Goal: Task Accomplishment & Management: Complete application form

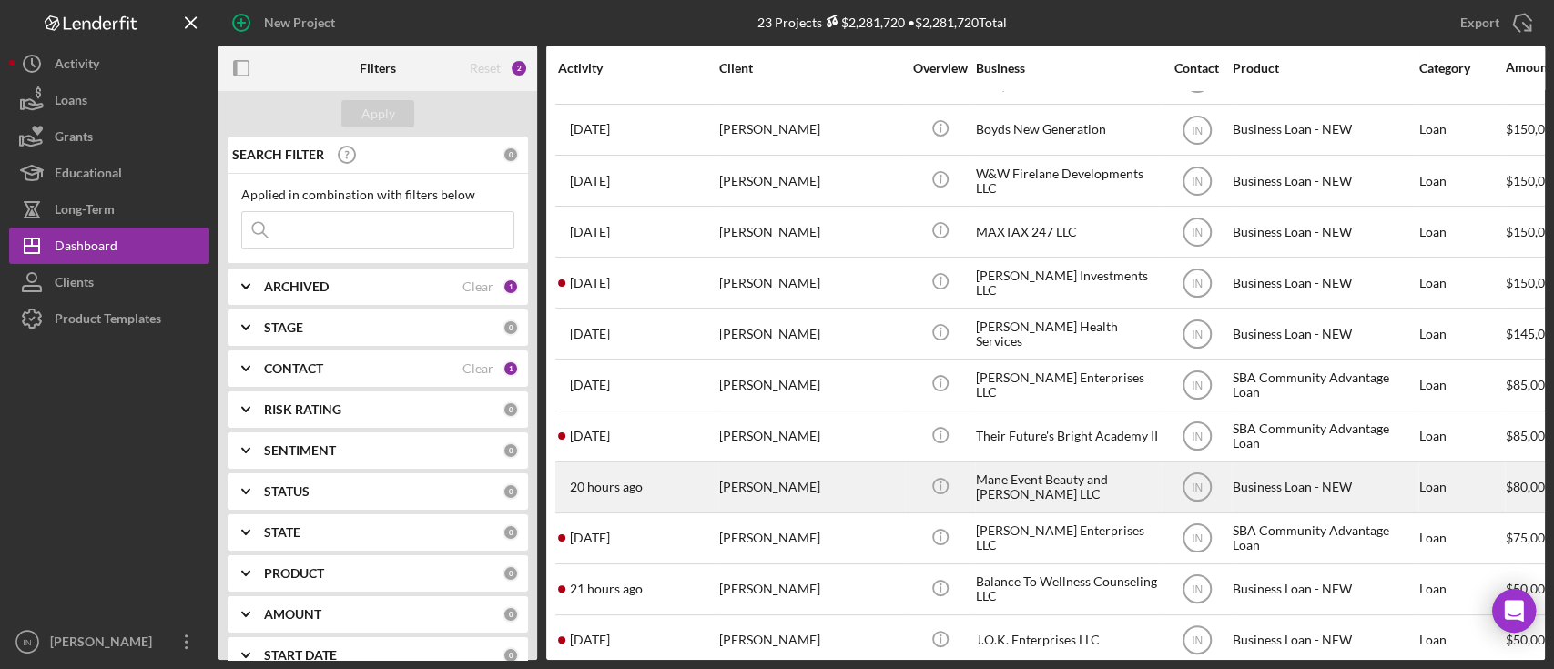
scroll to position [364, 0]
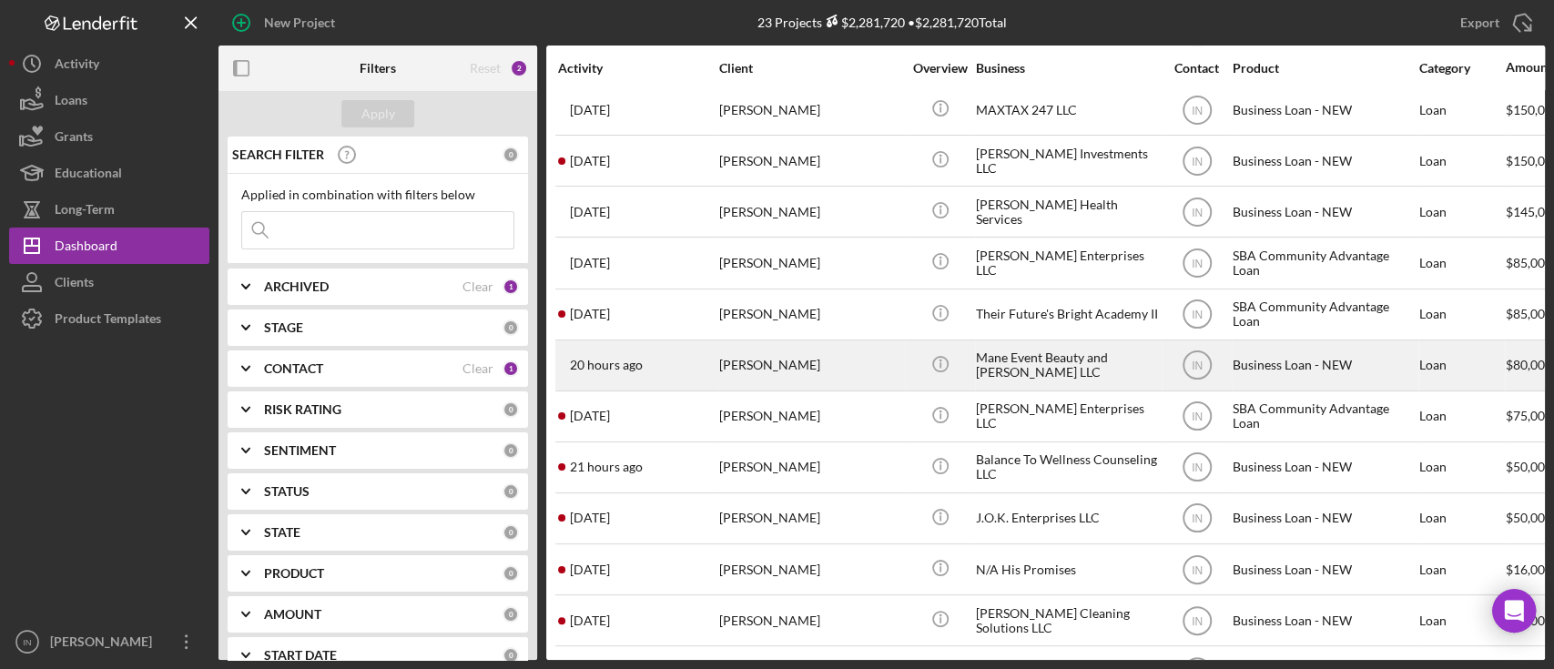
click at [849, 359] on div "[PERSON_NAME]" at bounding box center [810, 365] width 182 height 48
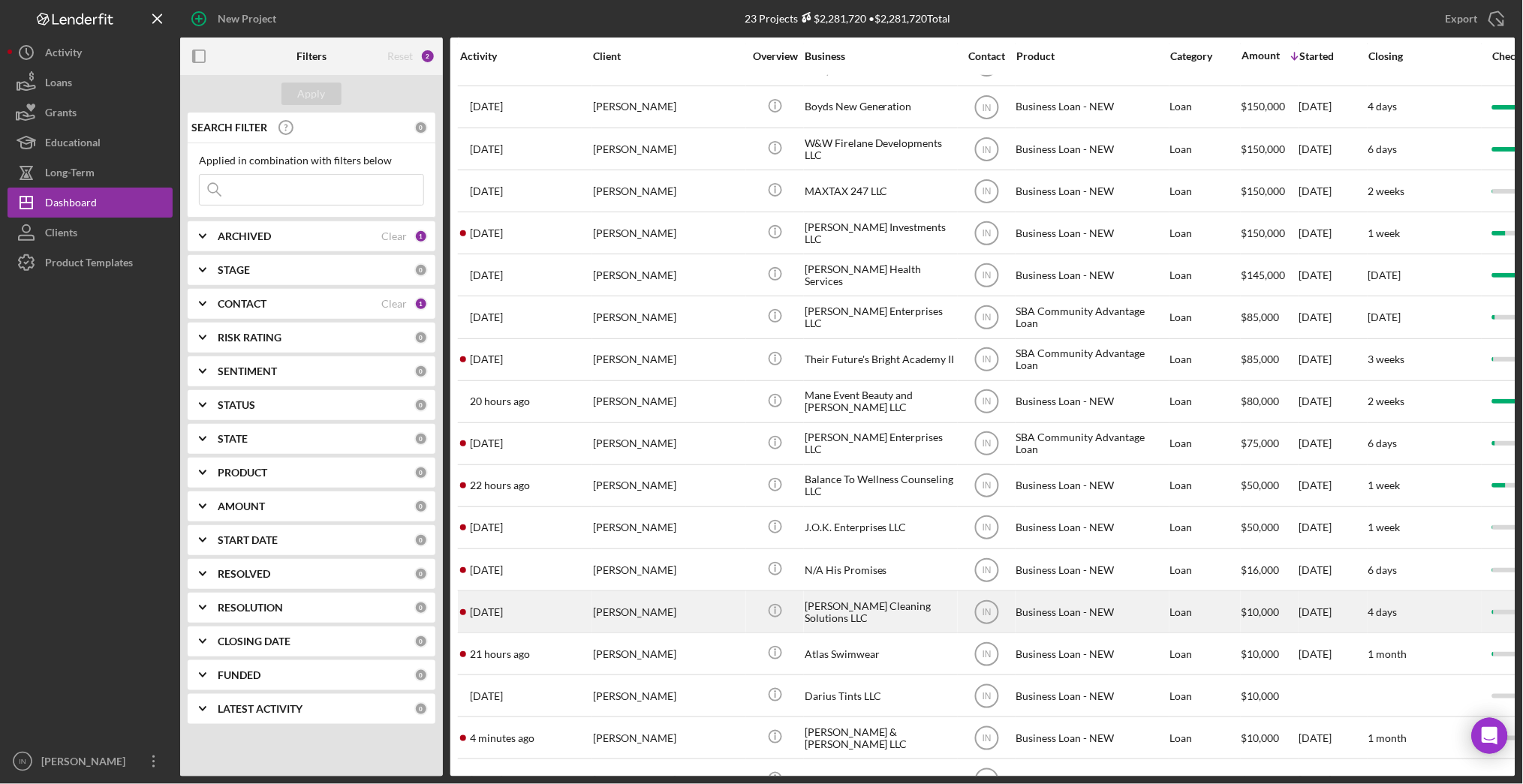
scroll to position [293, 0]
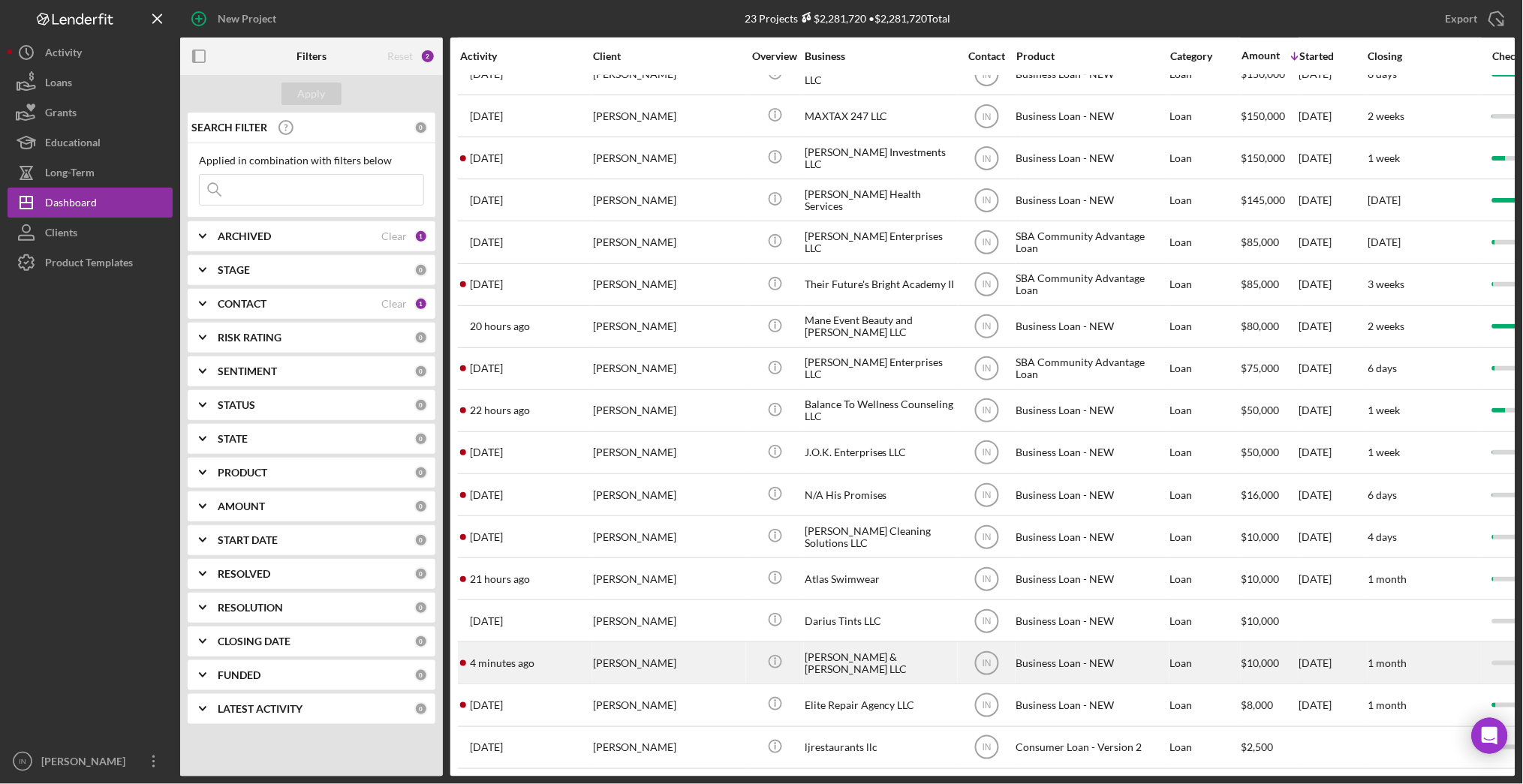
click at [604, 644] on div "[PERSON_NAME]" at bounding box center [668, 663] width 150 height 40
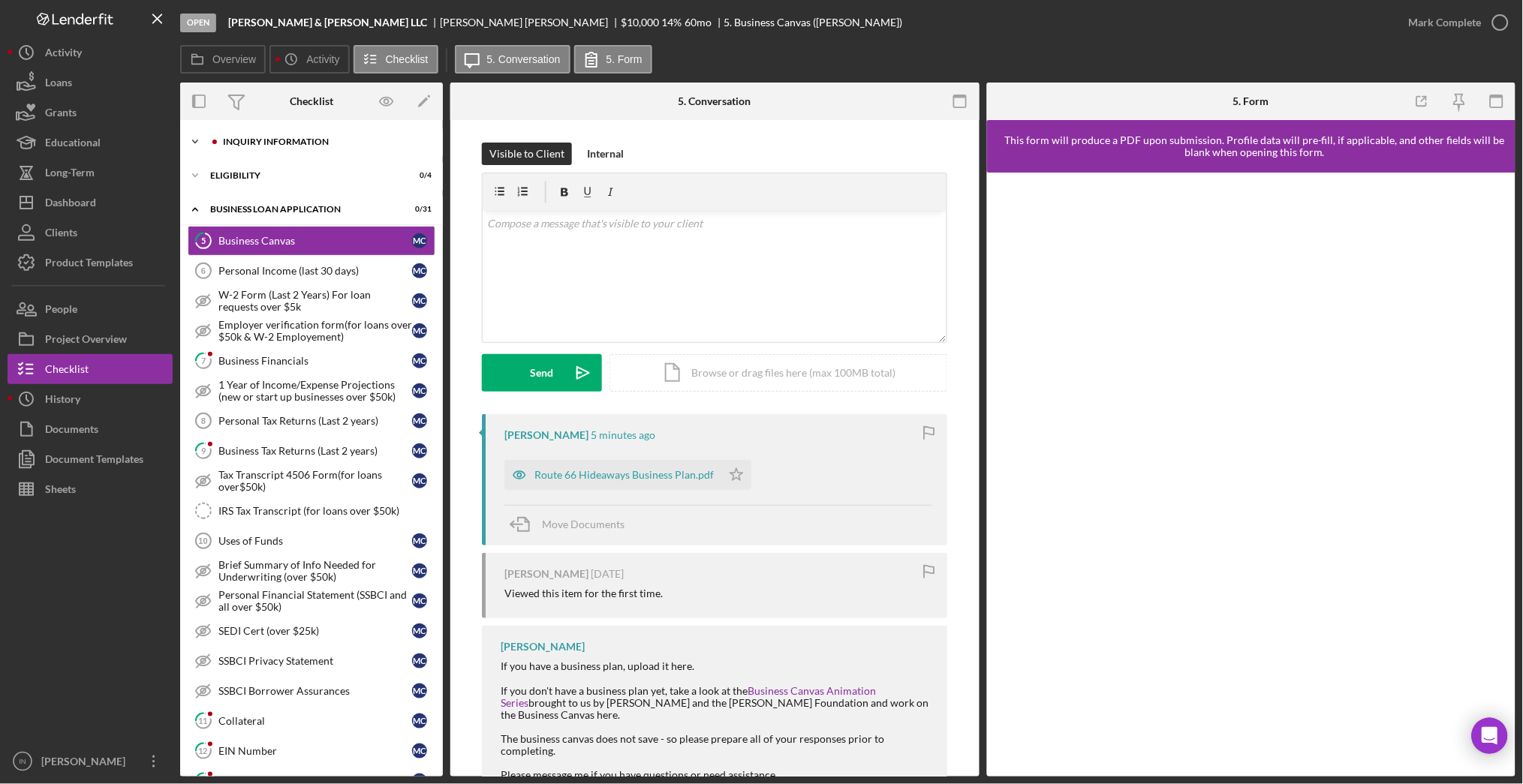
click at [266, 145] on div "INQUIRY INFORMATION" at bounding box center [323, 142] width 201 height 9
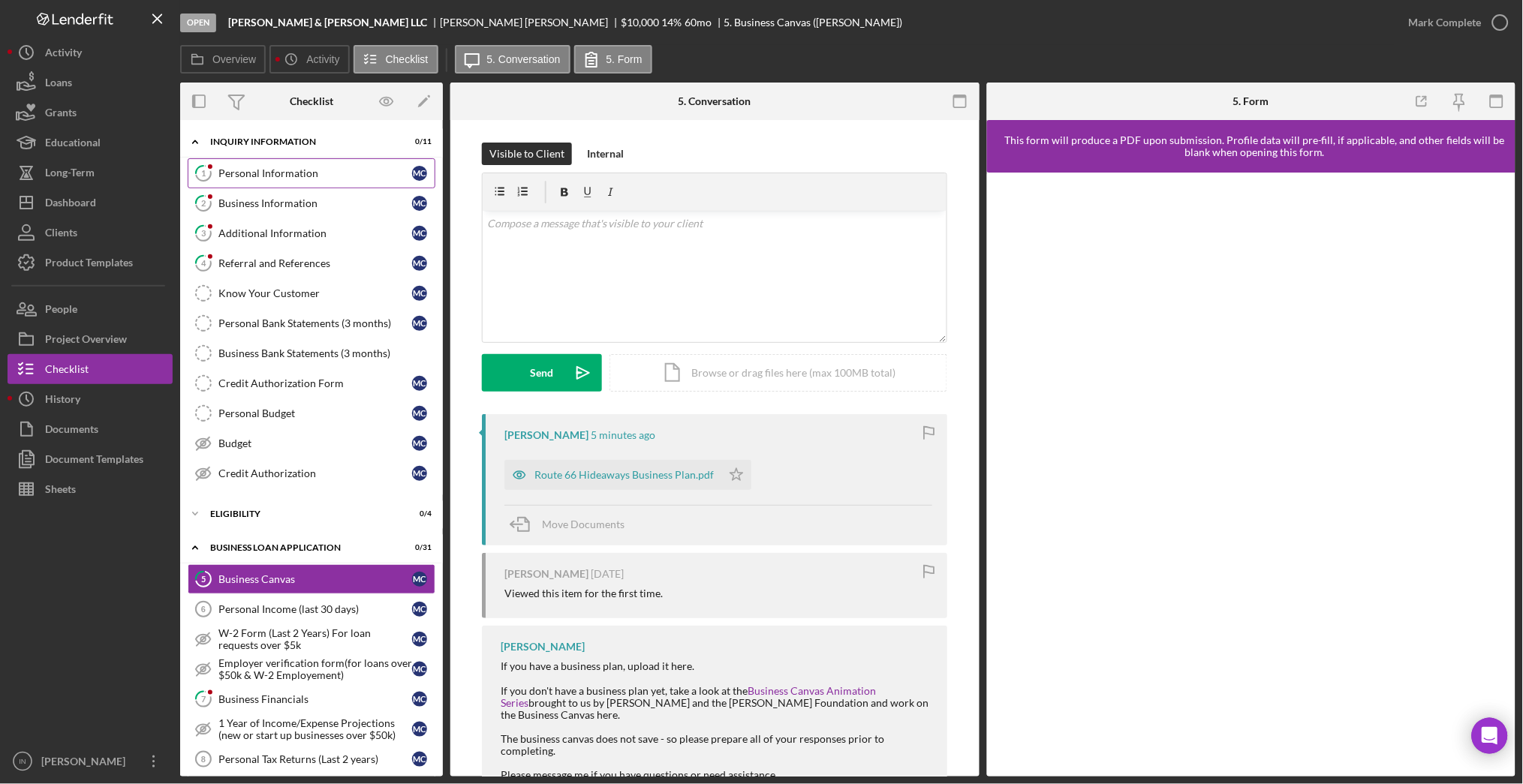
click at [267, 176] on div "Personal Information" at bounding box center [315, 173] width 194 height 12
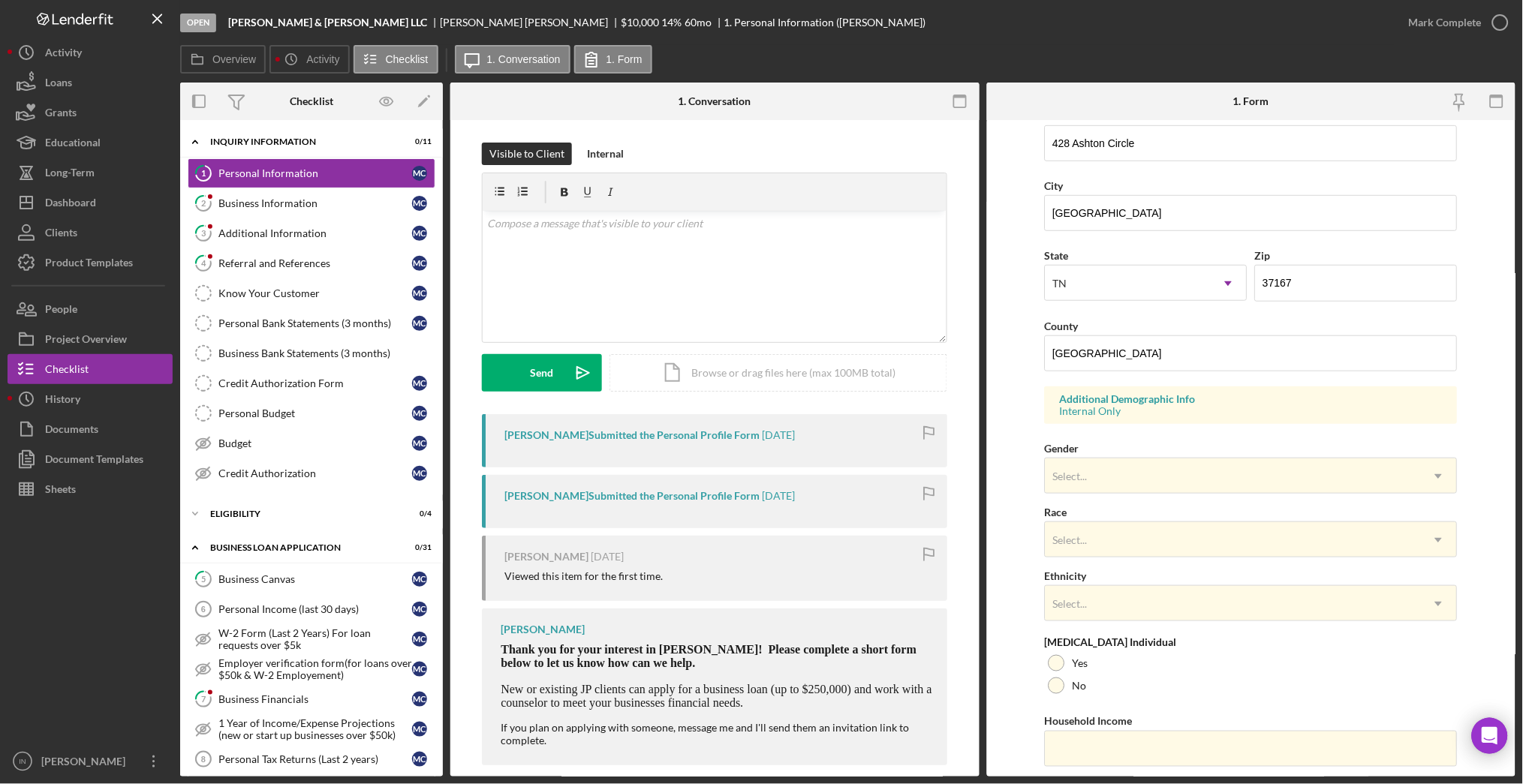
scroll to position [345, 0]
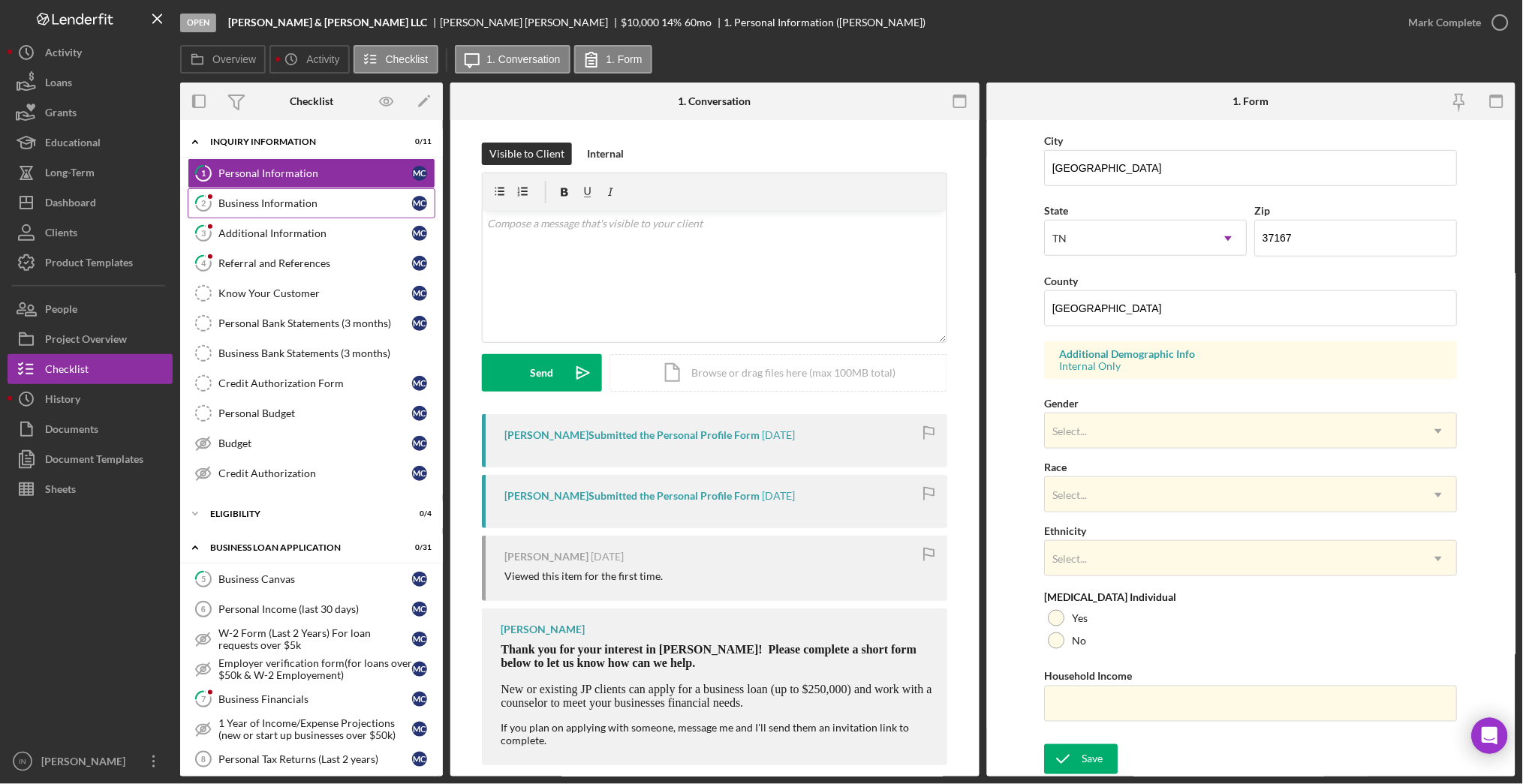
click at [277, 204] on div "Business Information" at bounding box center [315, 203] width 194 height 12
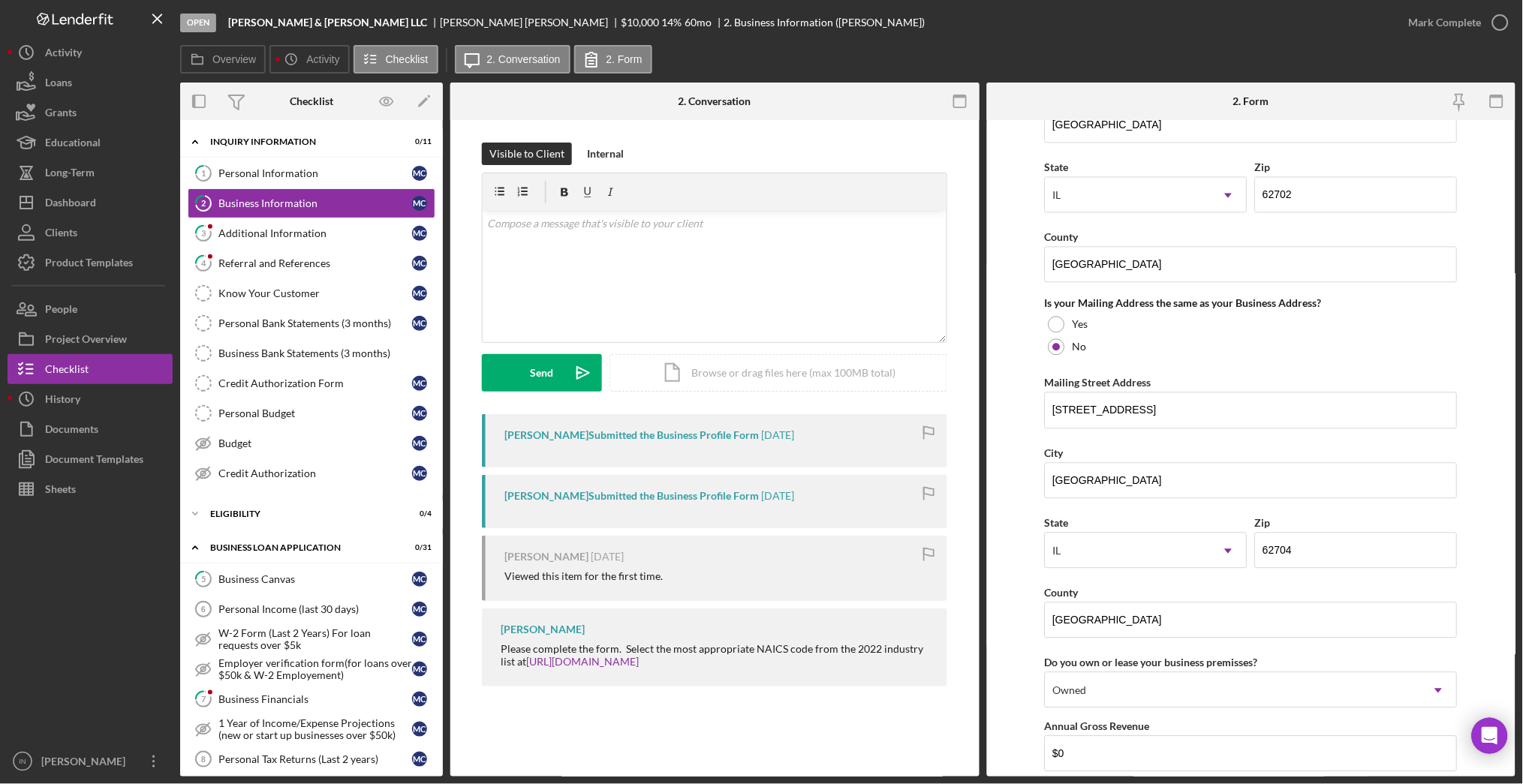
scroll to position [1290, 0]
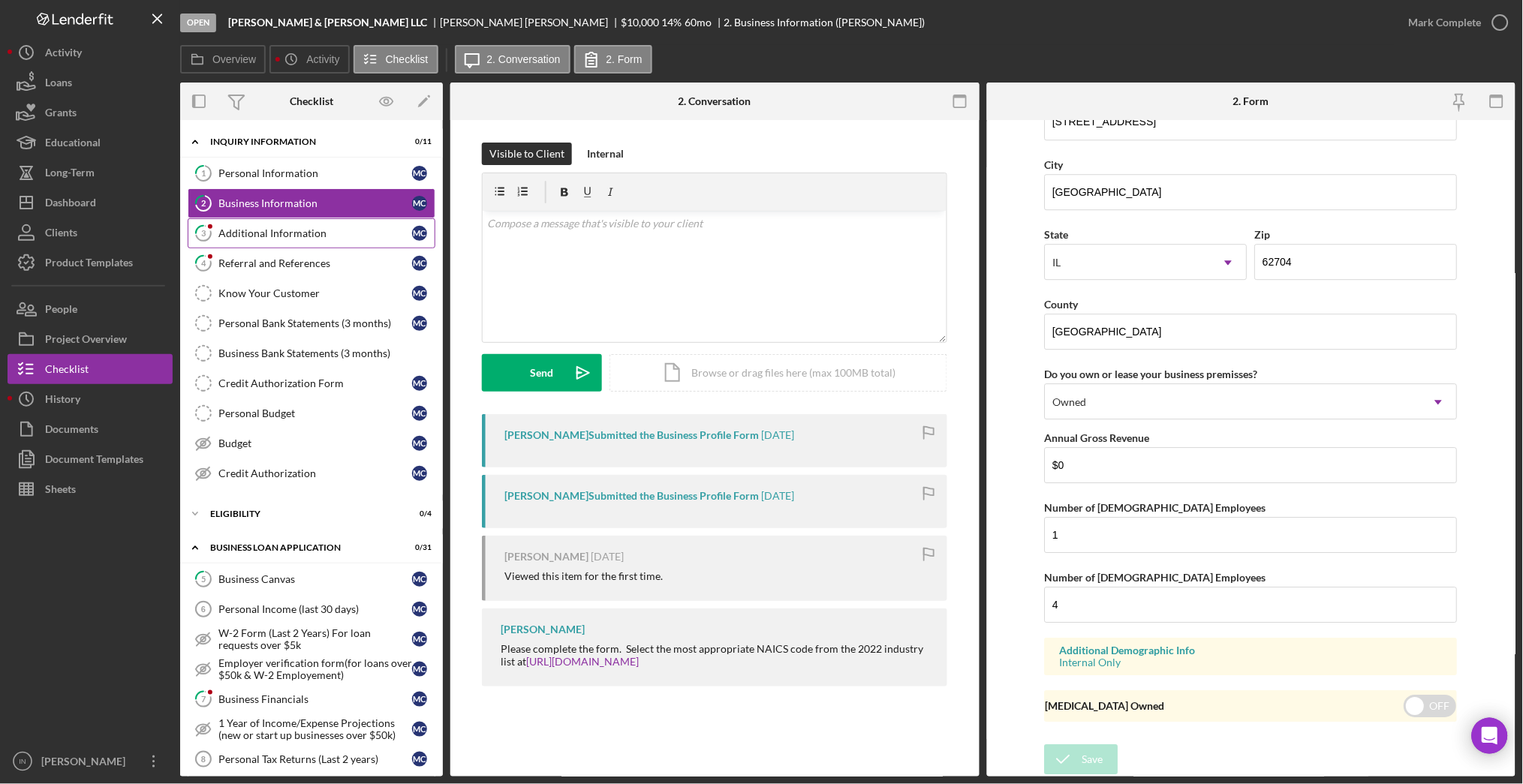
click at [306, 239] on link "3 Additional Information M C" at bounding box center [312, 233] width 247 height 30
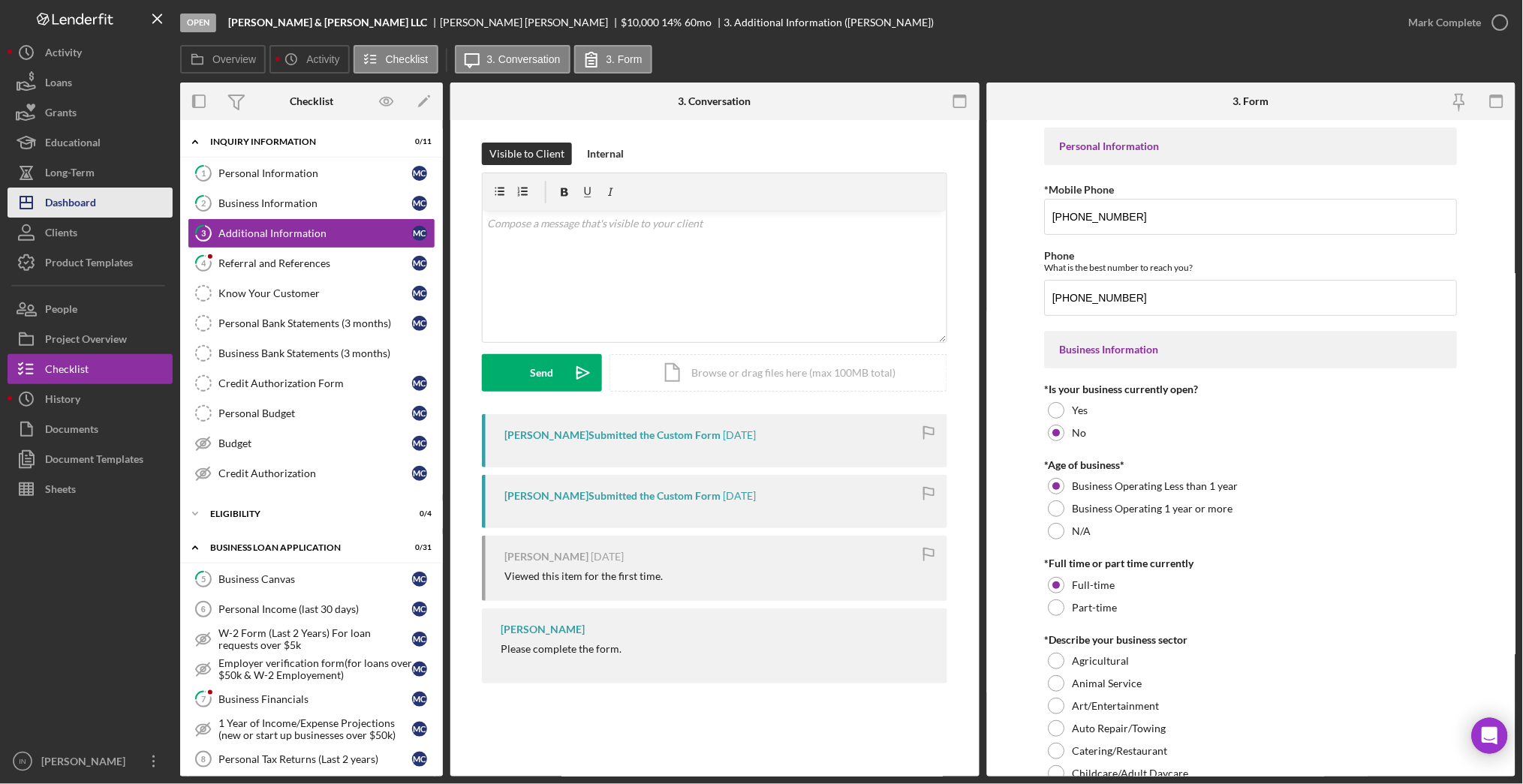
click at [96, 190] on div "Dashboard" at bounding box center [71, 204] width 51 height 34
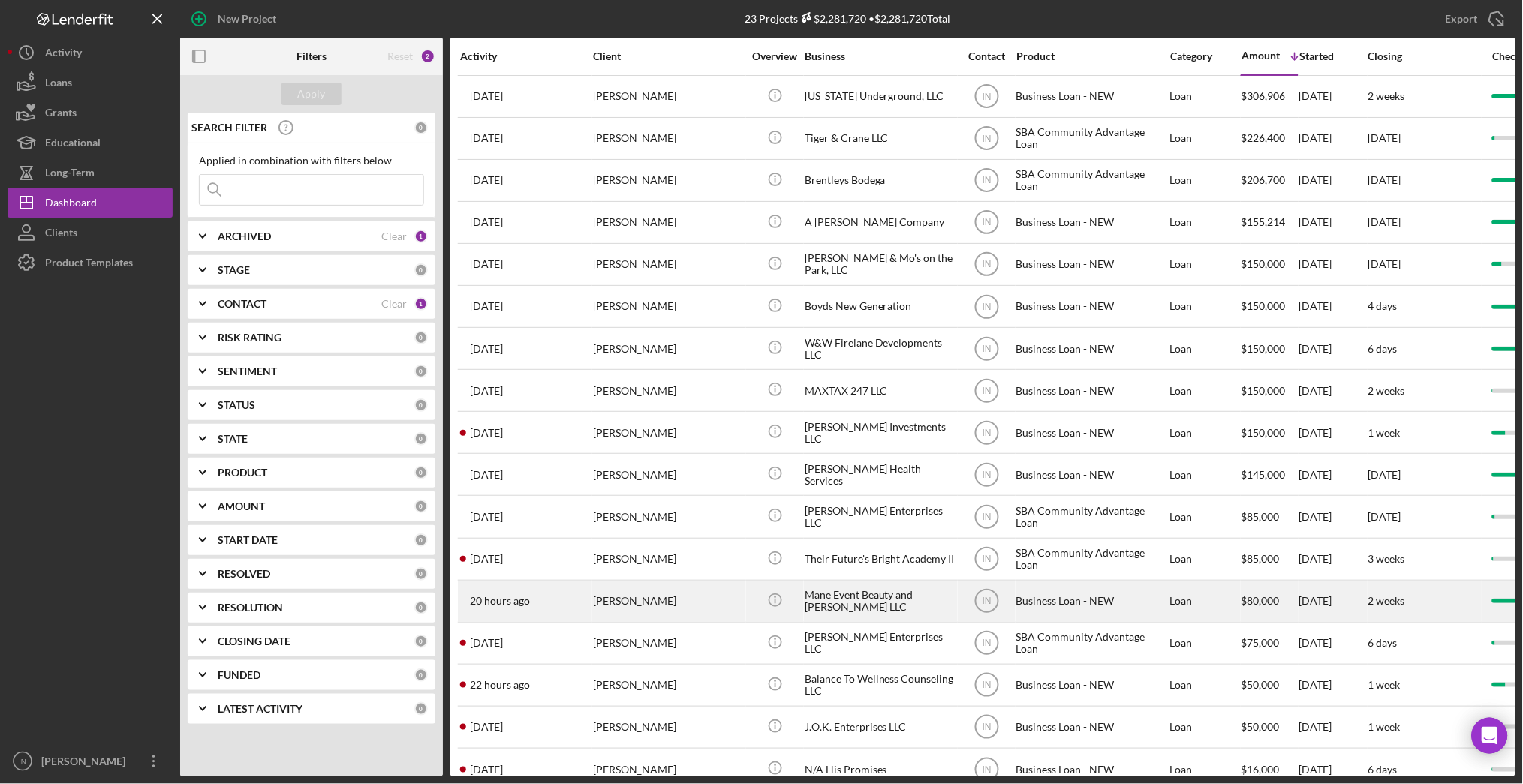
click at [663, 599] on div "[PERSON_NAME]" at bounding box center [668, 601] width 150 height 40
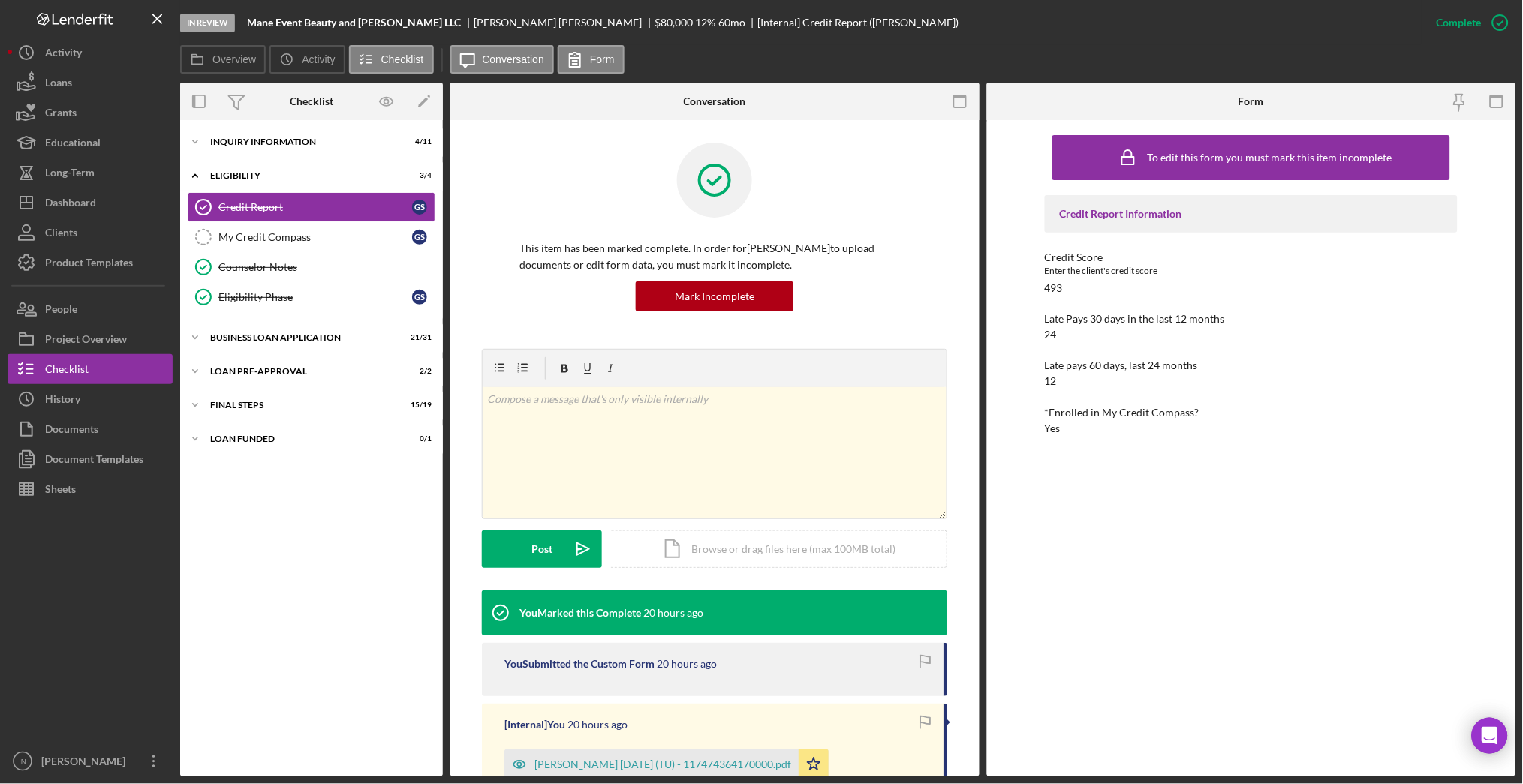
click at [289, 355] on div "Icon/Expander INQUIRY INFORMATION 4 / 11 Icon/Expander ELIGIBILITY 3 / 4 Credit…" at bounding box center [311, 448] width 263 height 641
click at [287, 366] on div "Icon/Expander LOAN PRE-APPROVAL 2 / 2" at bounding box center [311, 371] width 263 height 30
click at [310, 331] on div "Icon/Expander BUSINESS LOAN APPLICATION 21 / 31" at bounding box center [311, 337] width 263 height 30
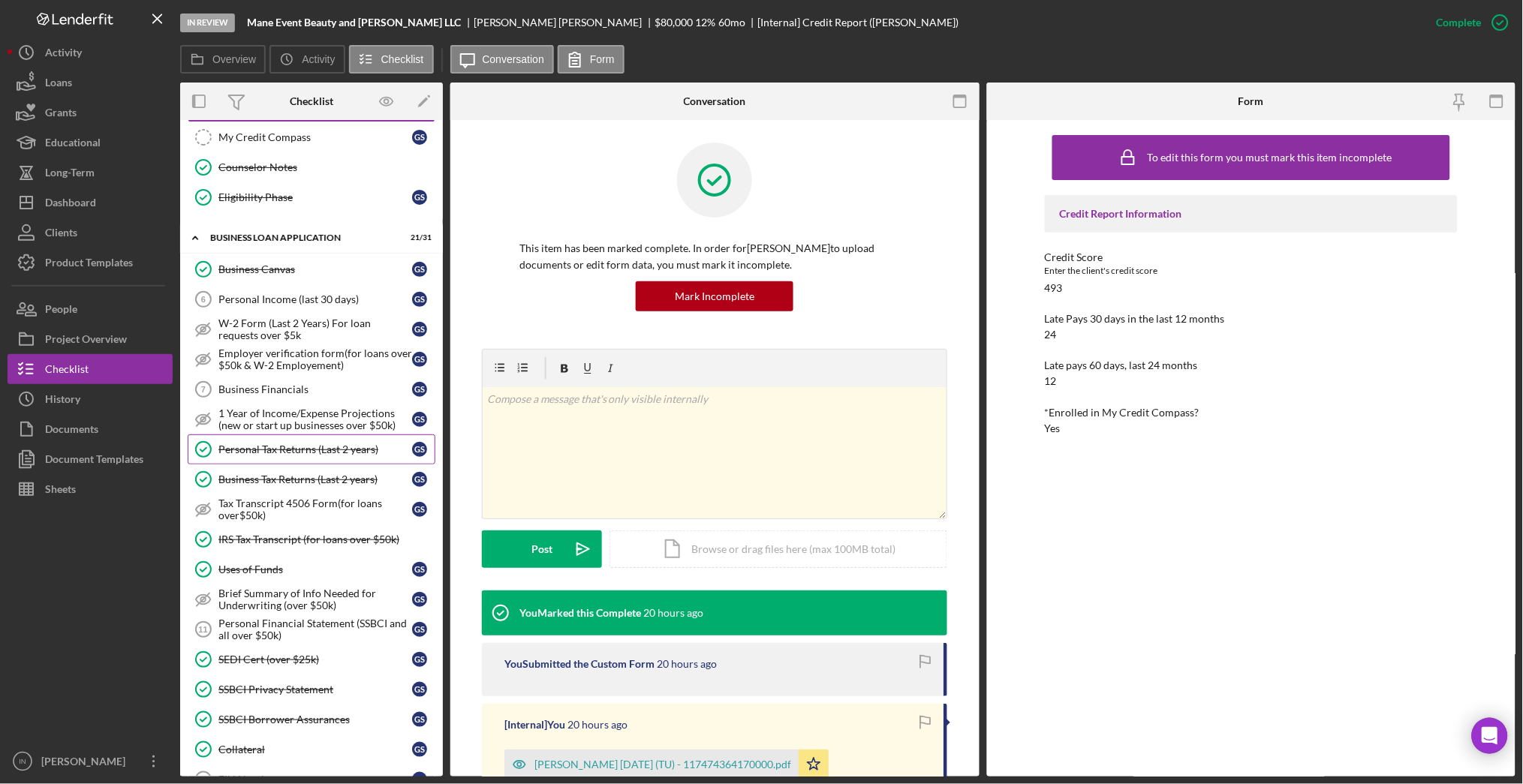
scroll to position [200, 0]
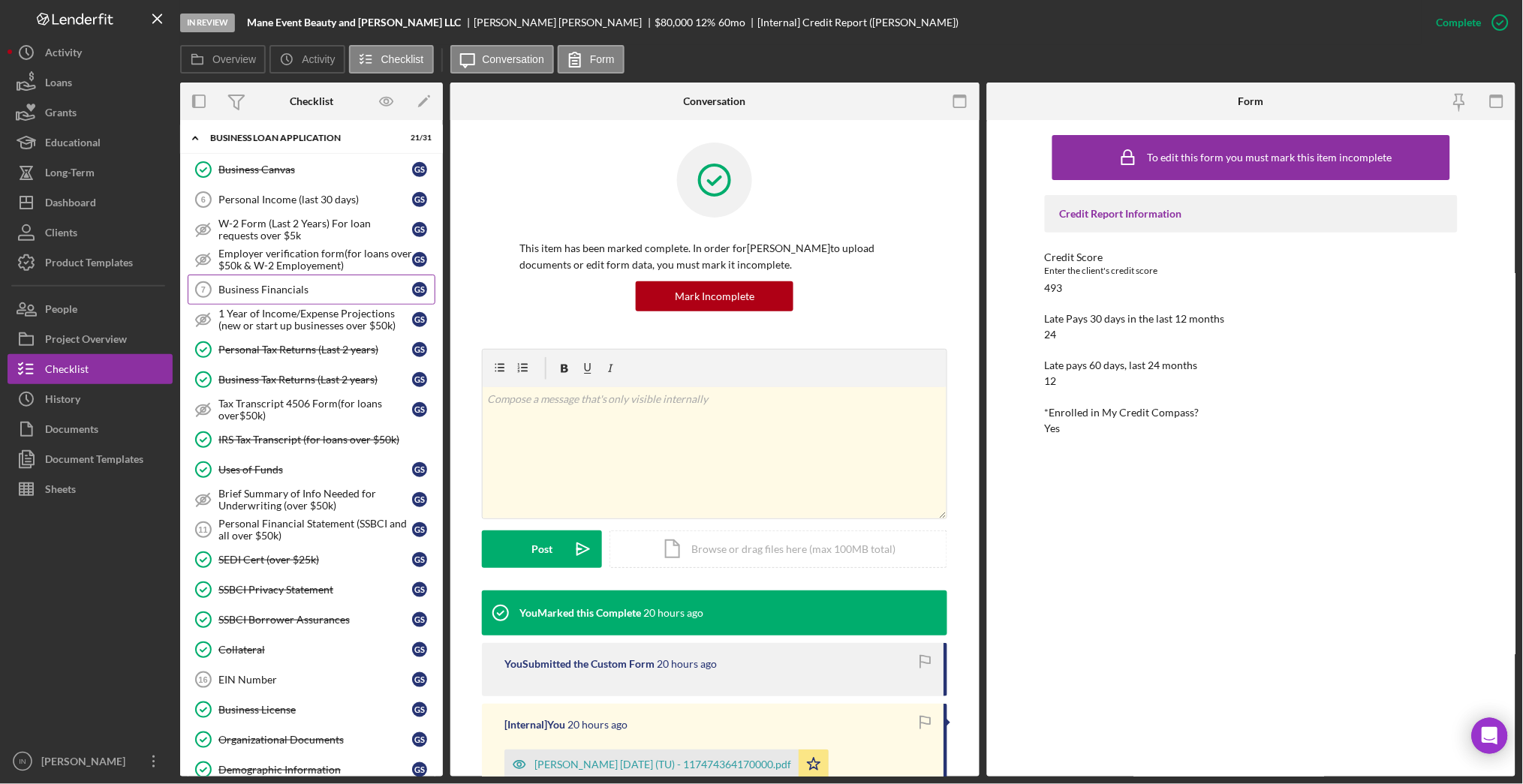
click at [324, 293] on div "Business Financials" at bounding box center [315, 289] width 194 height 12
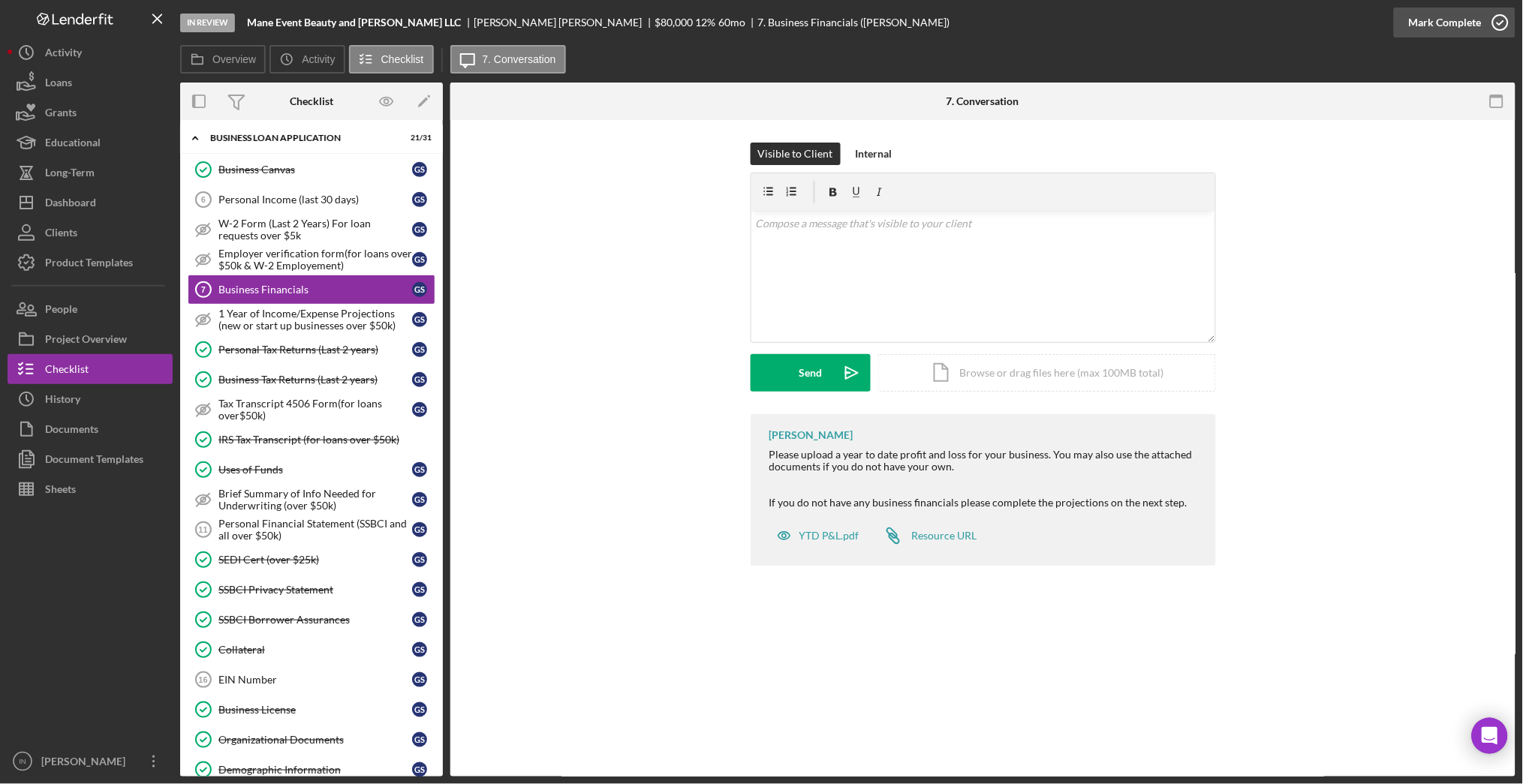
click at [1481, 29] on button "Mark Complete" at bounding box center [1454, 22] width 121 height 30
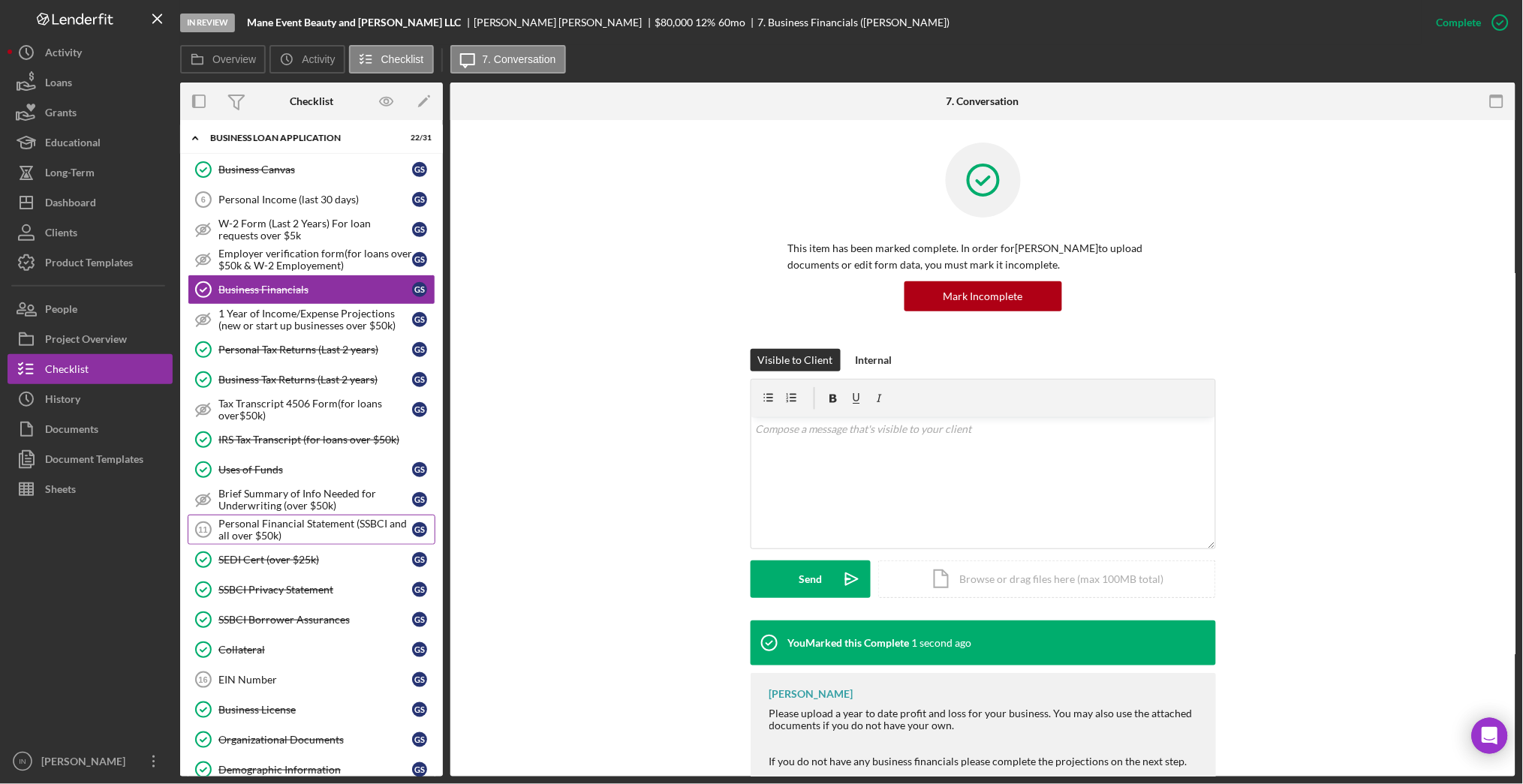
click at [316, 530] on div "Personal Financial Statement (SSBCI and all over $50k)" at bounding box center [315, 529] width 194 height 24
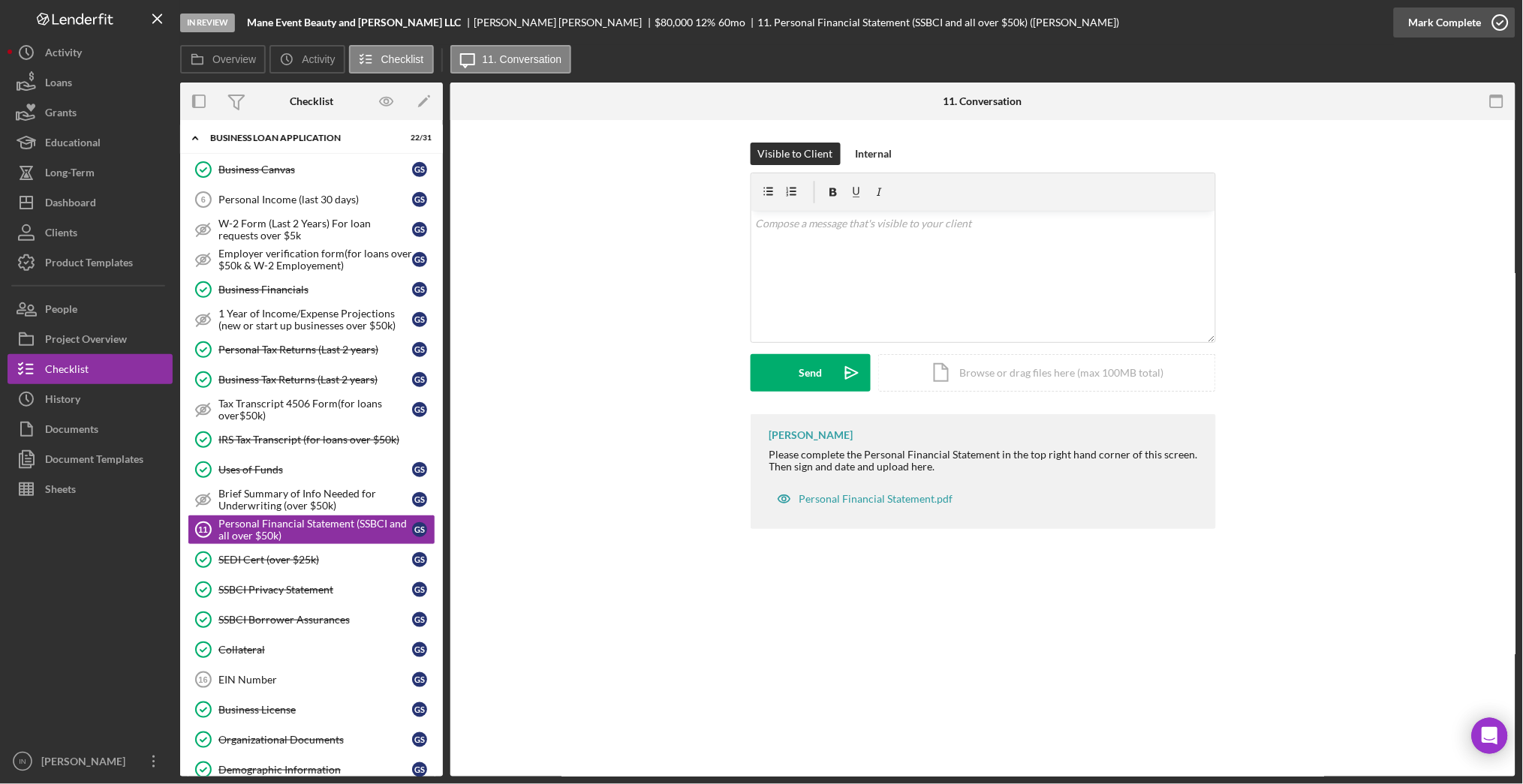
click at [1450, 30] on div "Mark Complete" at bounding box center [1445, 22] width 73 height 30
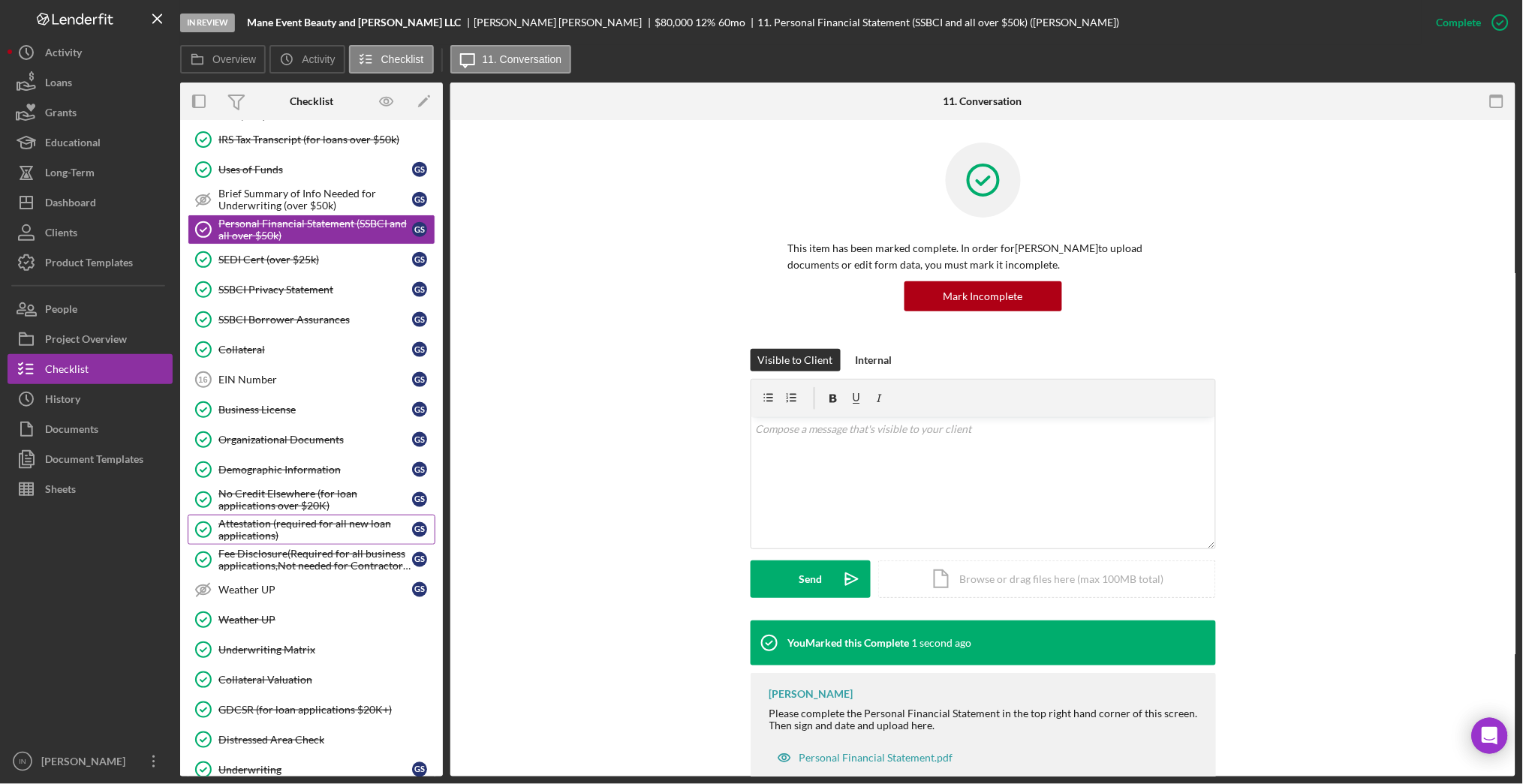
scroll to position [600, 0]
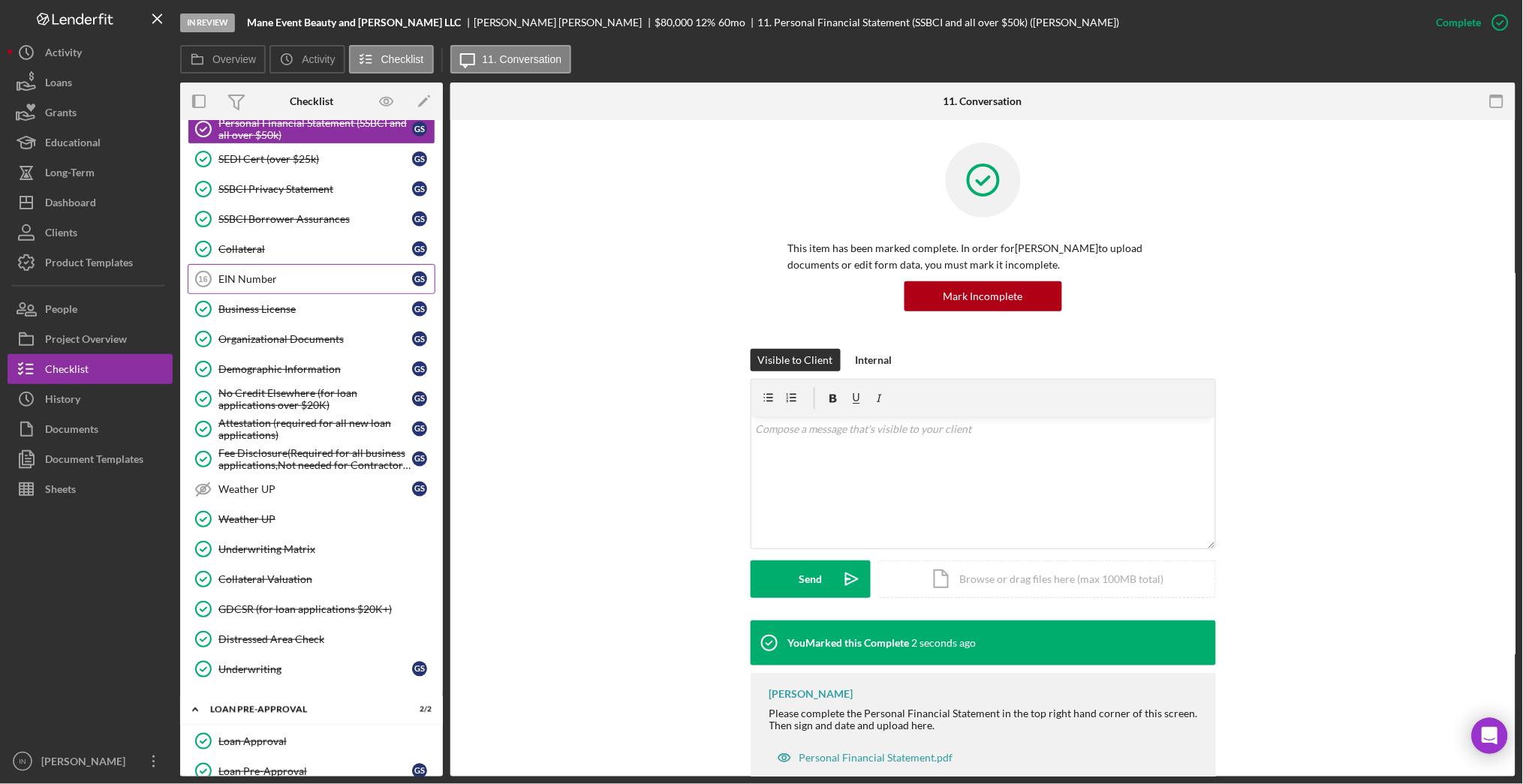
click at [283, 280] on div "EIN Number" at bounding box center [315, 279] width 194 height 12
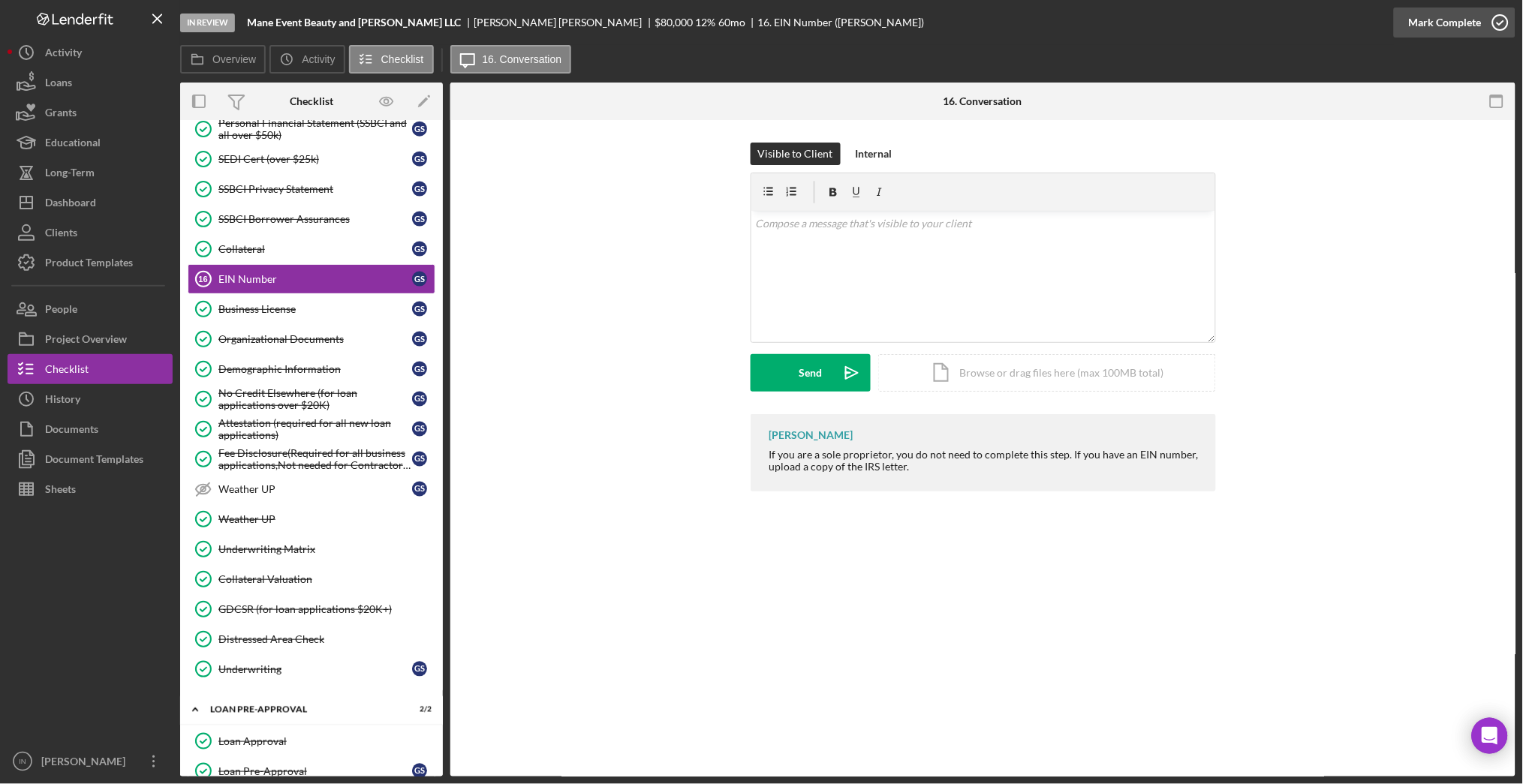
click at [1441, 24] on div "Mark Complete" at bounding box center [1445, 22] width 73 height 30
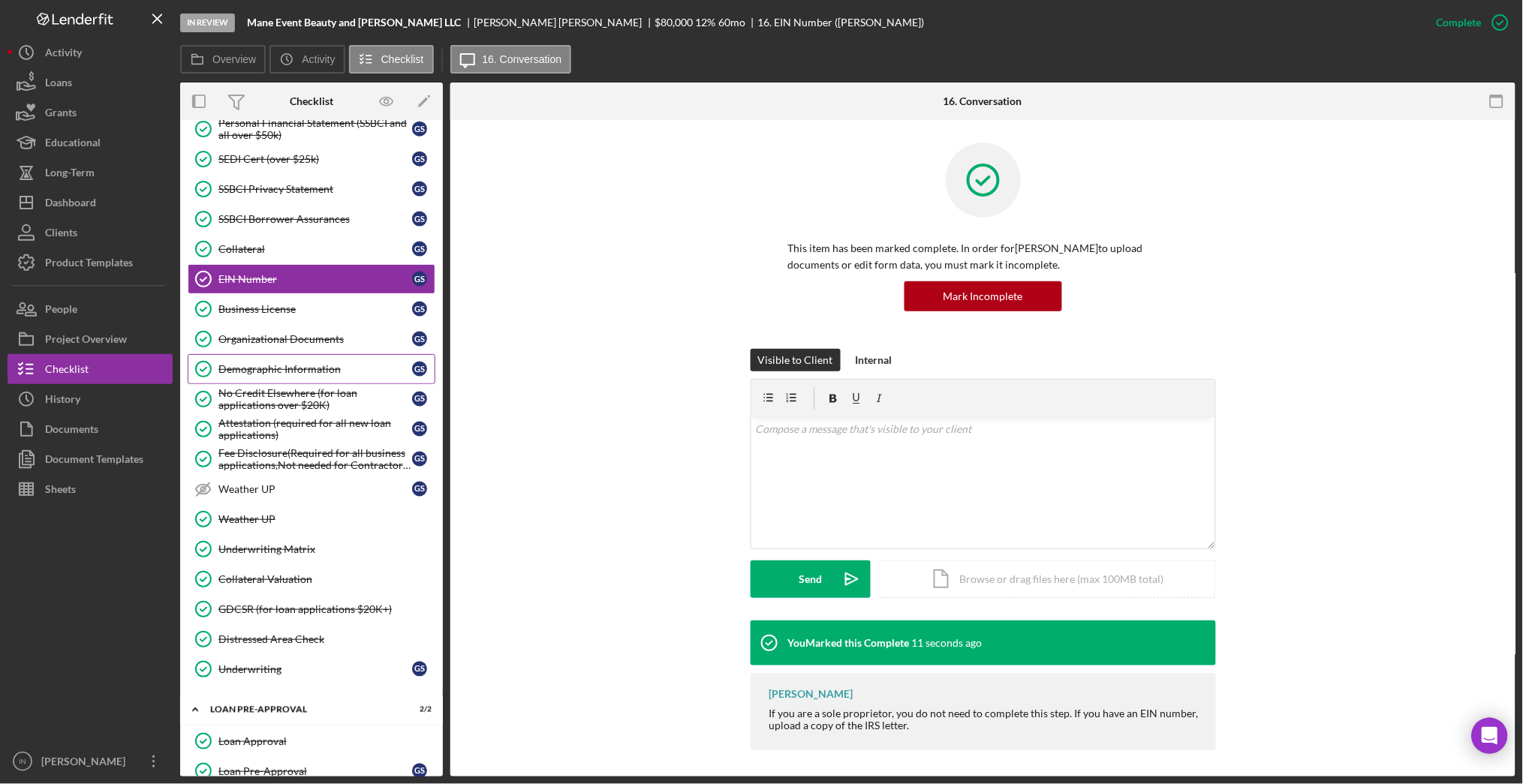
scroll to position [695, 0]
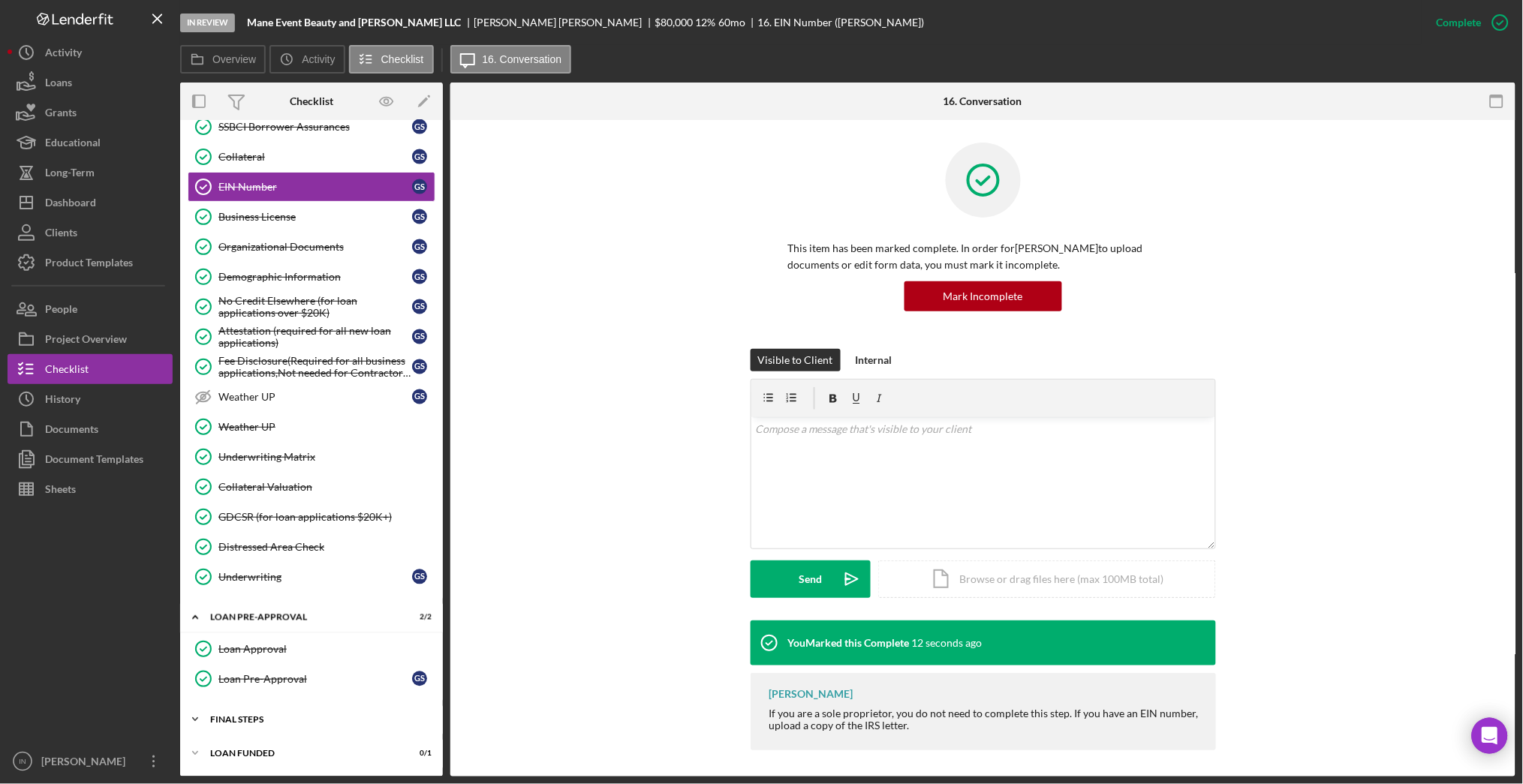
click at [272, 716] on div "Icon/Expander FINAL STEPS 15 / 19" at bounding box center [311, 720] width 263 height 30
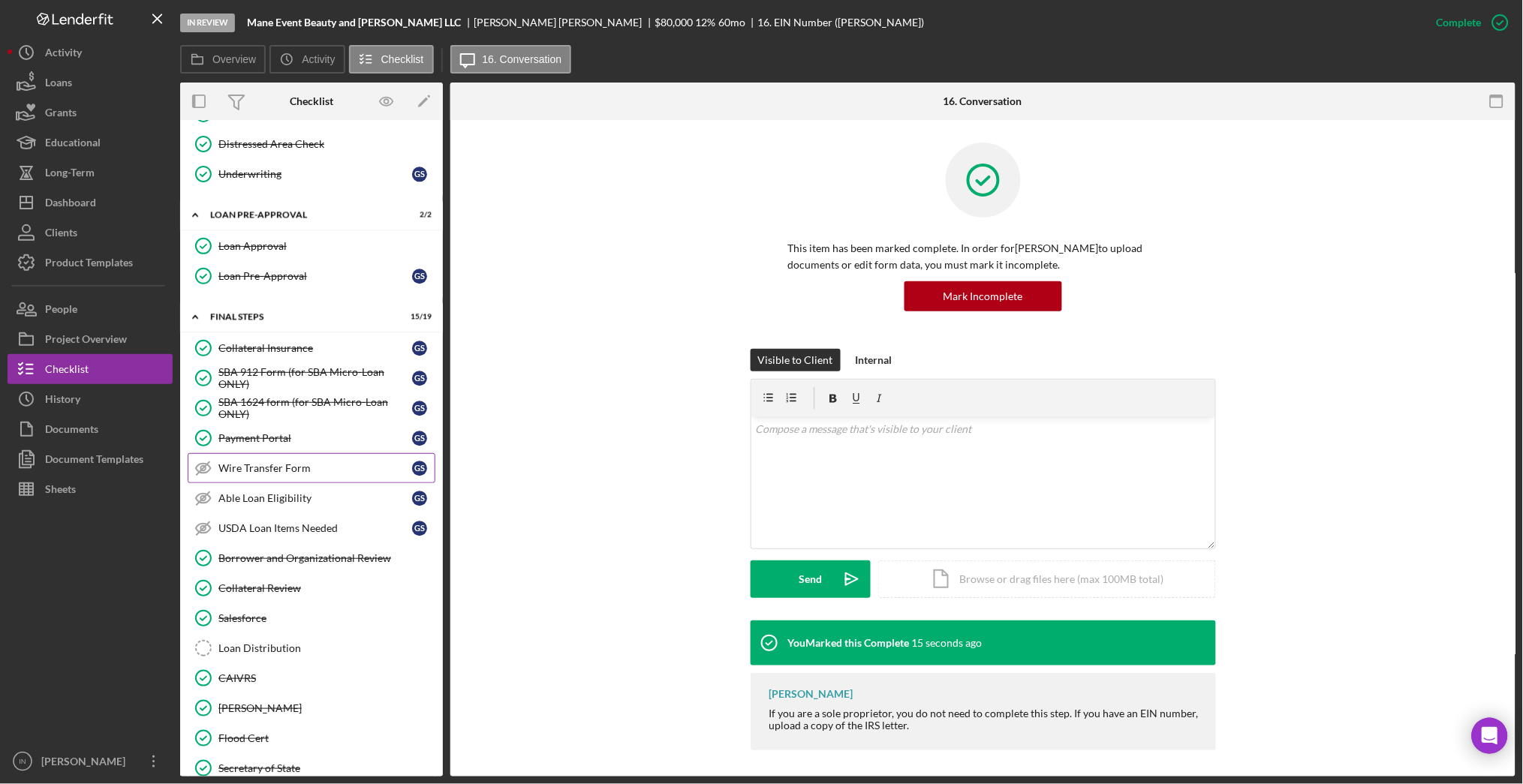
scroll to position [1276, 0]
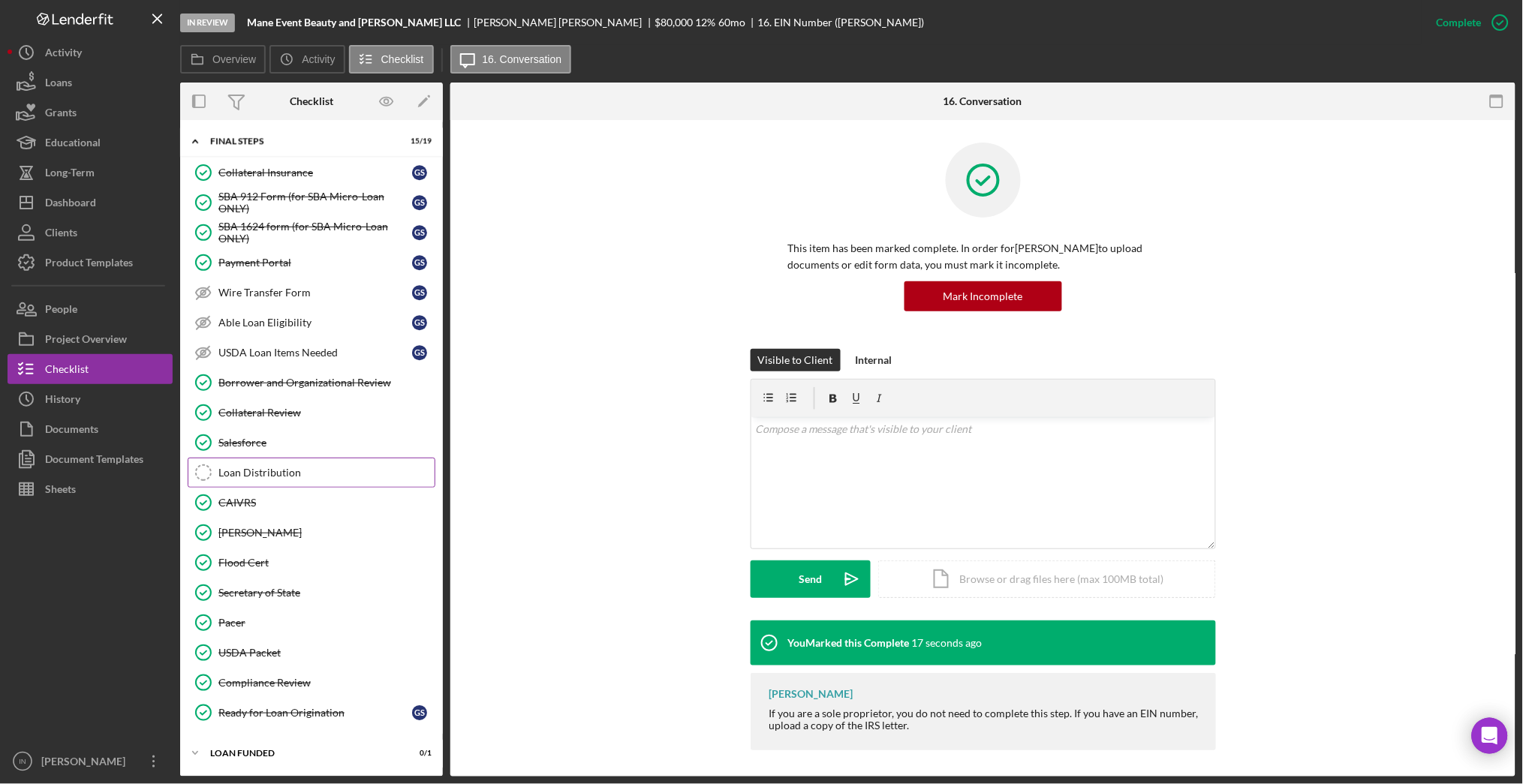
click at [276, 472] on div "Loan Distribution" at bounding box center [327, 472] width 216 height 12
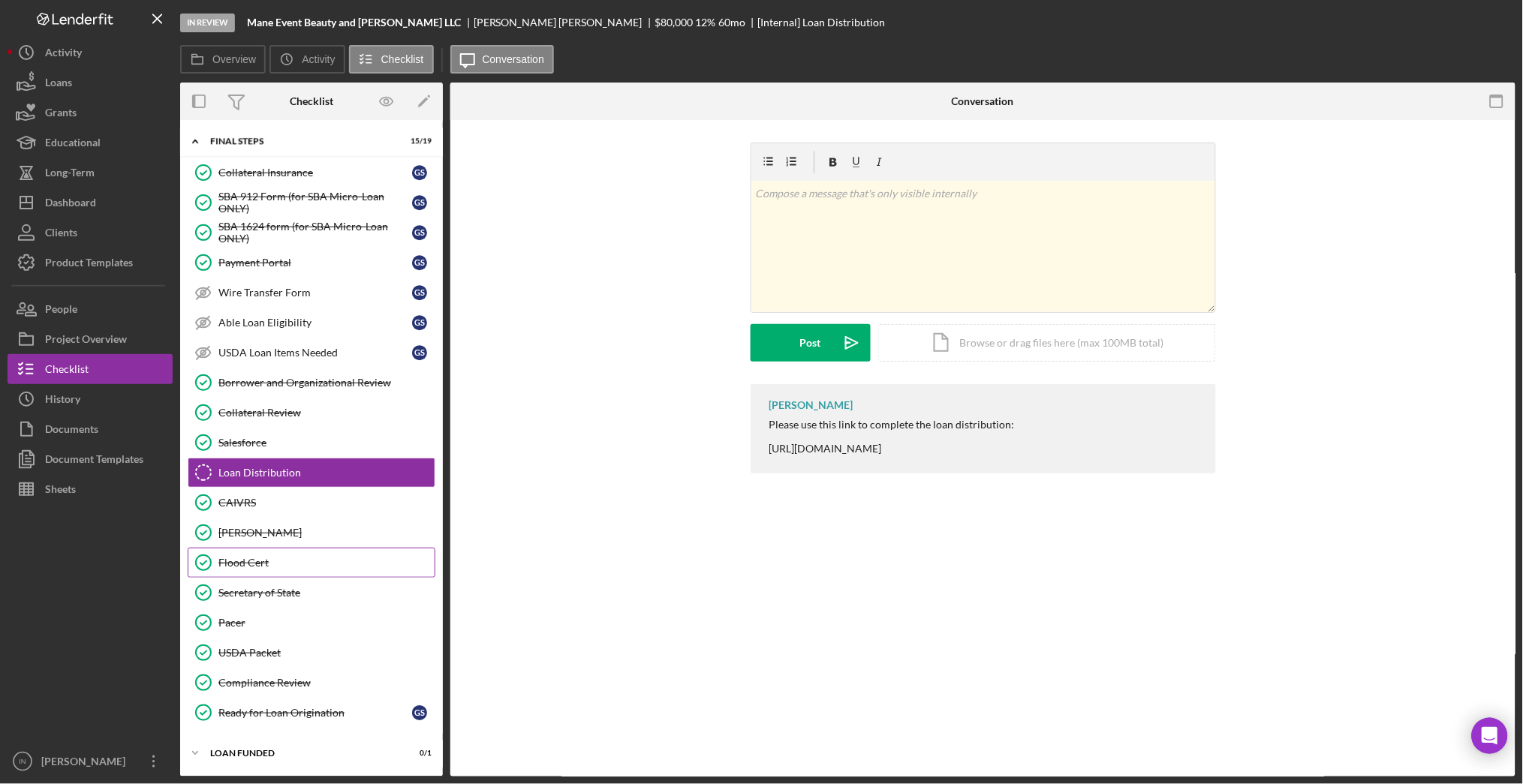
scroll to position [1276, 0]
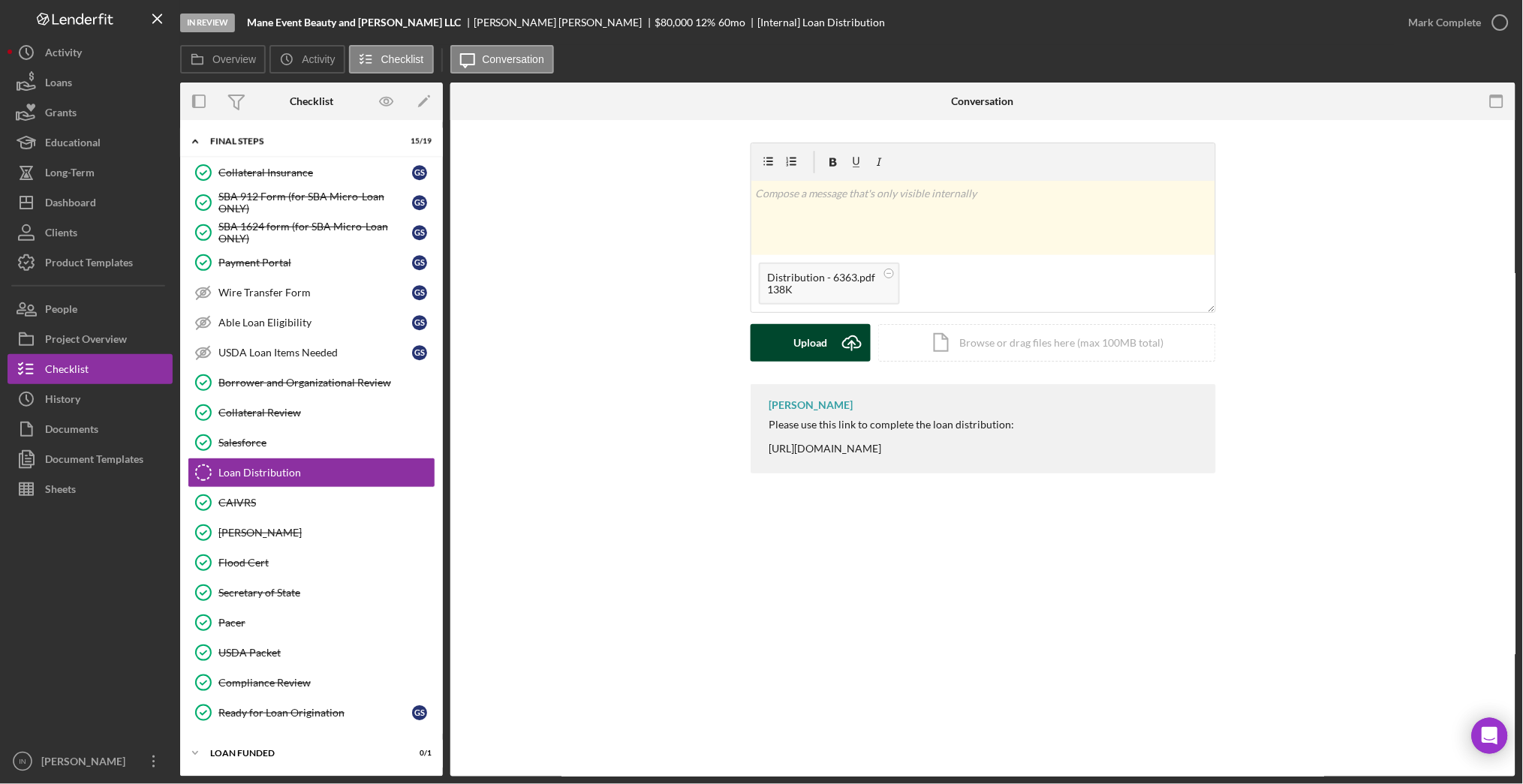
click at [815, 344] on div "Upload" at bounding box center [810, 343] width 34 height 38
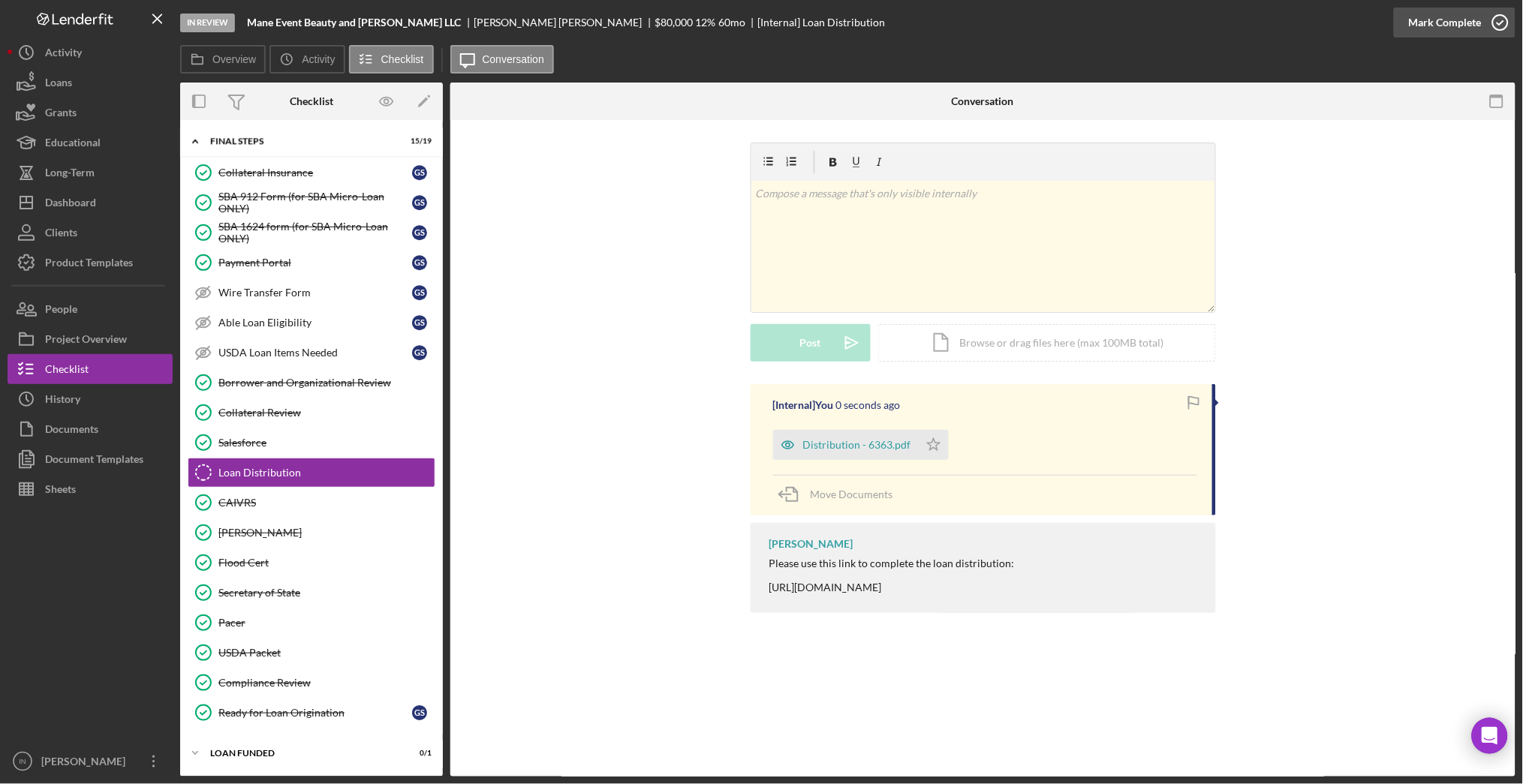
click at [1436, 22] on div "Mark Complete" at bounding box center [1445, 22] width 73 height 30
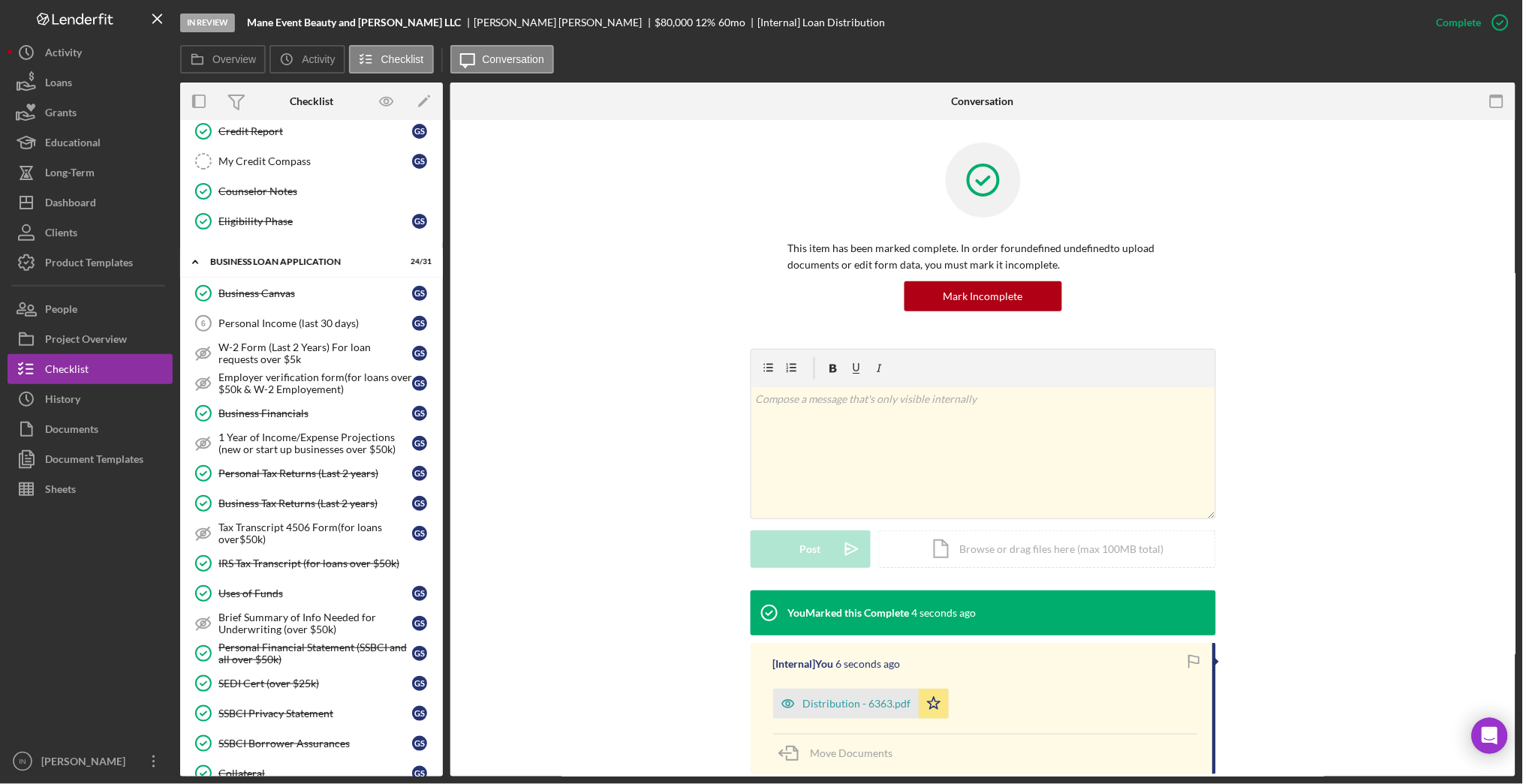
scroll to position [0, 0]
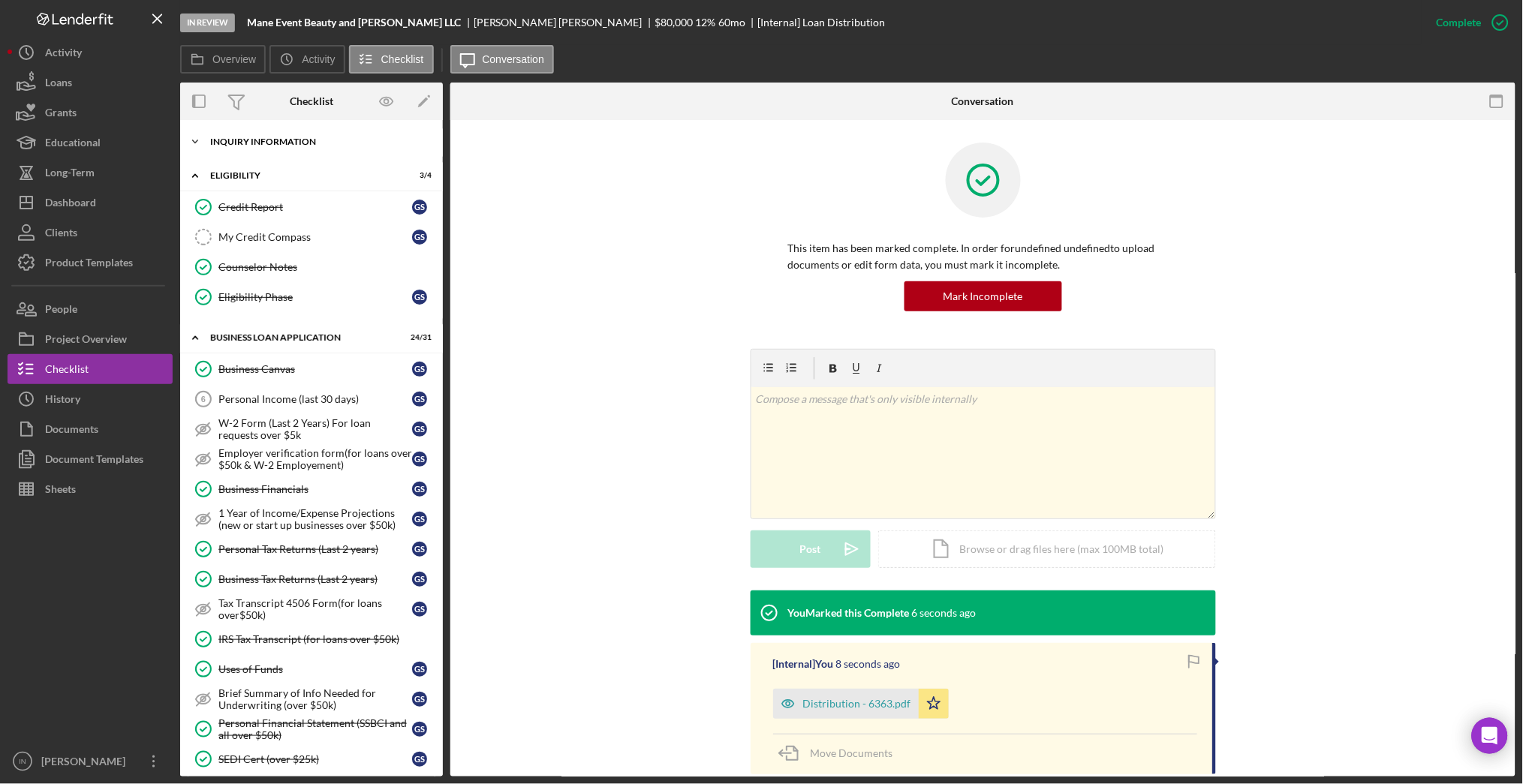
click at [301, 139] on div "INQUIRY INFORMATION" at bounding box center [317, 142] width 214 height 9
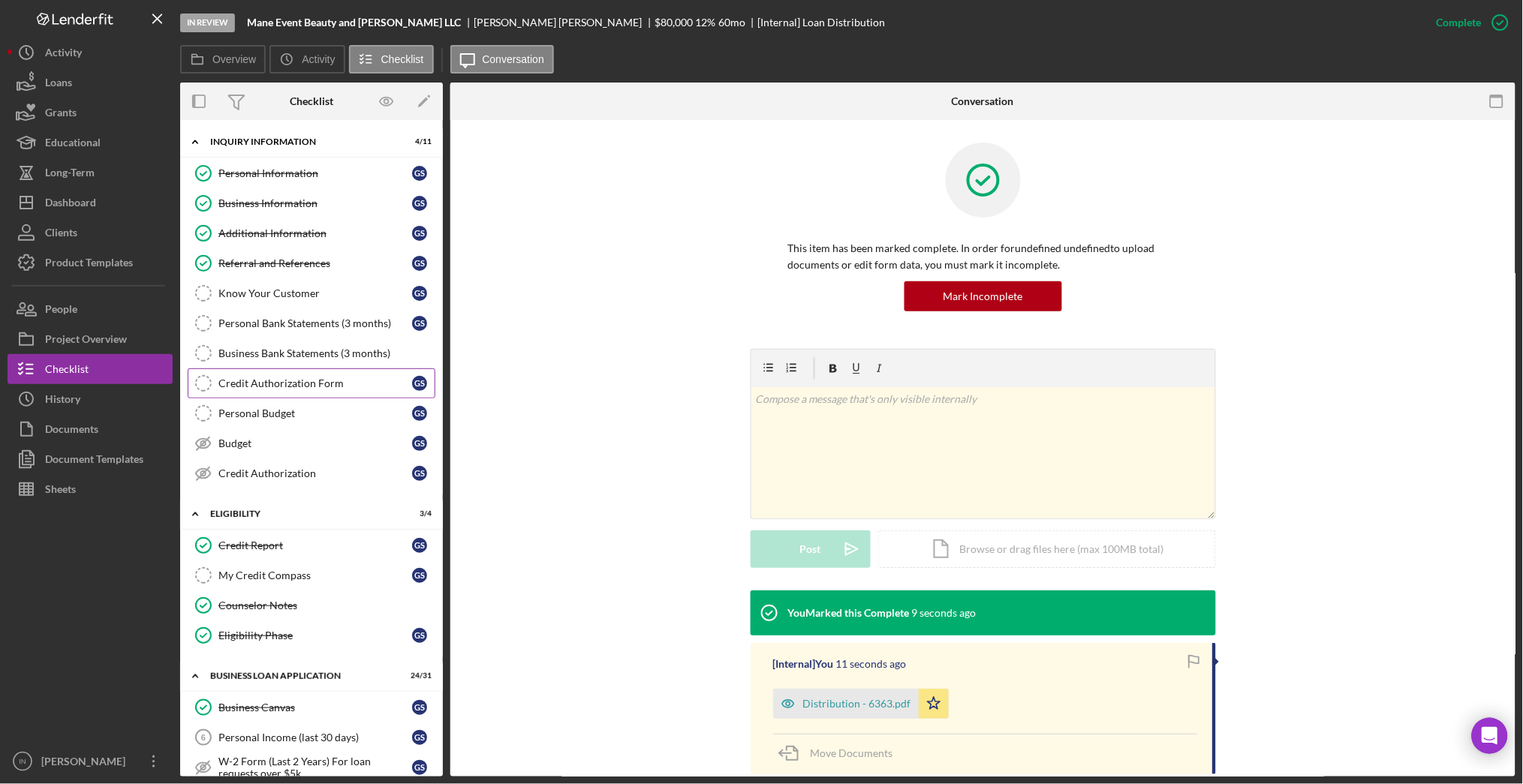
click at [345, 390] on link "Credit Authorization Form Credit Authorization Form G S" at bounding box center [312, 383] width 247 height 30
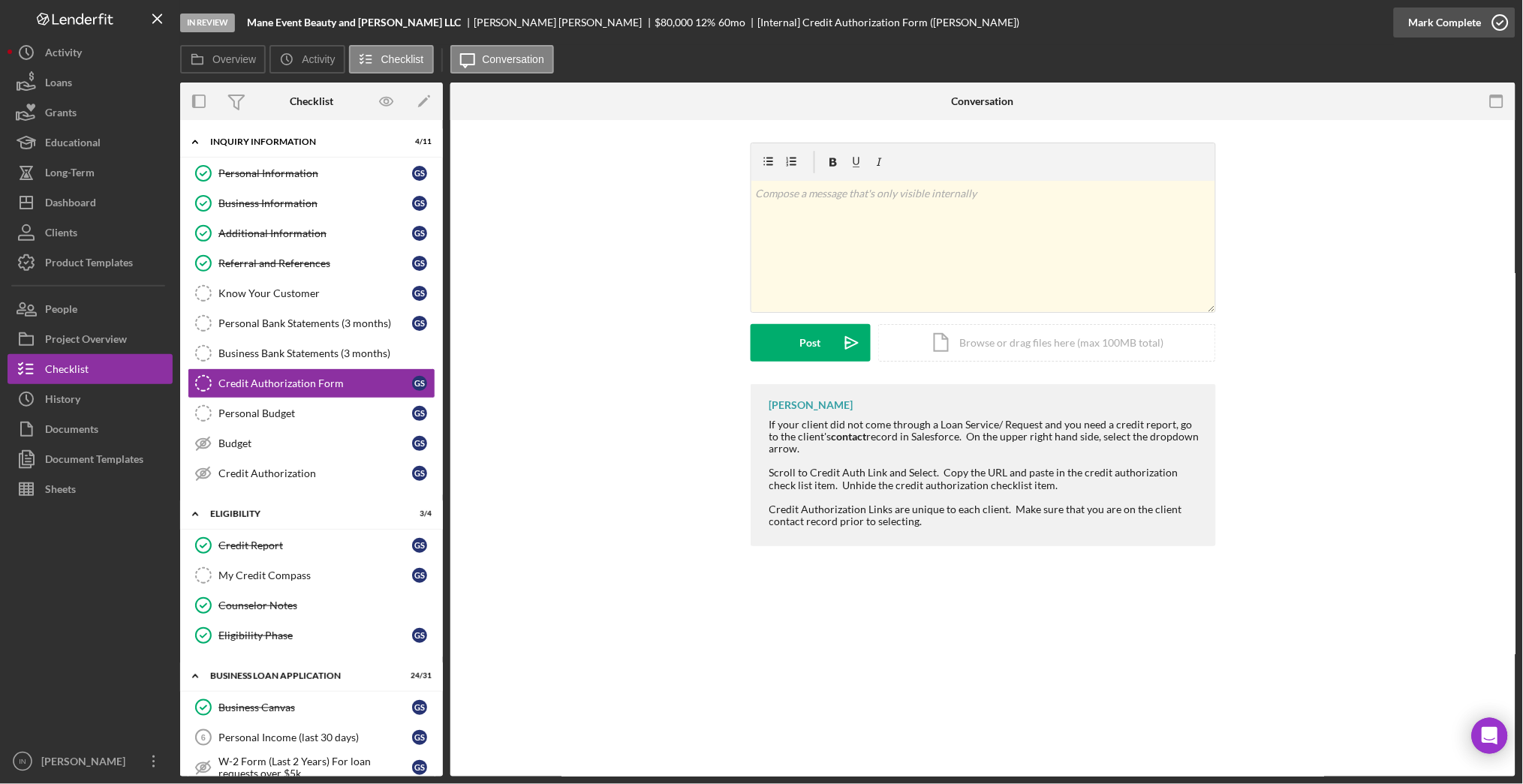
click at [1445, 22] on div "Mark Complete" at bounding box center [1445, 22] width 73 height 30
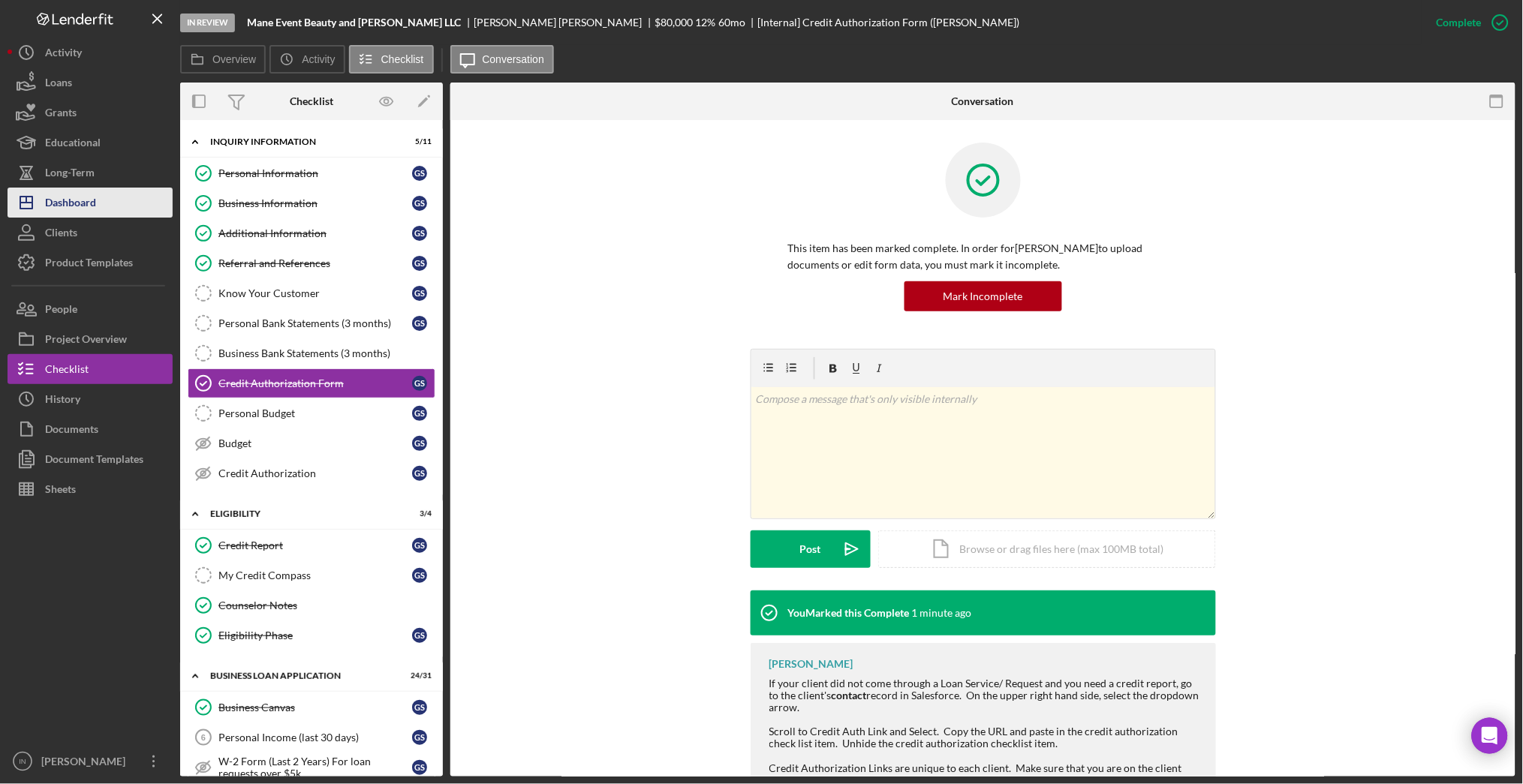
click at [79, 197] on div "Dashboard" at bounding box center [71, 204] width 51 height 34
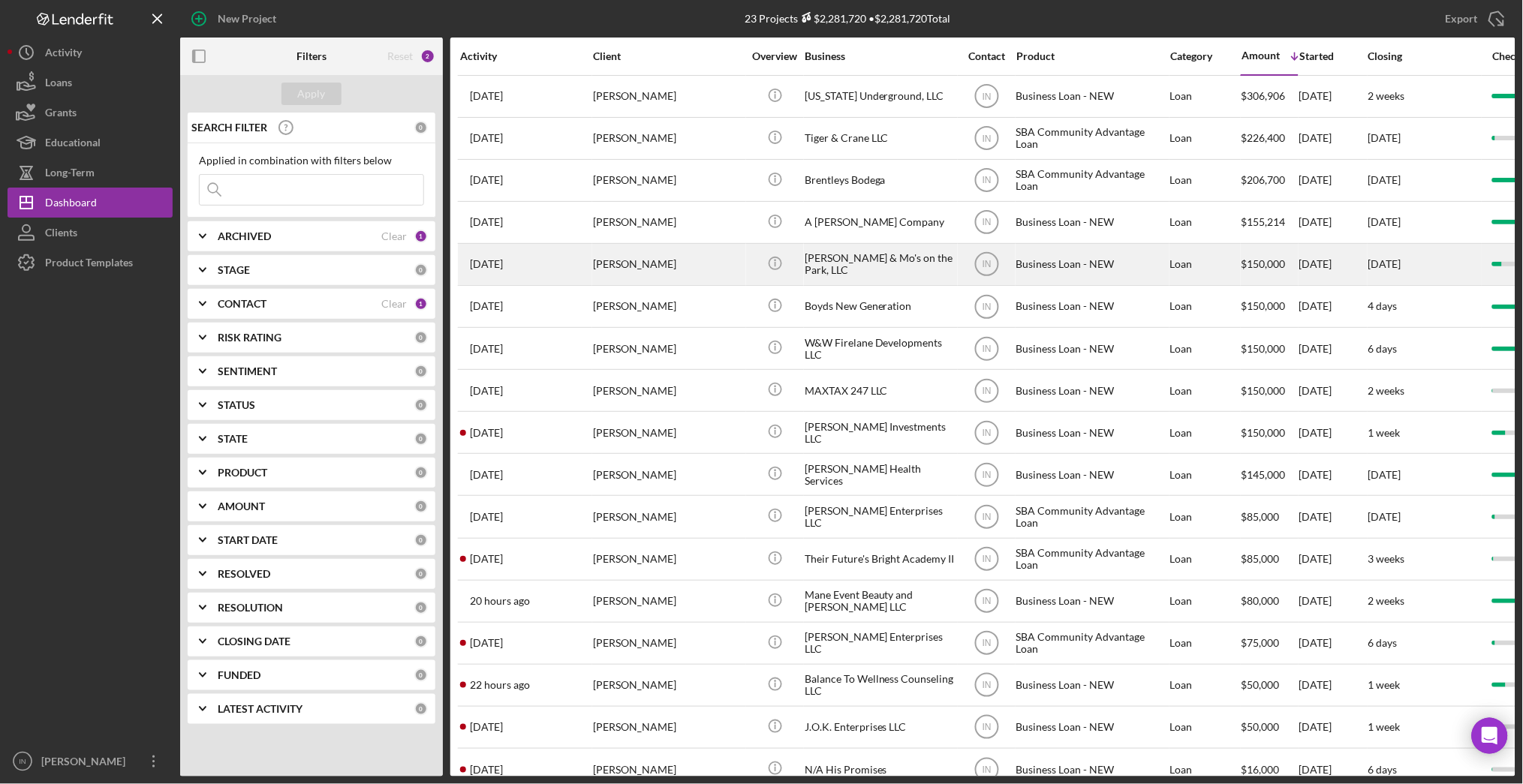
click at [724, 264] on div "[PERSON_NAME]" at bounding box center [668, 265] width 150 height 40
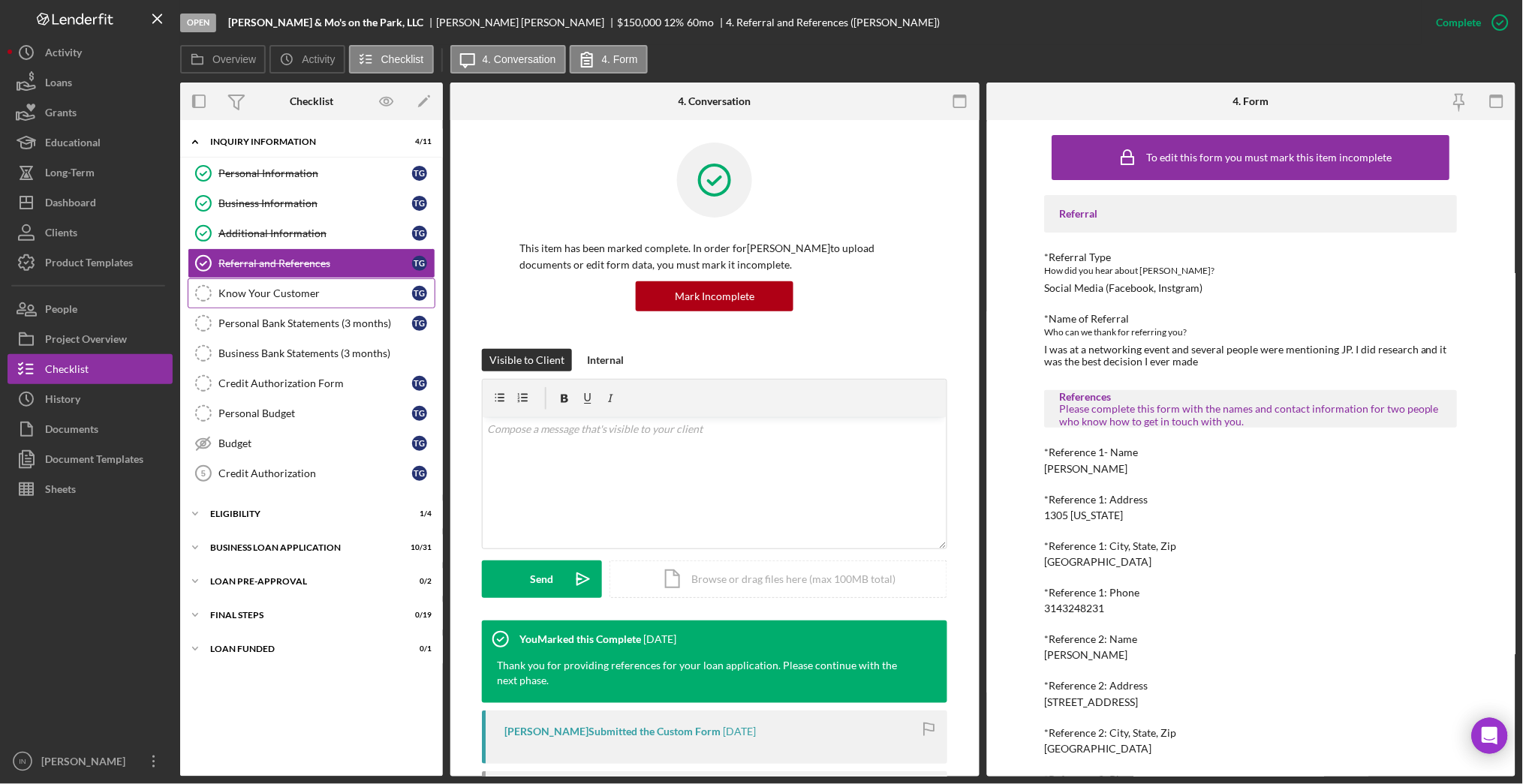
click at [280, 289] on div "Know Your Customer" at bounding box center [315, 293] width 194 height 12
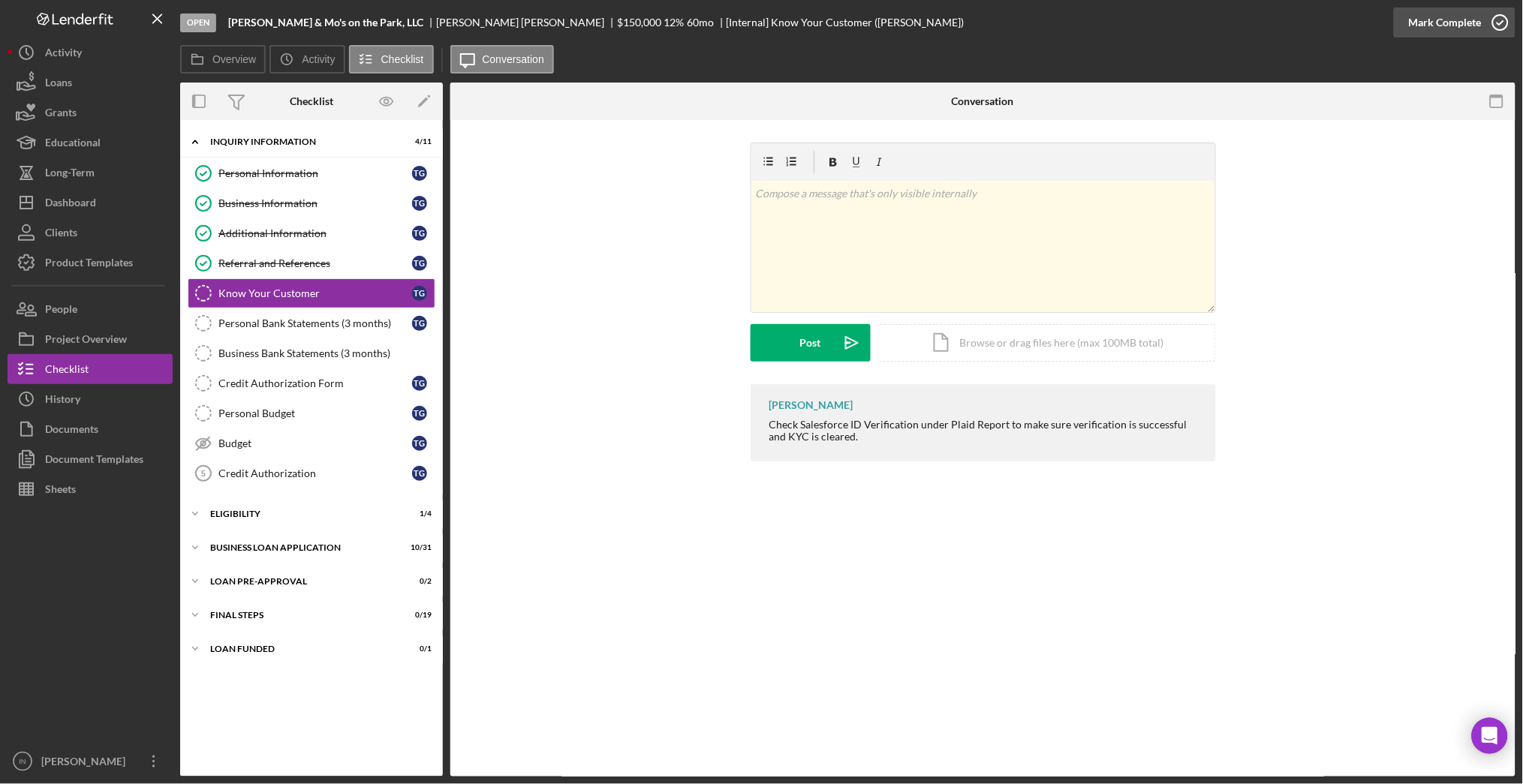
click at [1473, 12] on div "Mark Complete" at bounding box center [1445, 22] width 73 height 30
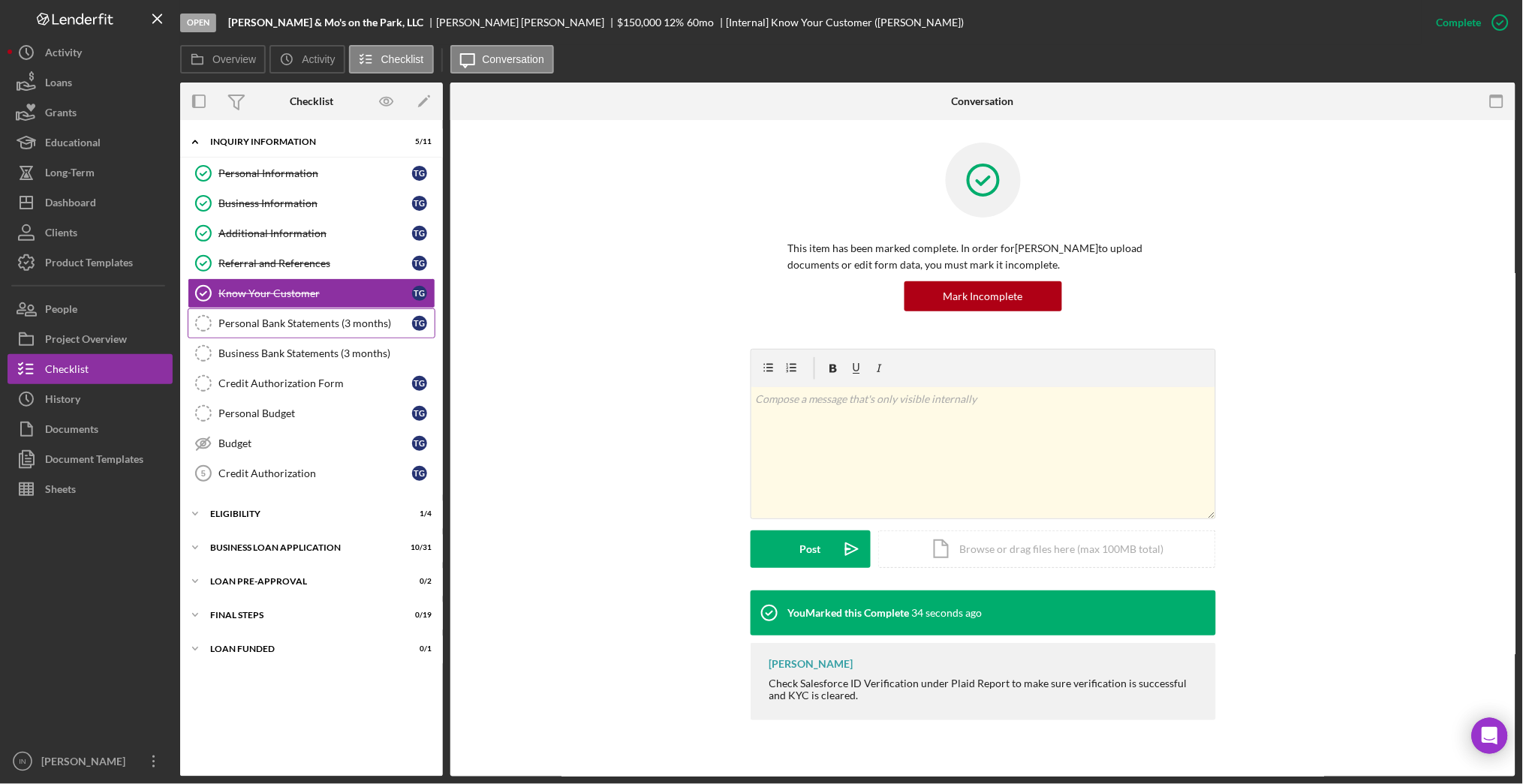
click at [322, 322] on div "Personal Bank Statements (3 months)" at bounding box center [315, 323] width 194 height 12
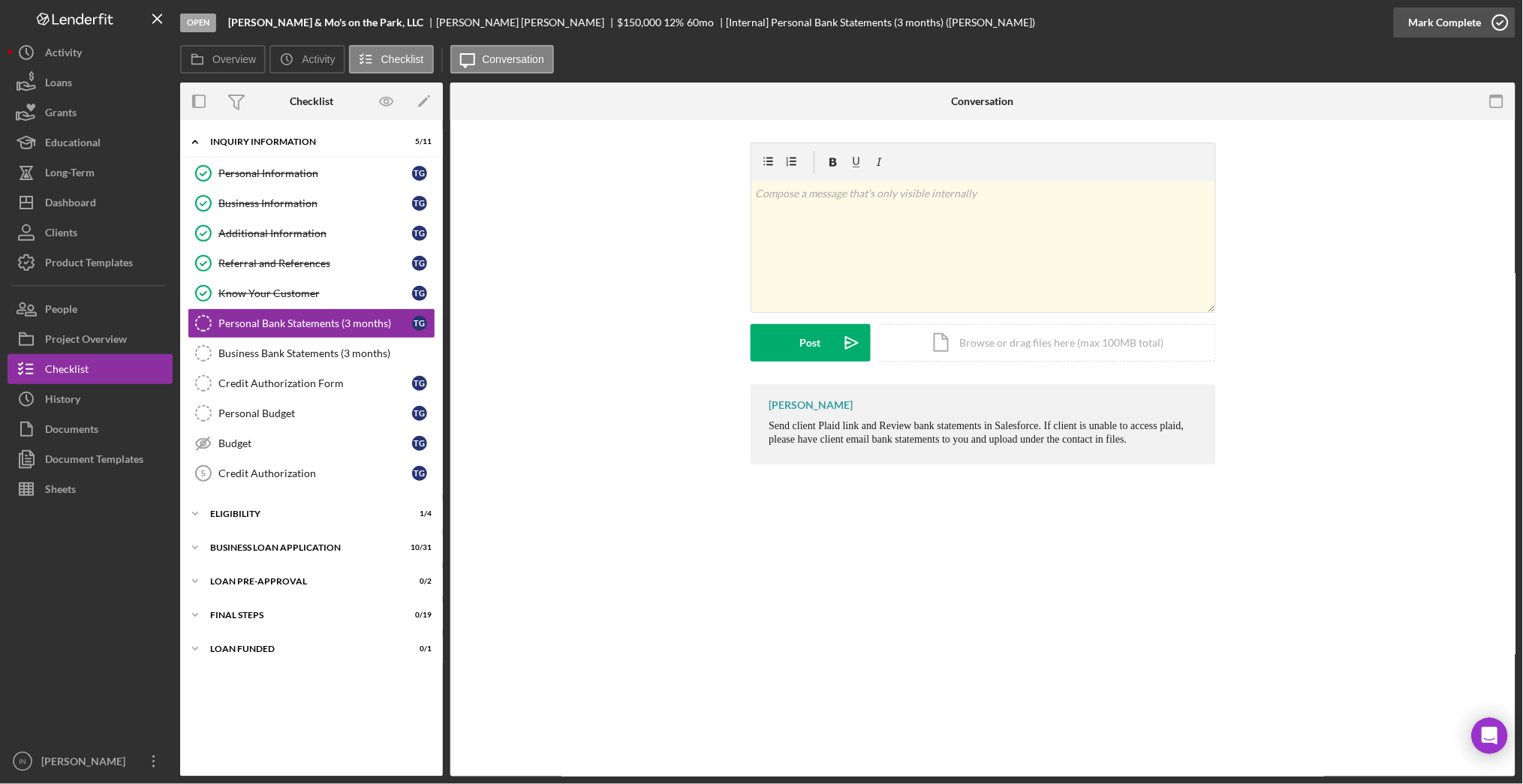
click at [1433, 27] on div "Mark Complete" at bounding box center [1445, 22] width 73 height 30
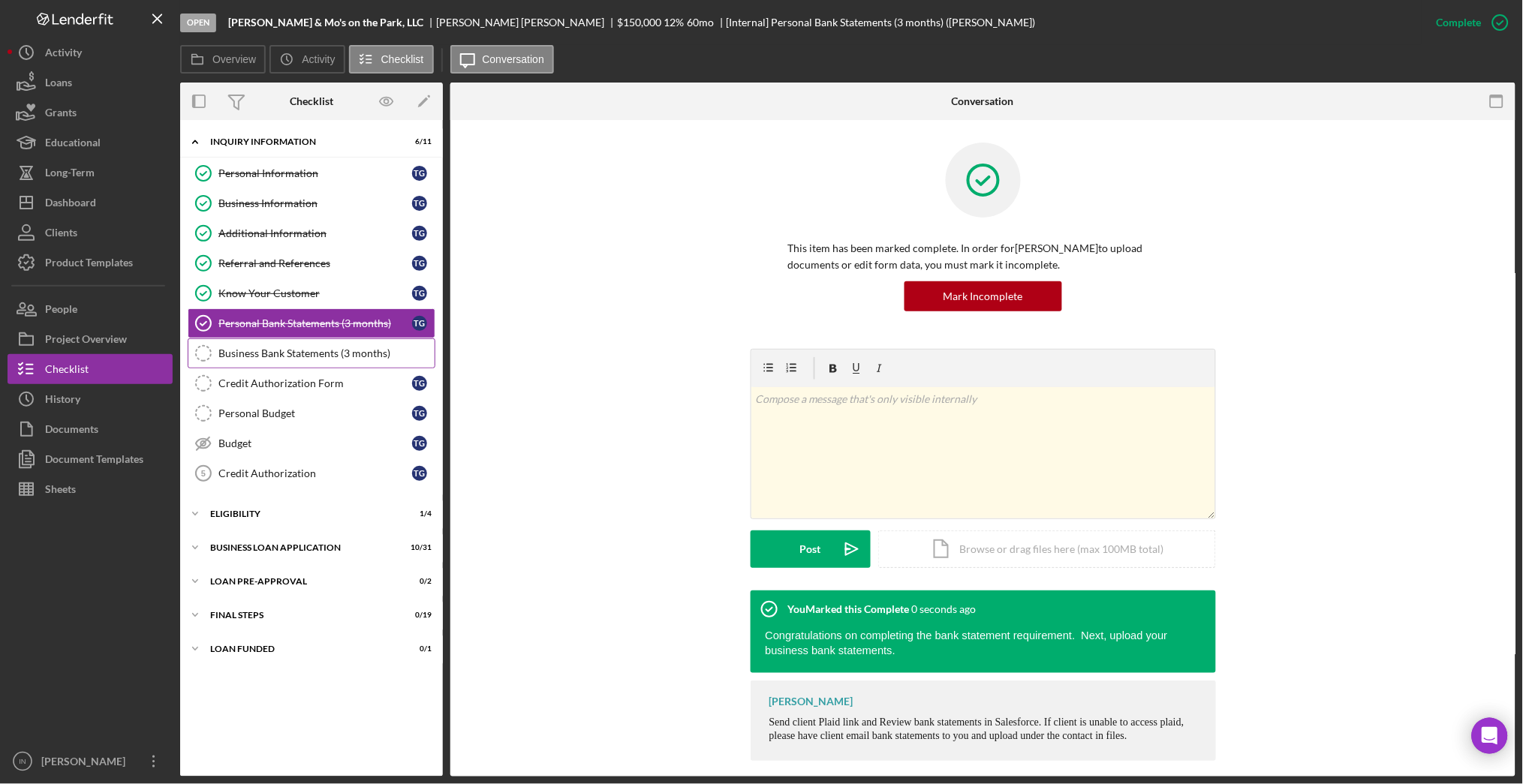
click at [293, 360] on link "Business Bank Statements (3 months) Business Bank Statements (3 months)" at bounding box center [312, 354] width 247 height 30
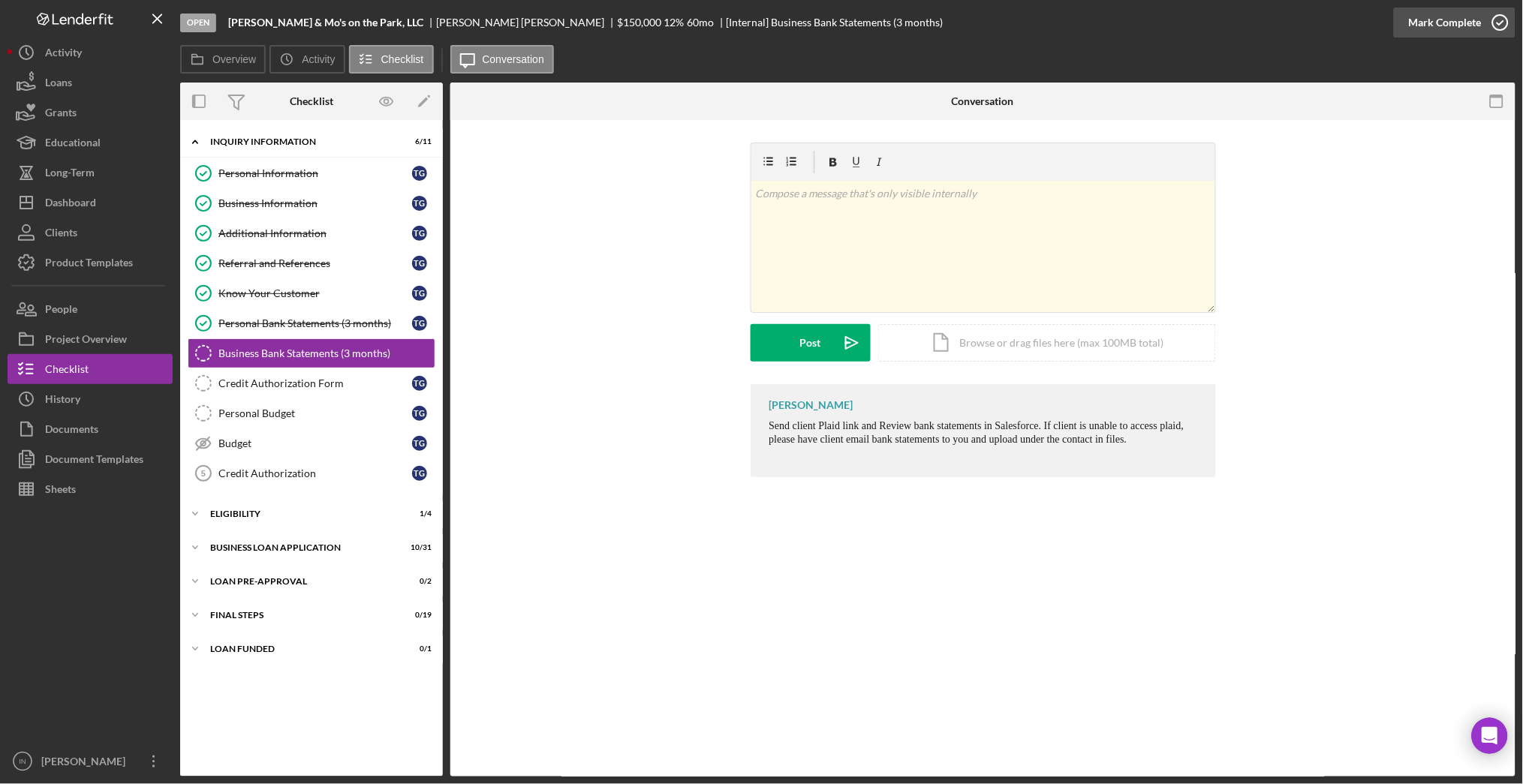
click at [1413, 26] on div "Mark Complete" at bounding box center [1445, 22] width 73 height 30
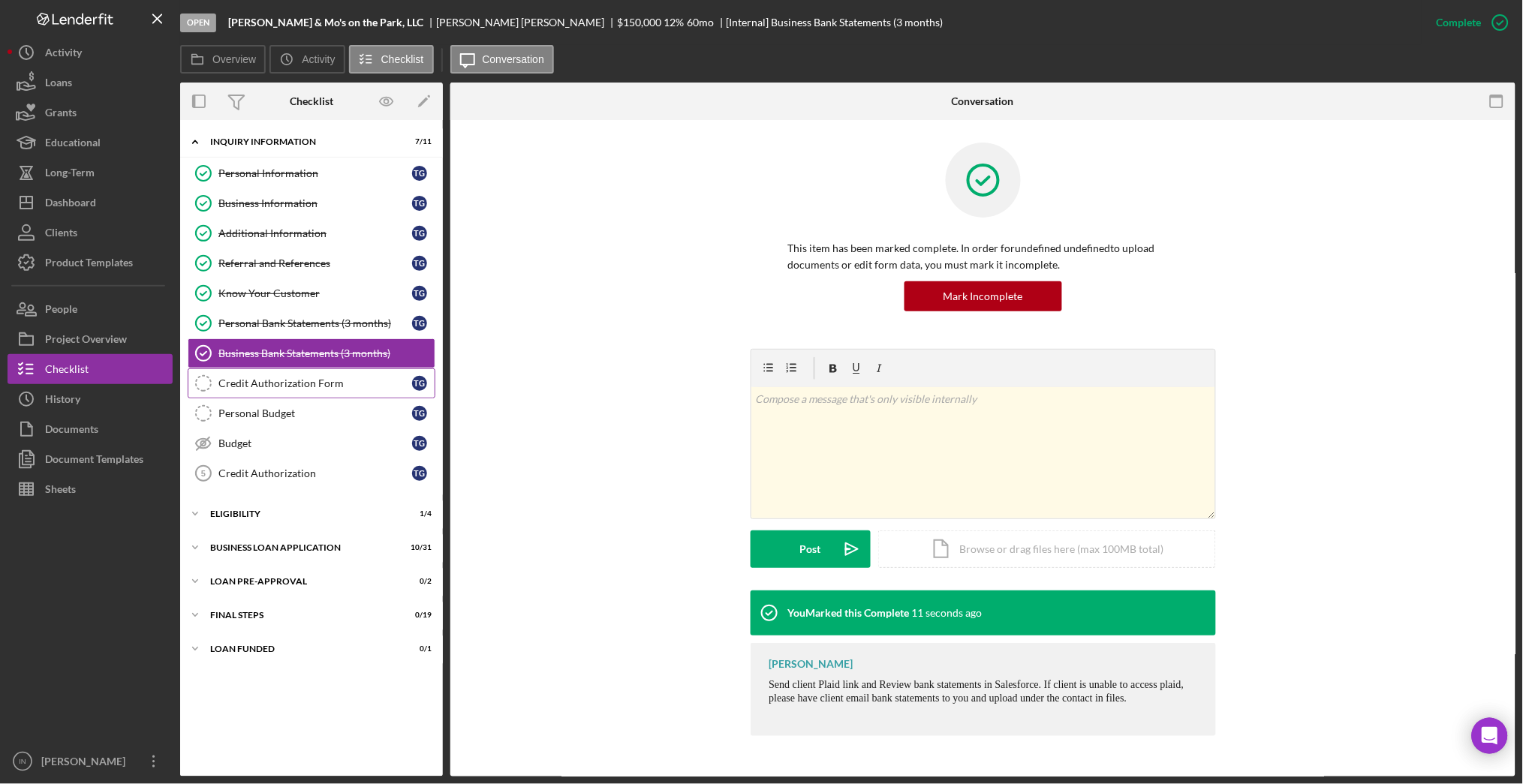
click at [273, 385] on div "Credit Authorization Form" at bounding box center [315, 383] width 194 height 12
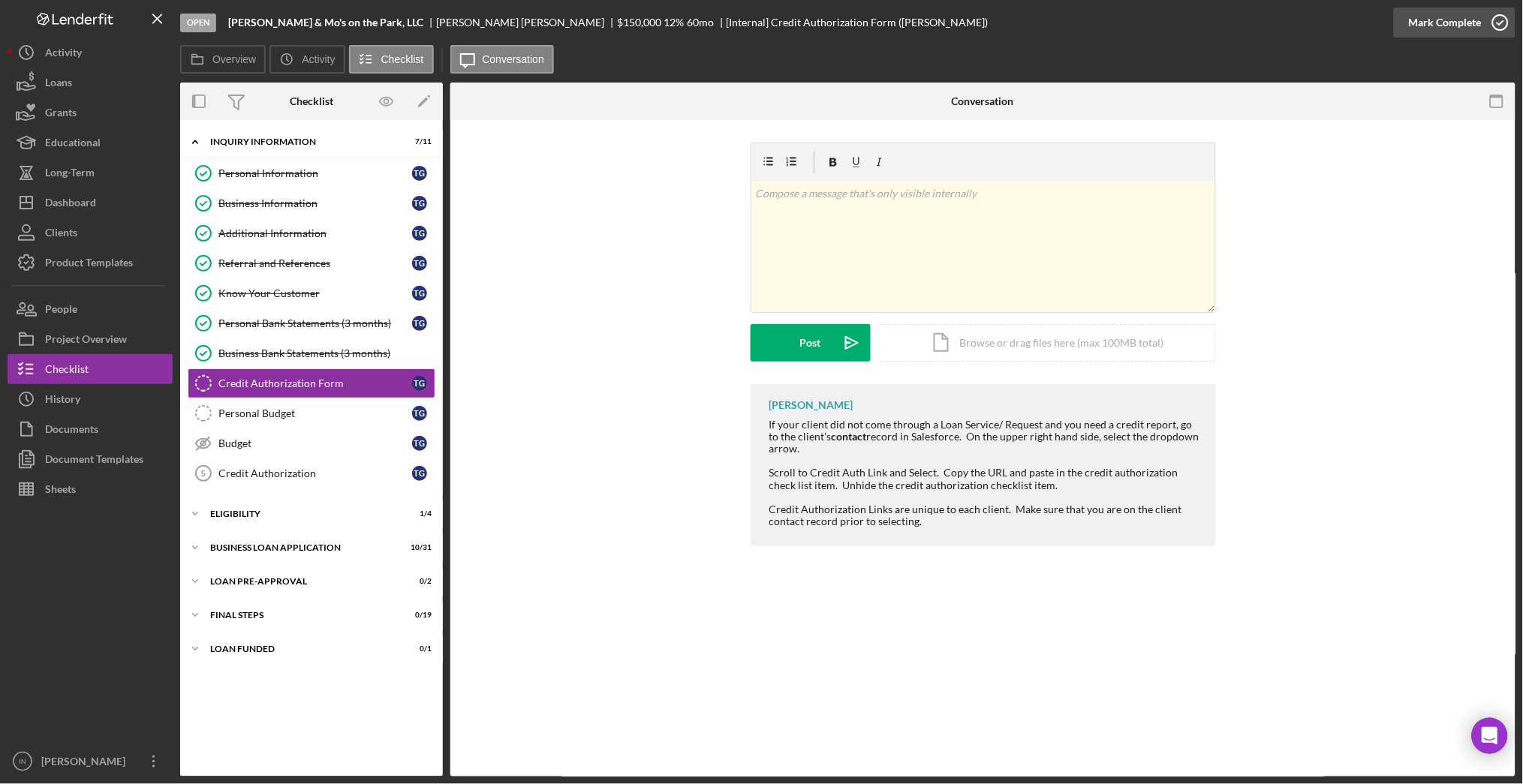
click at [1435, 26] on div "Mark Complete" at bounding box center [1445, 22] width 73 height 30
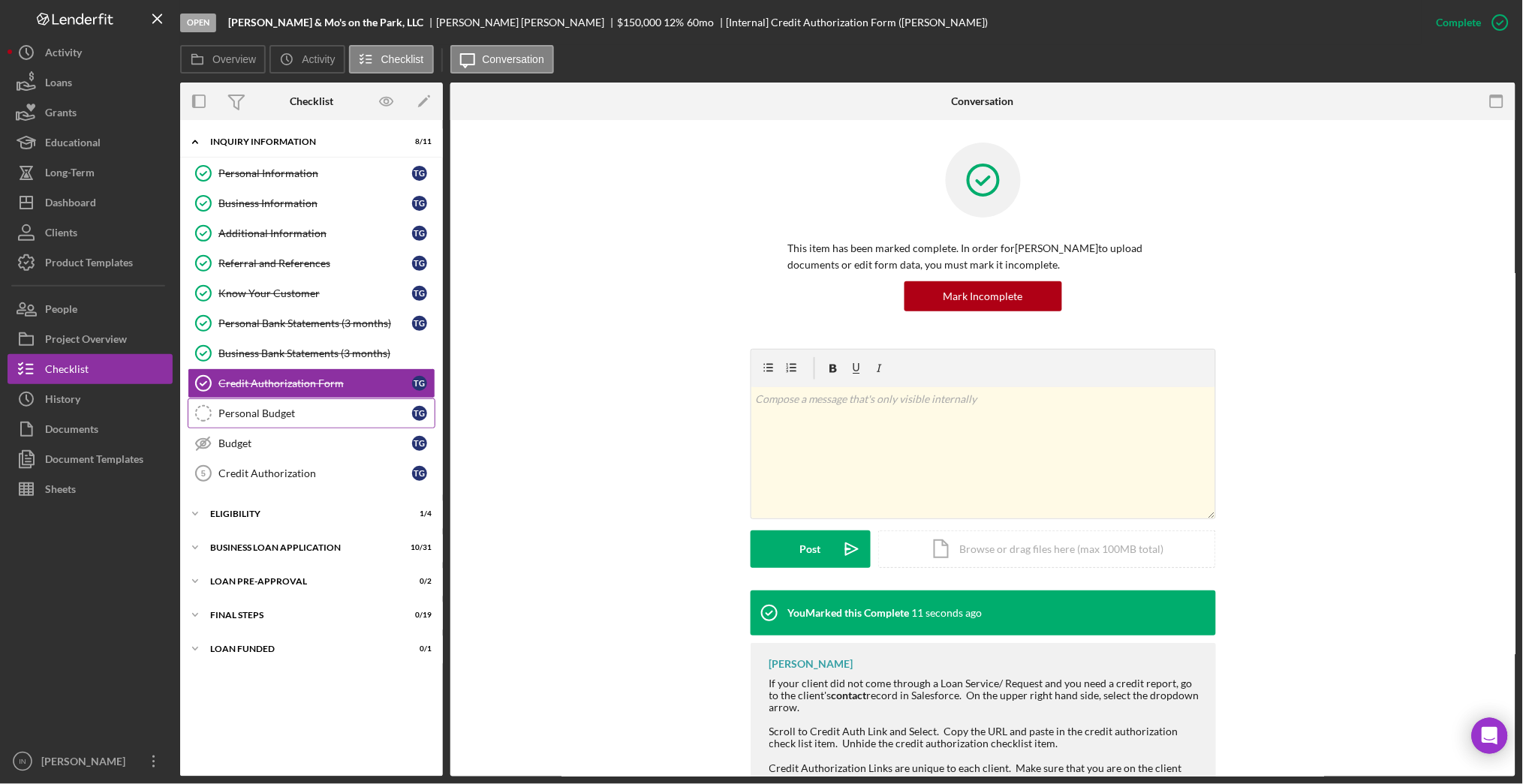
click at [305, 420] on div "Personal Budget" at bounding box center [315, 413] width 194 height 12
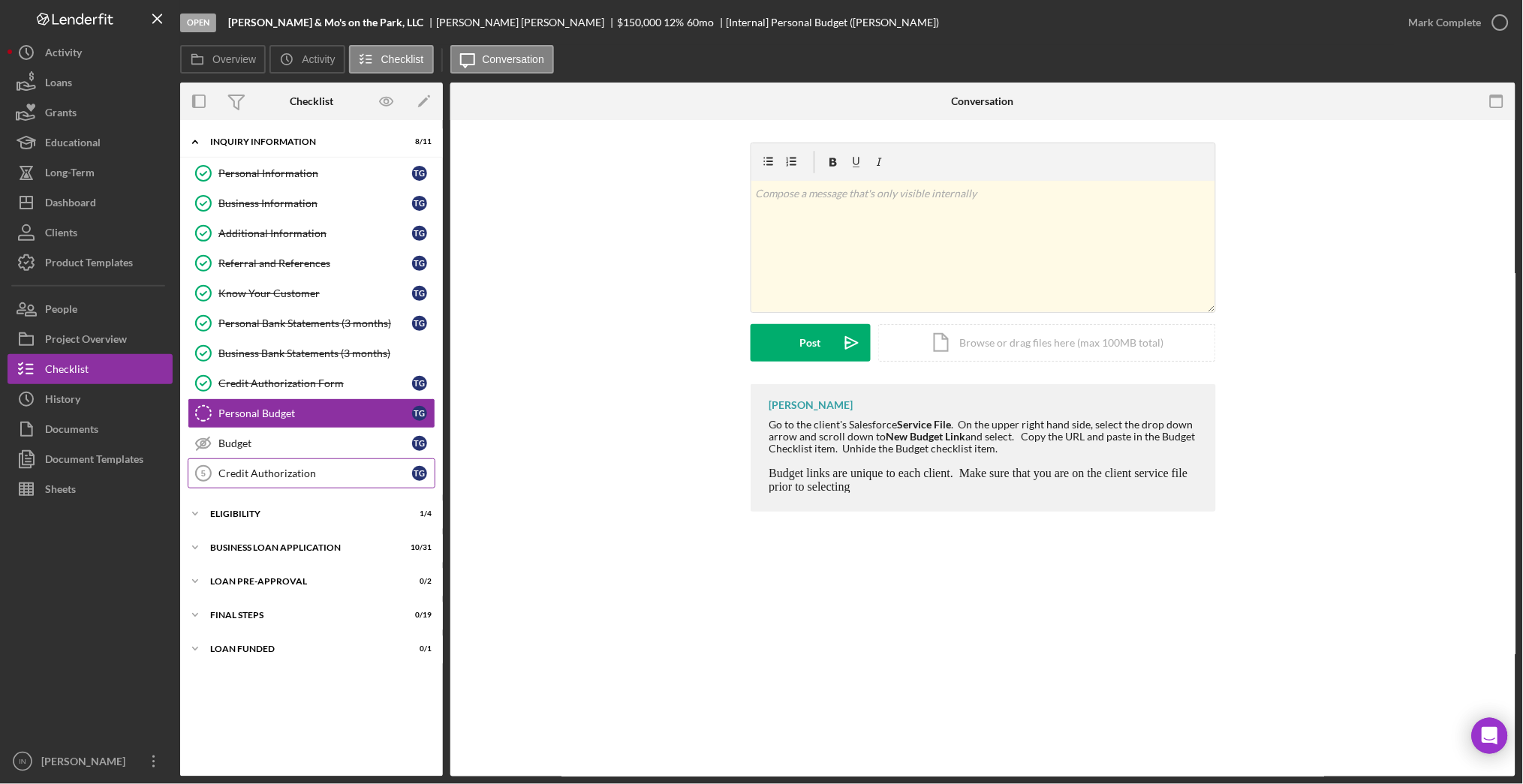
click at [304, 472] on div "Credit Authorization" at bounding box center [315, 473] width 194 height 12
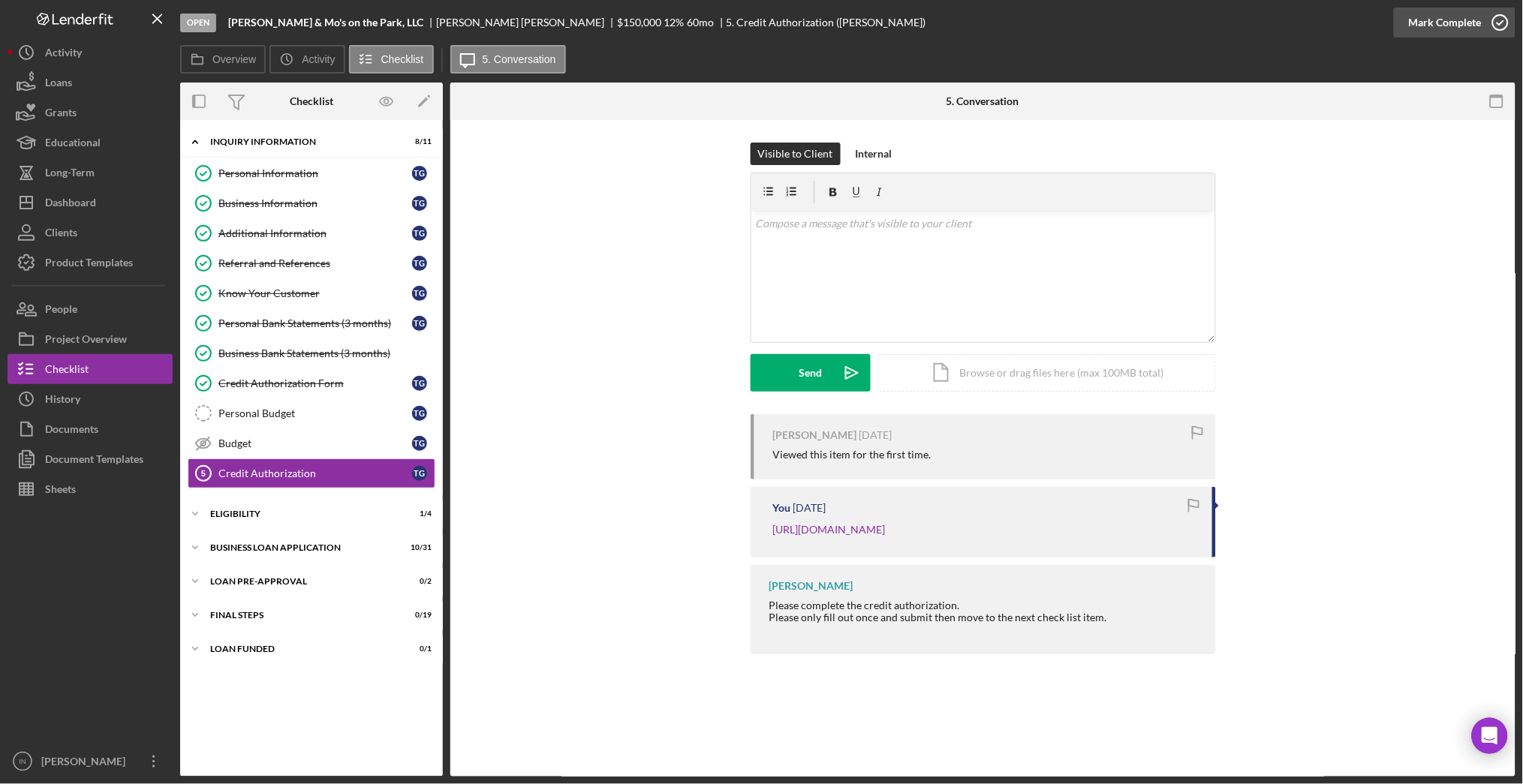
click at [1455, 25] on div "Mark Complete" at bounding box center [1445, 22] width 73 height 30
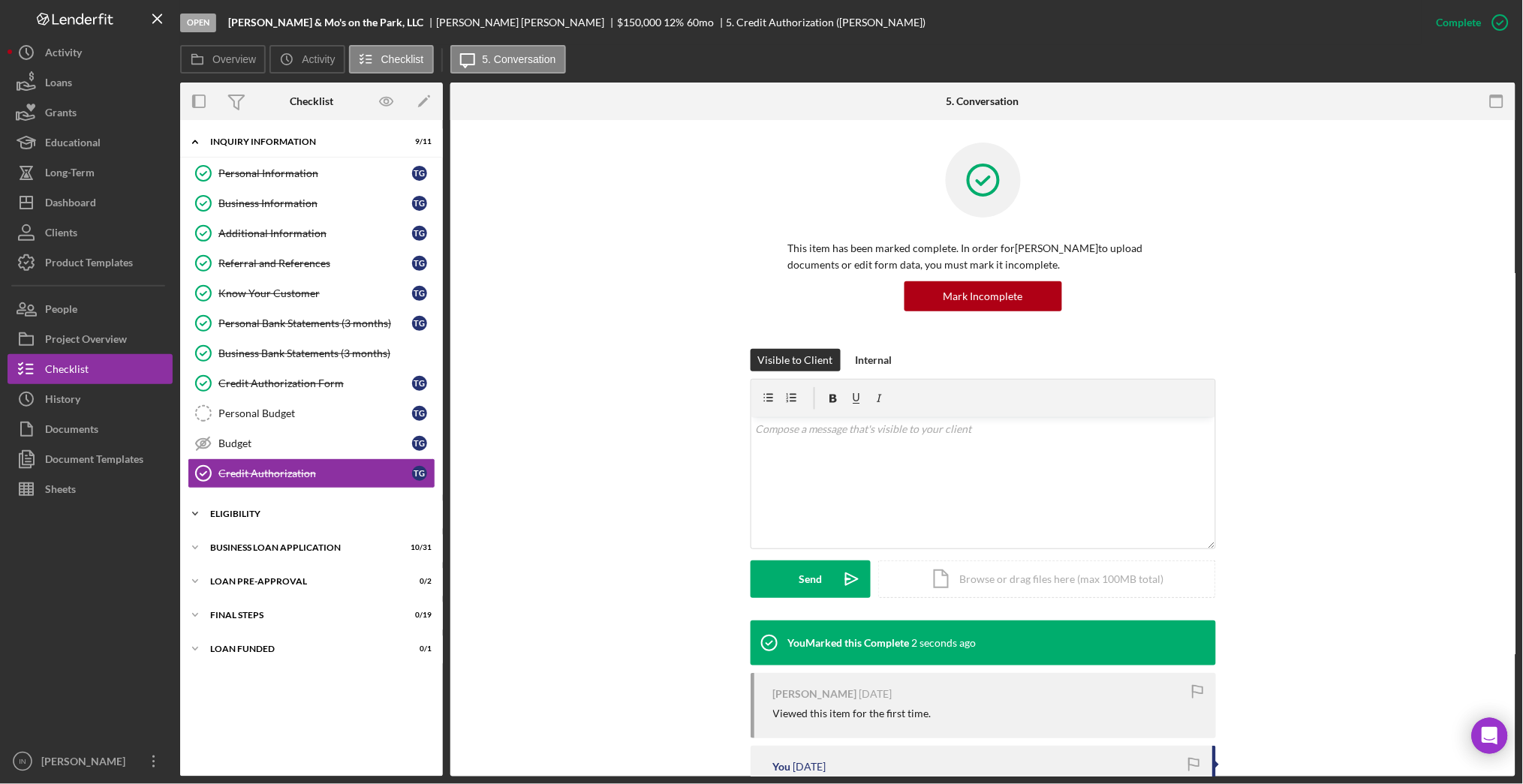
click at [315, 514] on div "ELIGIBILITY" at bounding box center [317, 514] width 214 height 9
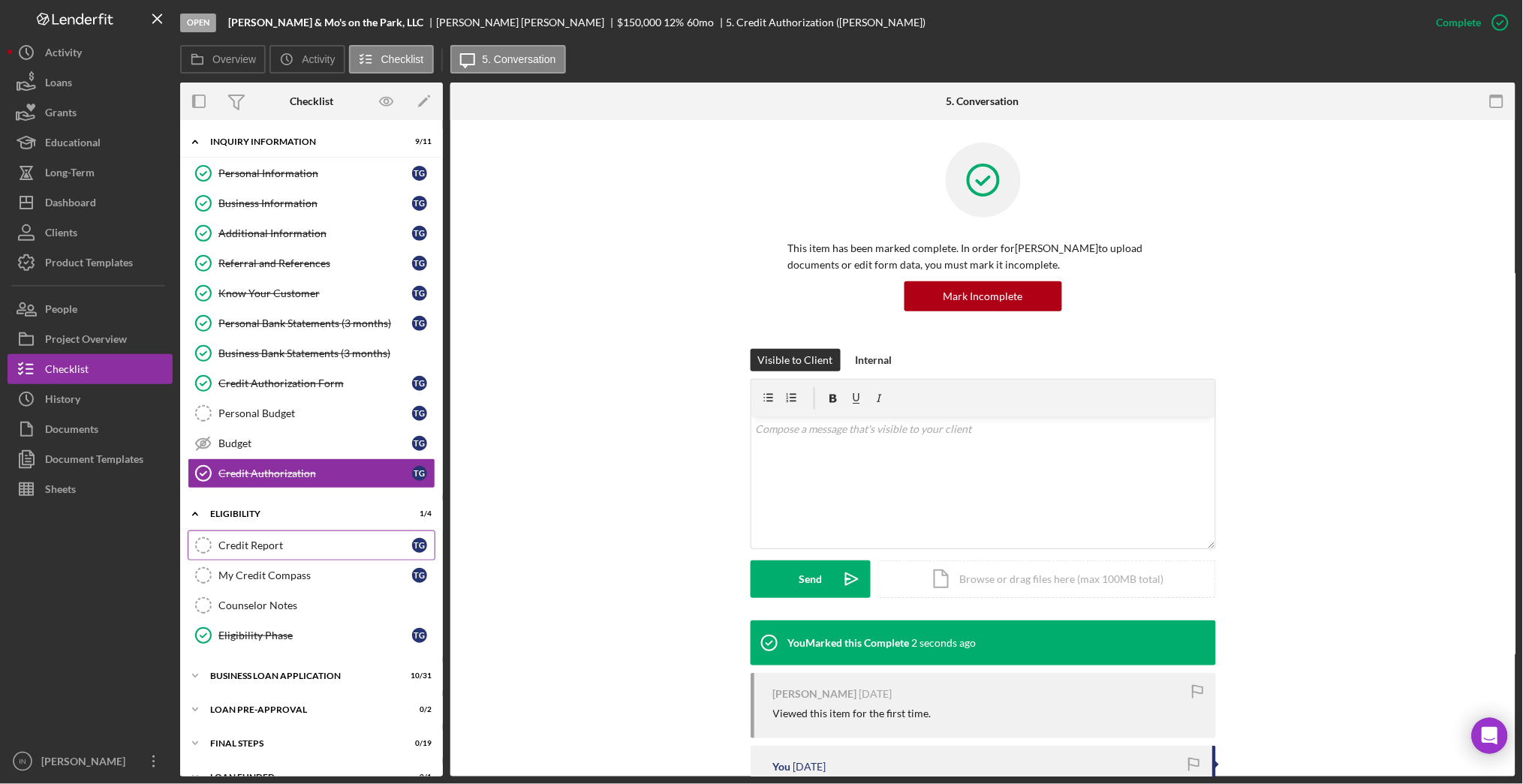
scroll to position [25, 0]
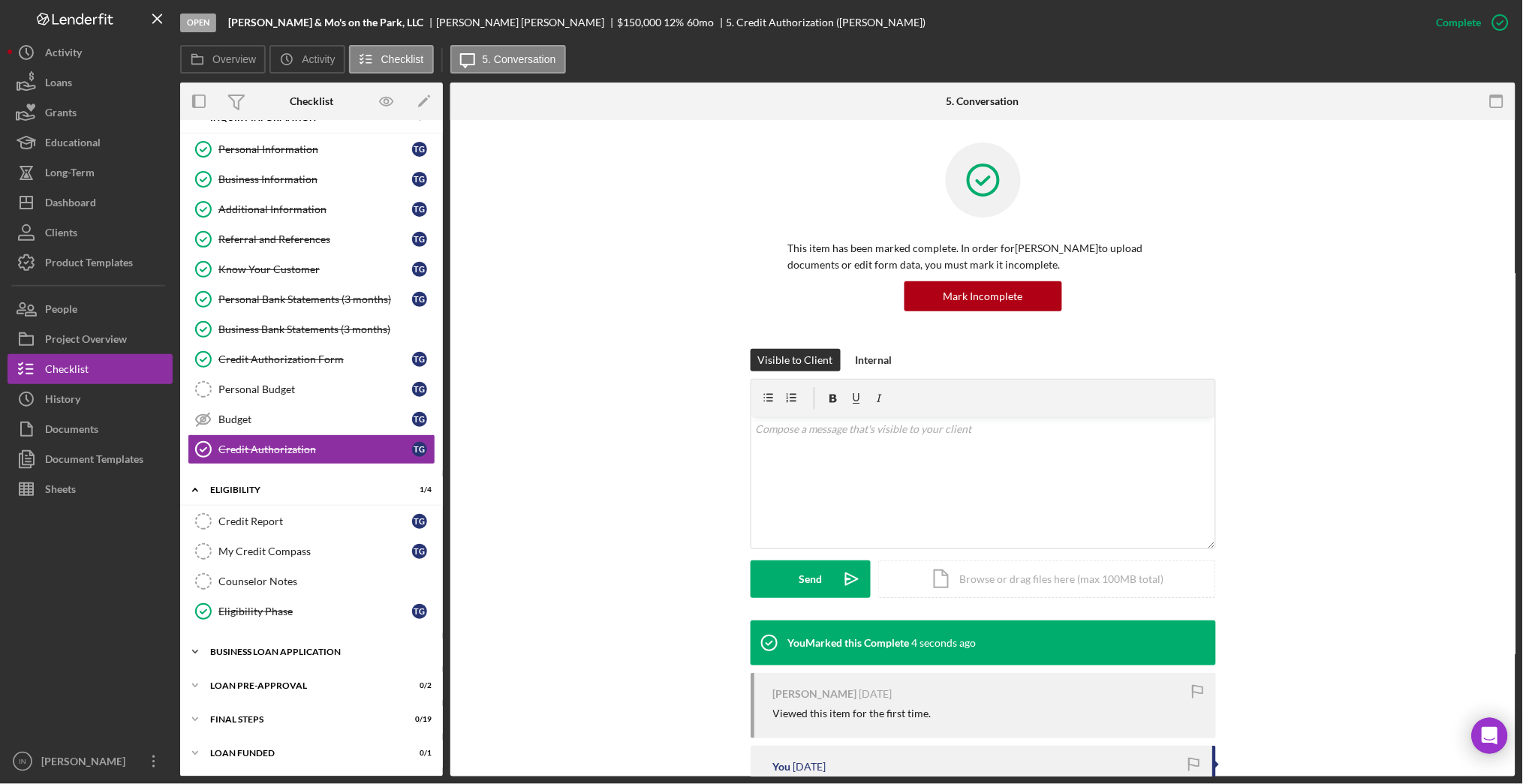
click at [313, 646] on div "Icon/Expander BUSINESS LOAN APPLICATION 10 / 31" at bounding box center [311, 652] width 263 height 30
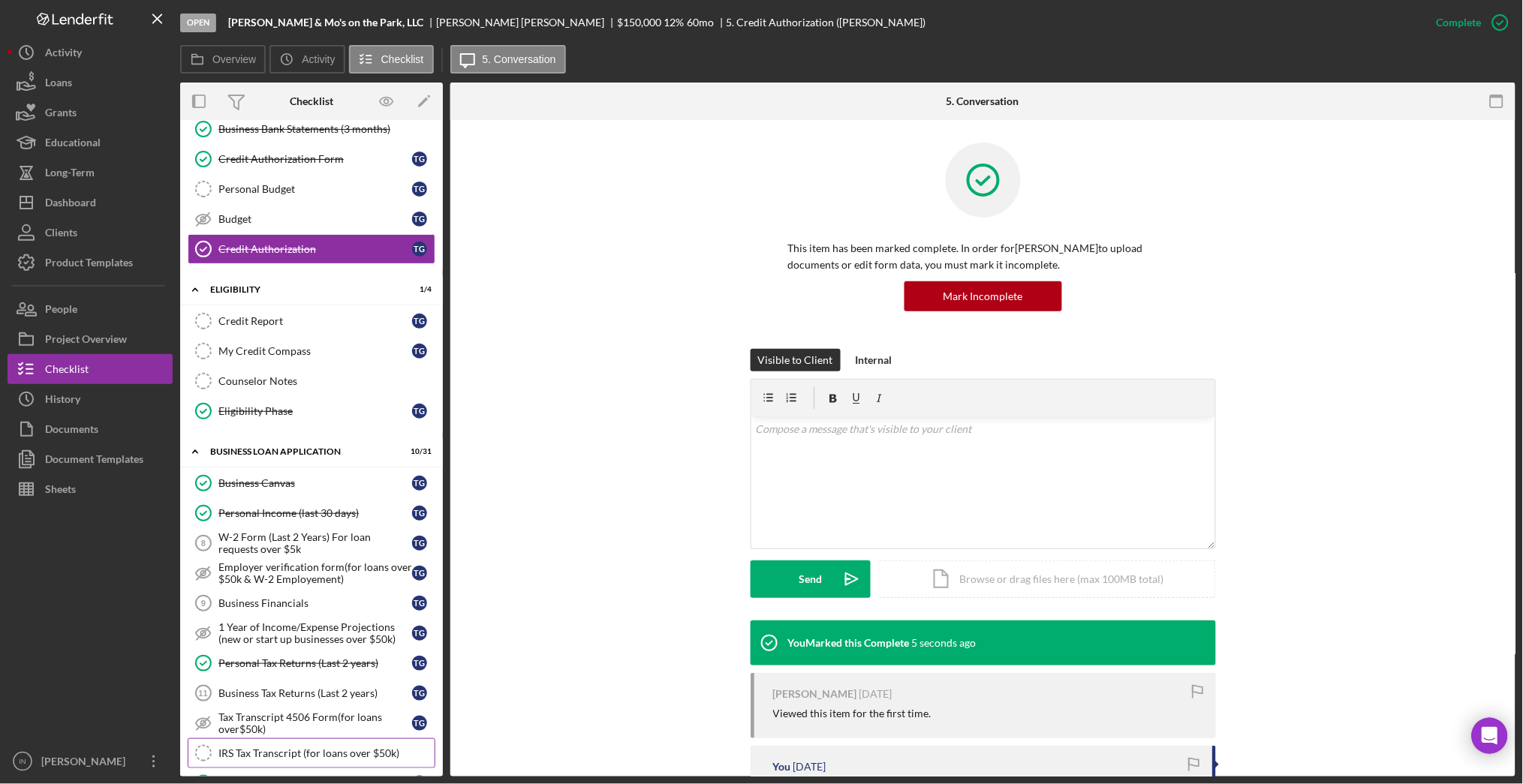
scroll to position [325, 0]
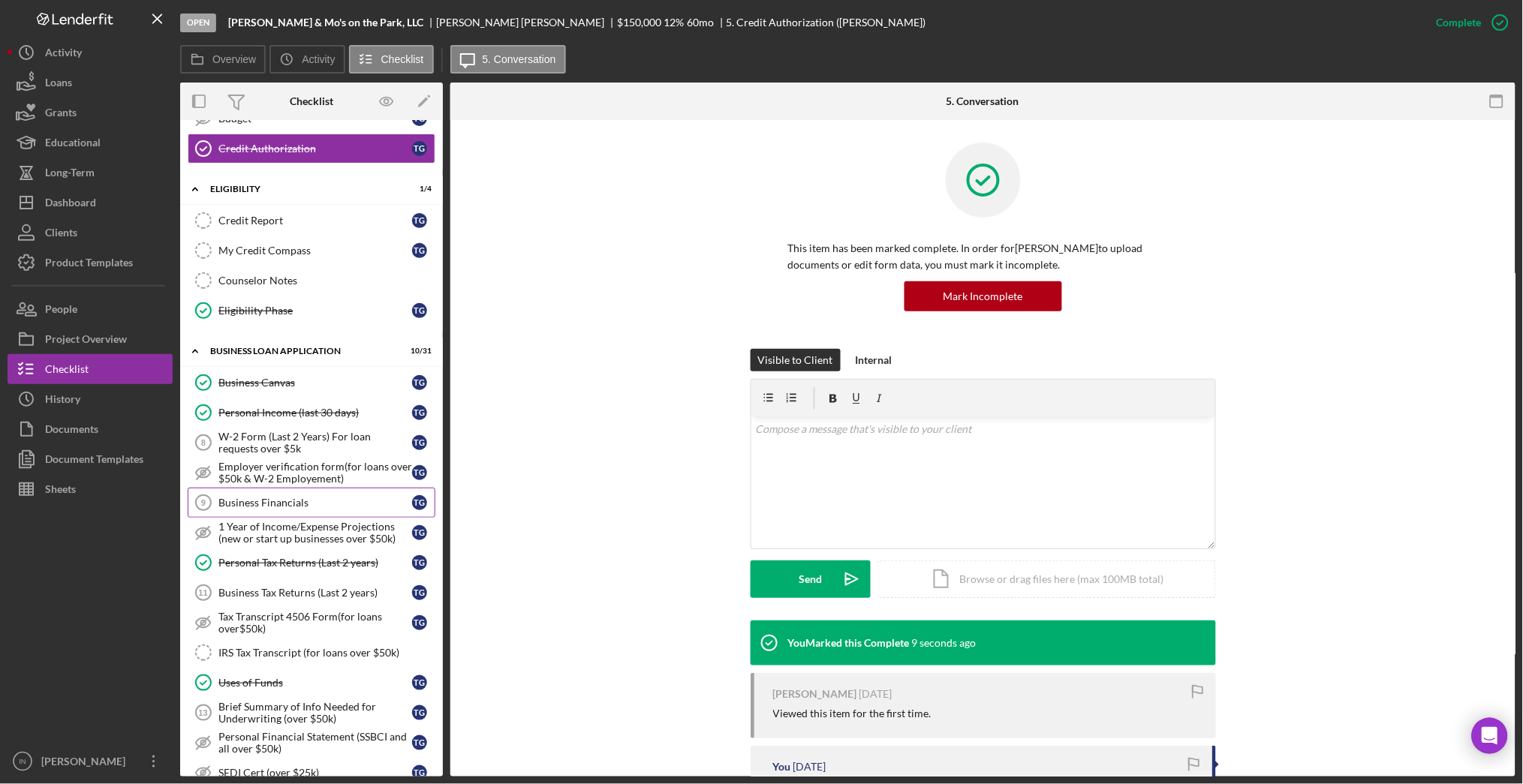
click at [268, 499] on div "Business Financials" at bounding box center [315, 503] width 194 height 12
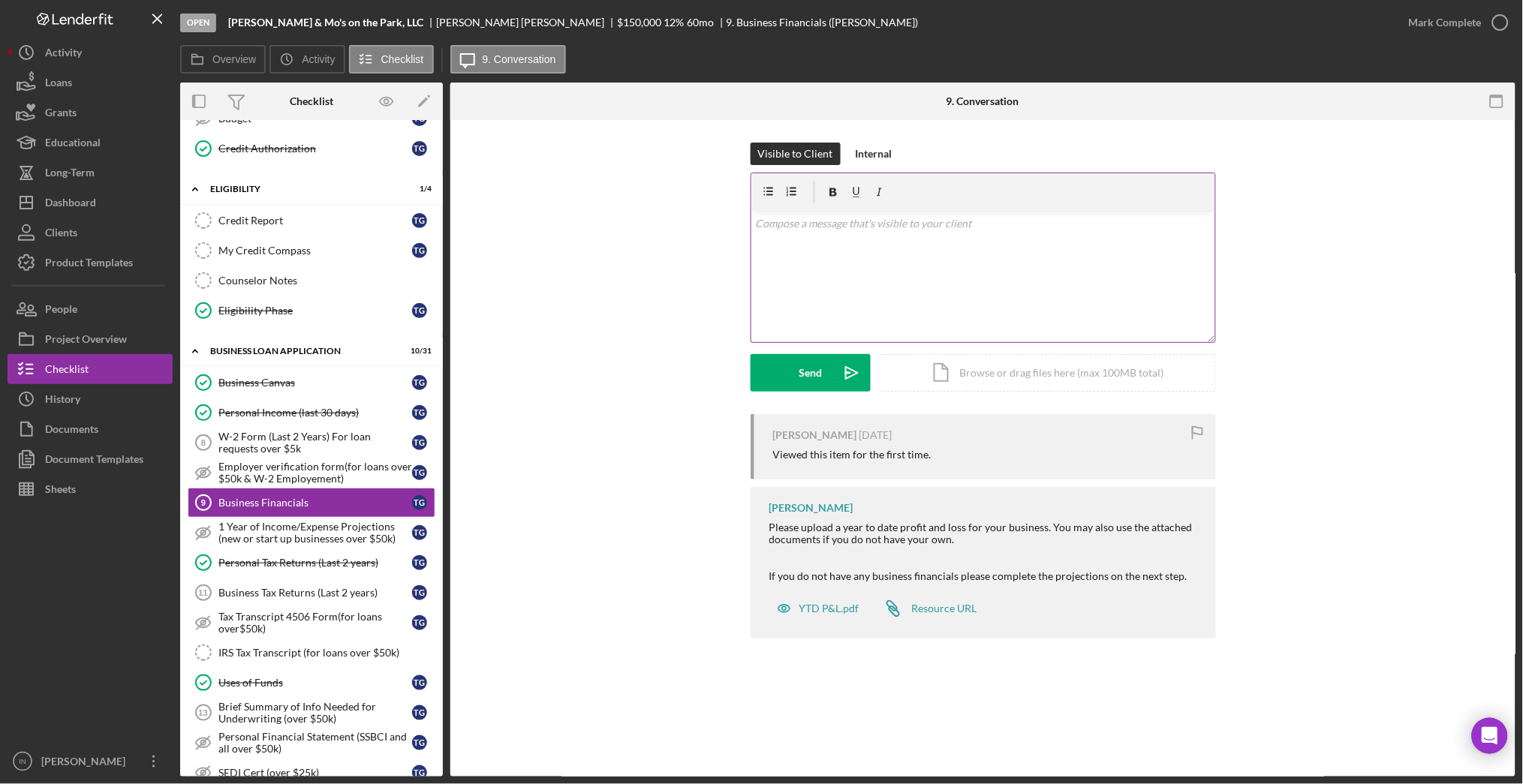
click at [929, 293] on div "v Color teal Color pink Remove color Add row above Add row below Add column bef…" at bounding box center [983, 276] width 464 height 131
click at [789, 386] on button "Send Icon/icon-invite-send" at bounding box center [811, 373] width 120 height 38
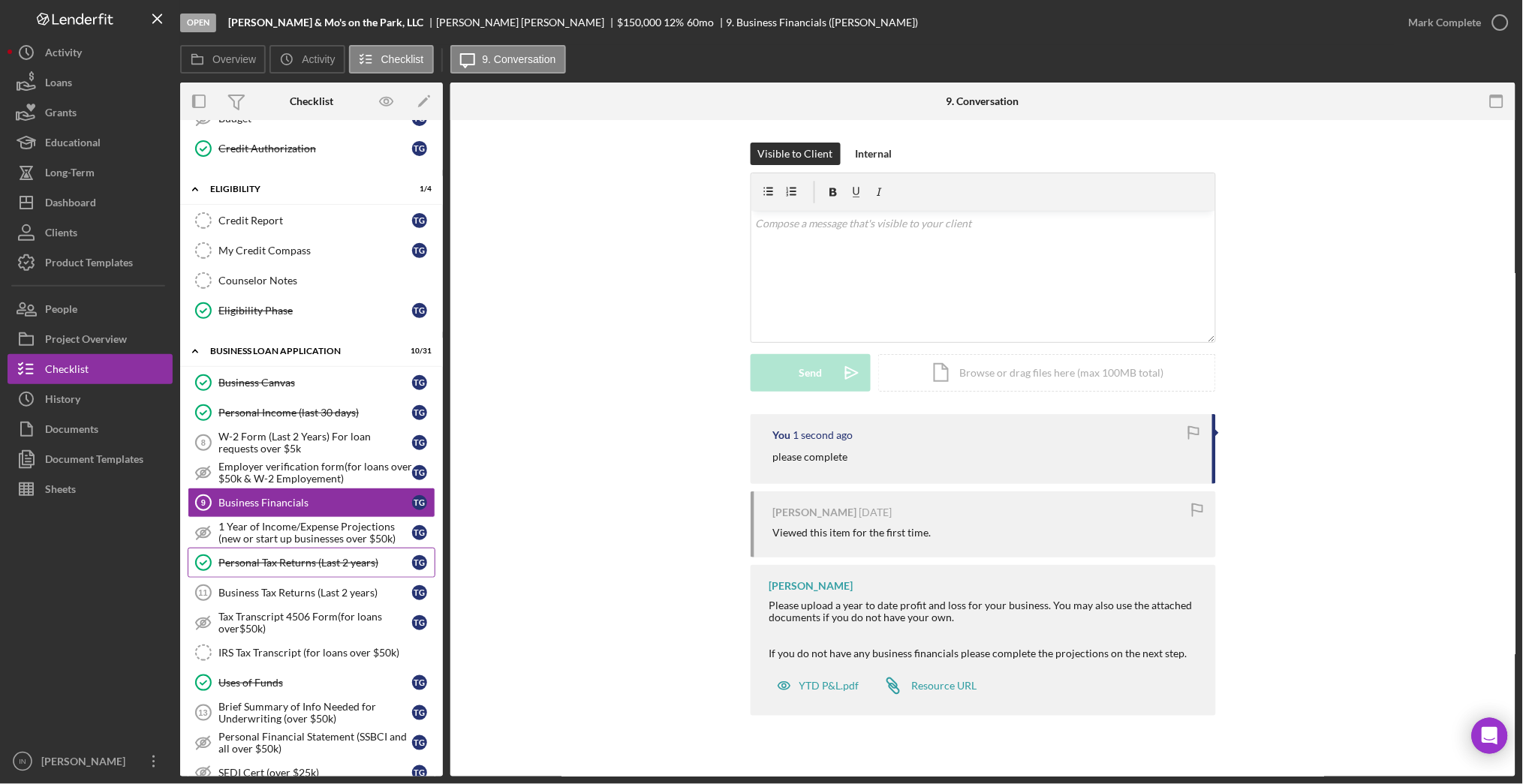
scroll to position [425, 0]
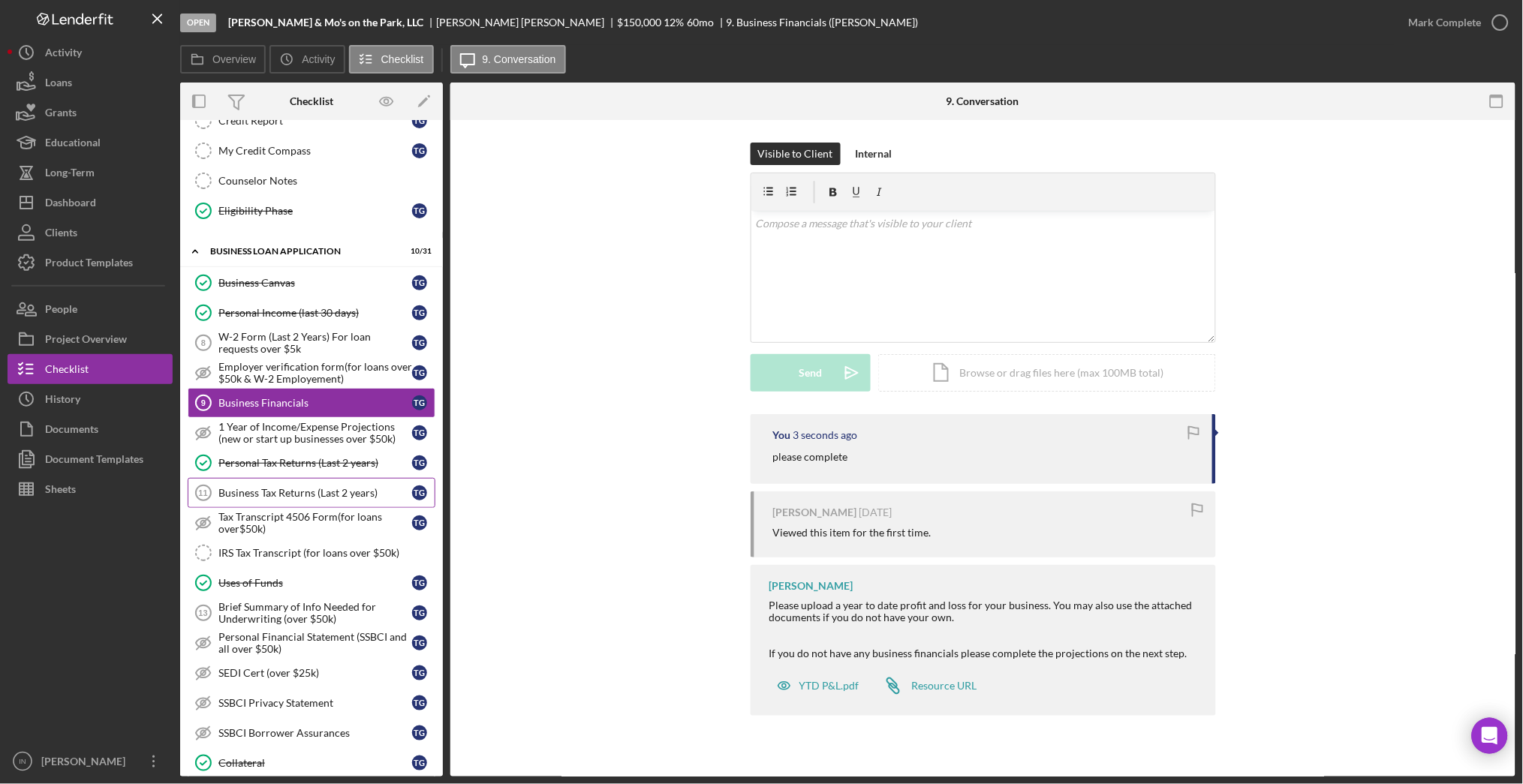
click at [289, 495] on div "Business Tax Returns (Last 2 years)" at bounding box center [315, 493] width 194 height 12
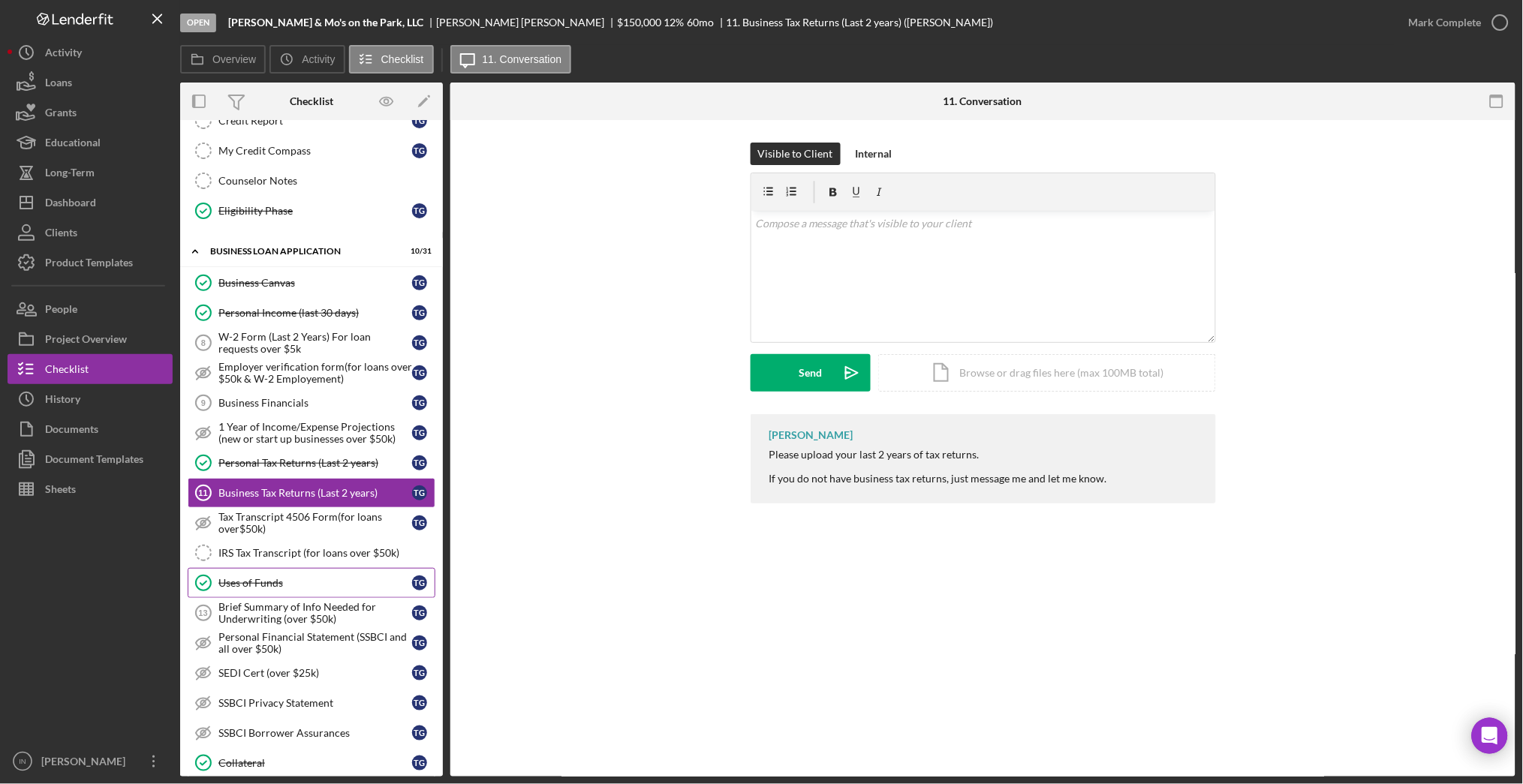
scroll to position [524, 0]
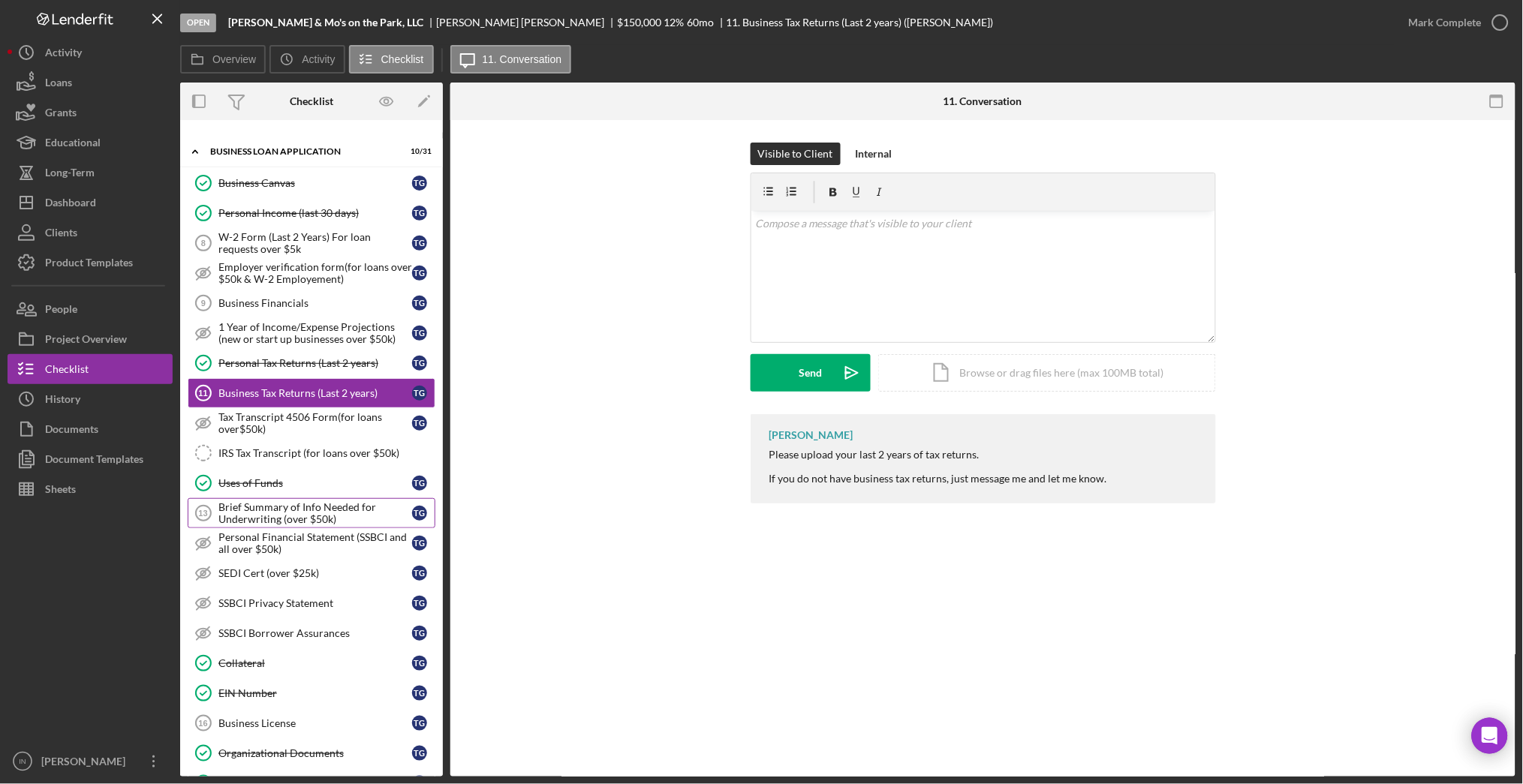
click at [292, 523] on div "Brief Summary of Info Needed for Underwriting (over $50k)" at bounding box center [315, 513] width 194 height 24
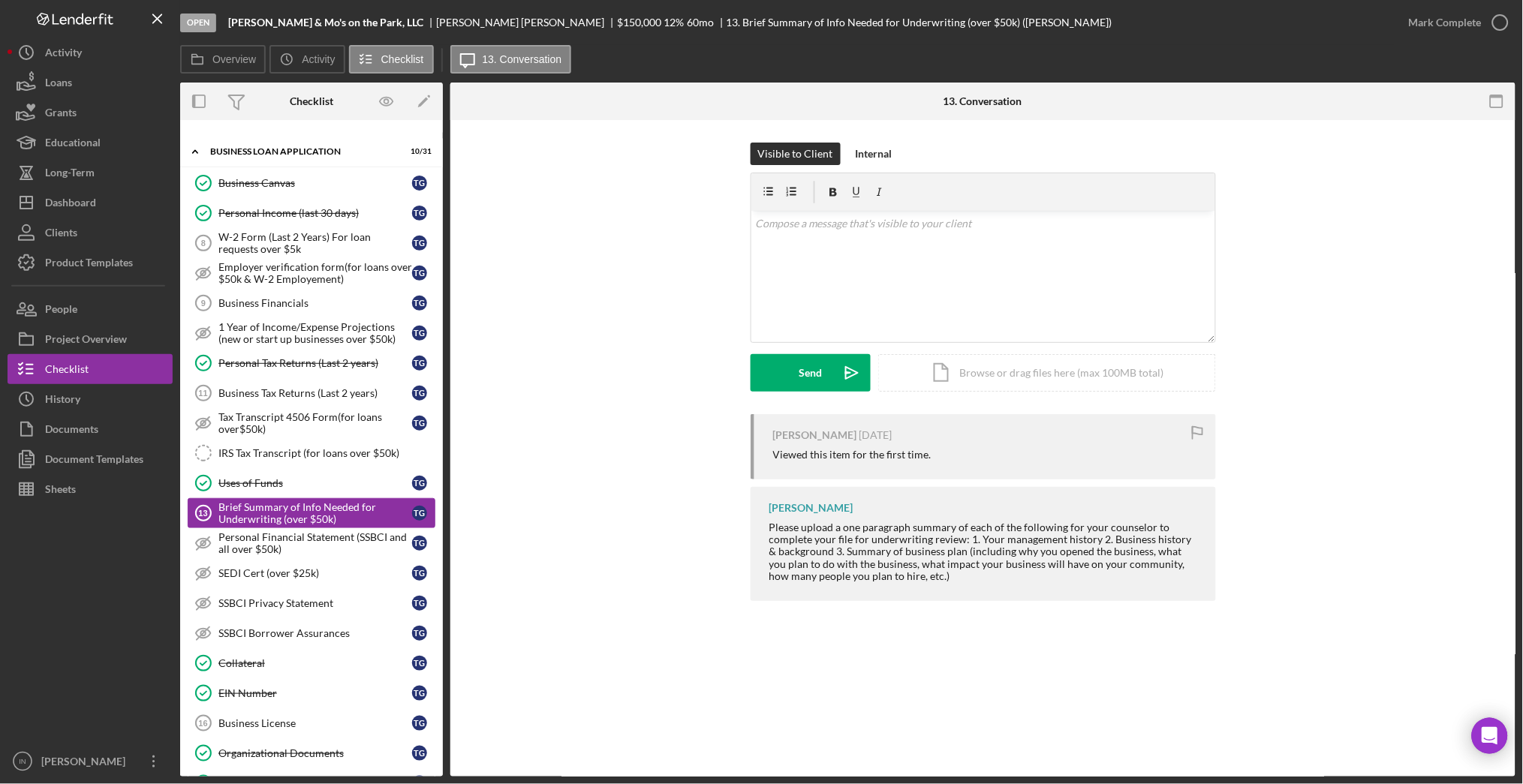
scroll to position [625, 0]
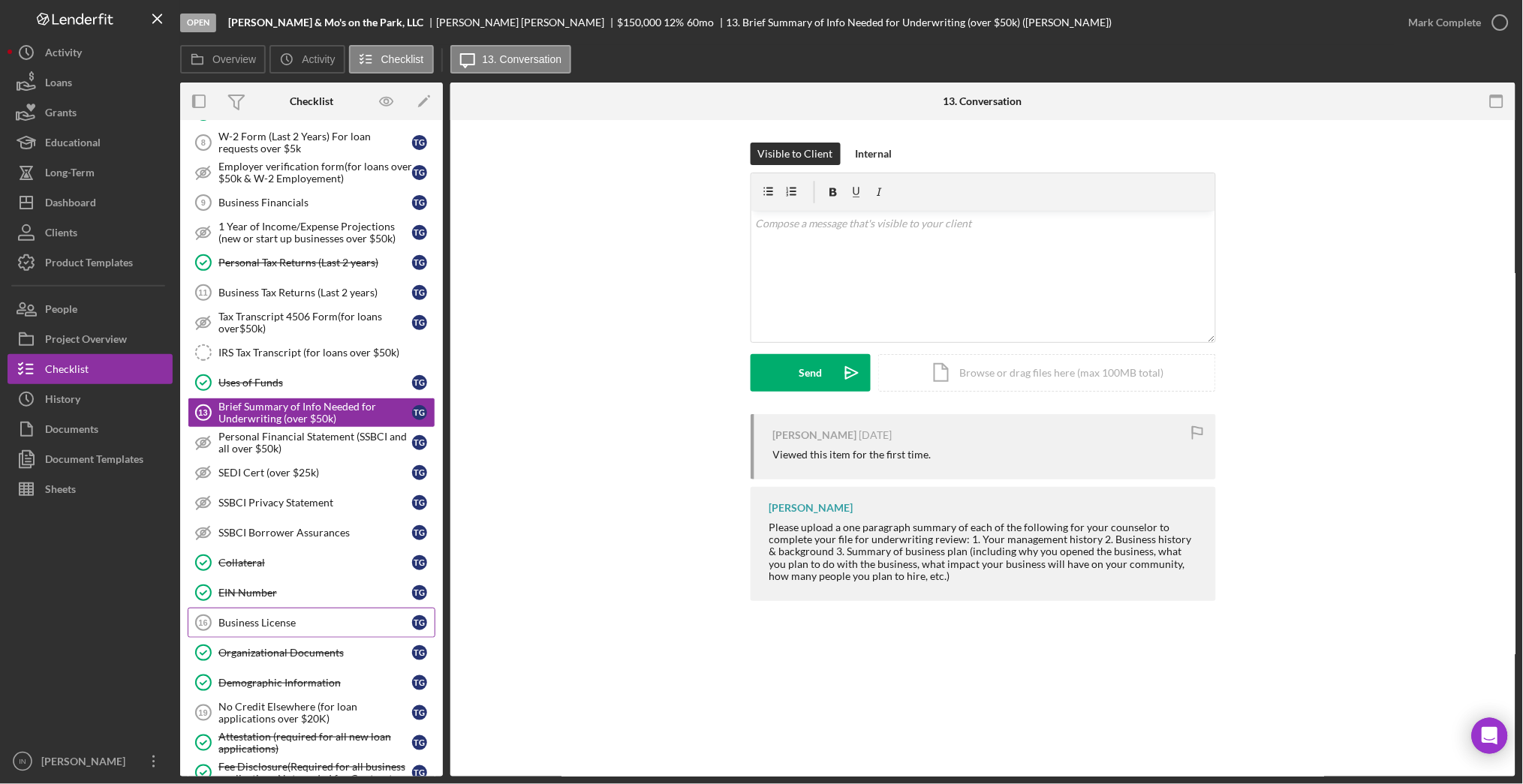
click at [297, 619] on link "Business License 16 Business License T G" at bounding box center [312, 622] width 247 height 30
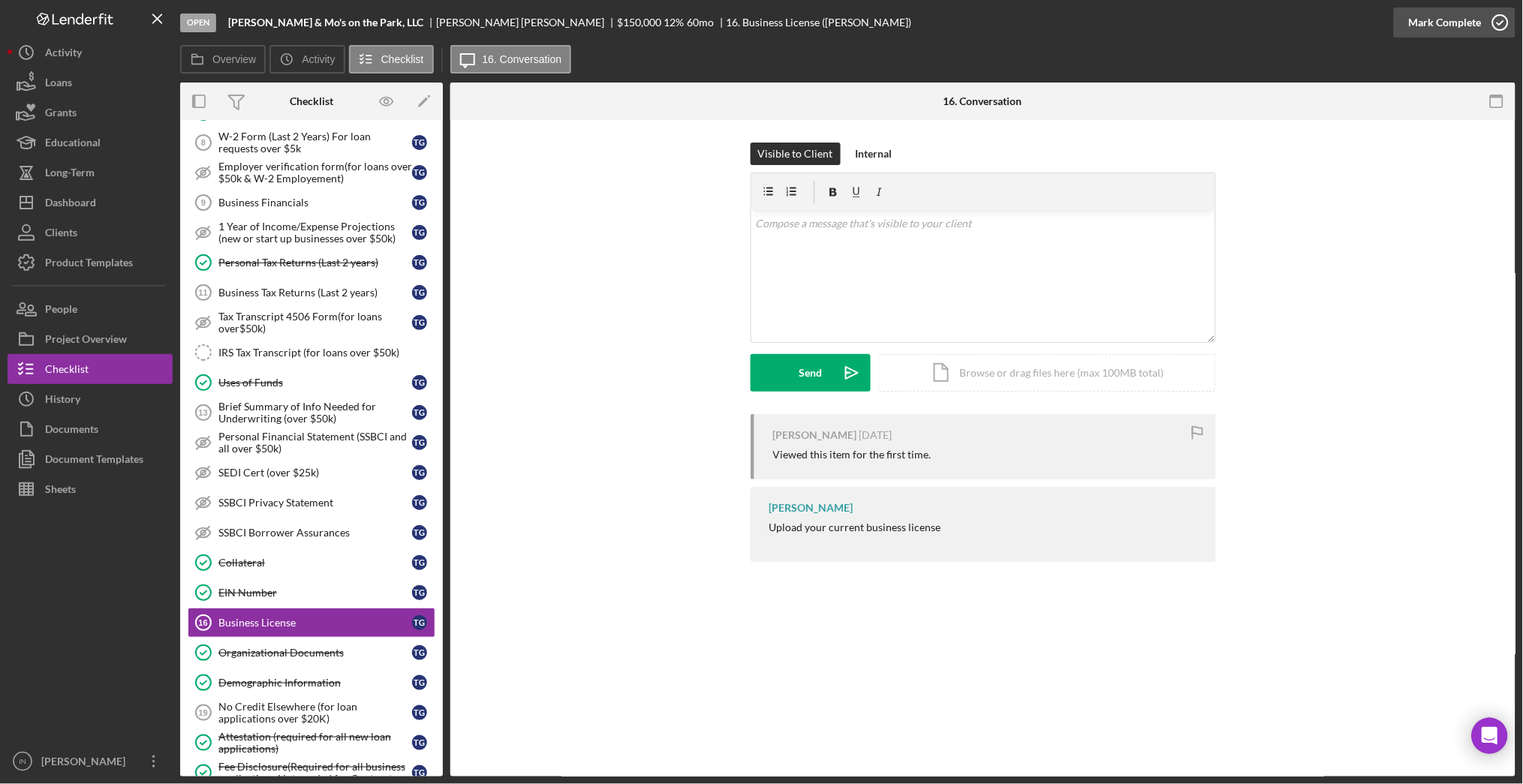
click at [1436, 25] on div "Mark Complete" at bounding box center [1445, 22] width 73 height 30
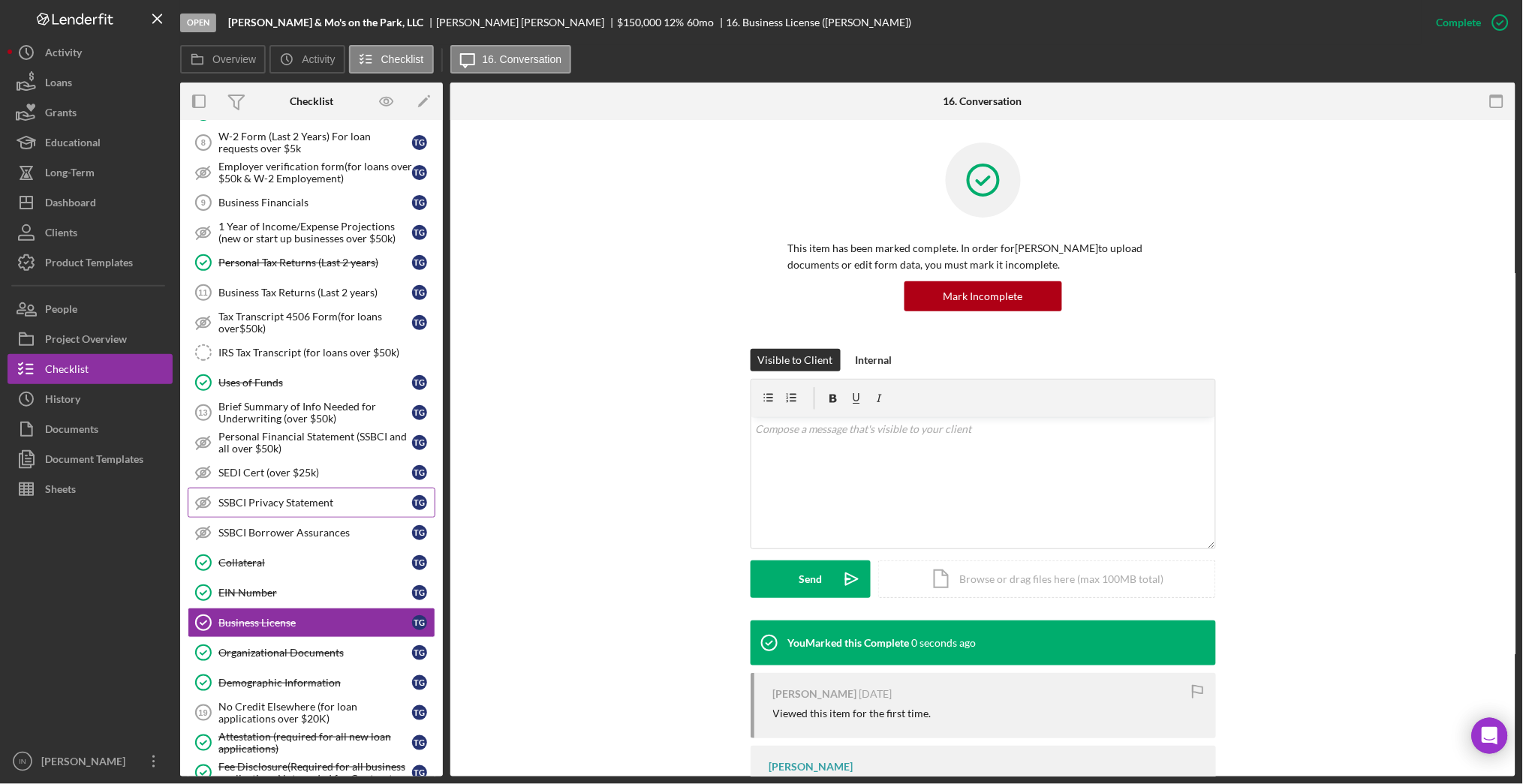
scroll to position [824, 0]
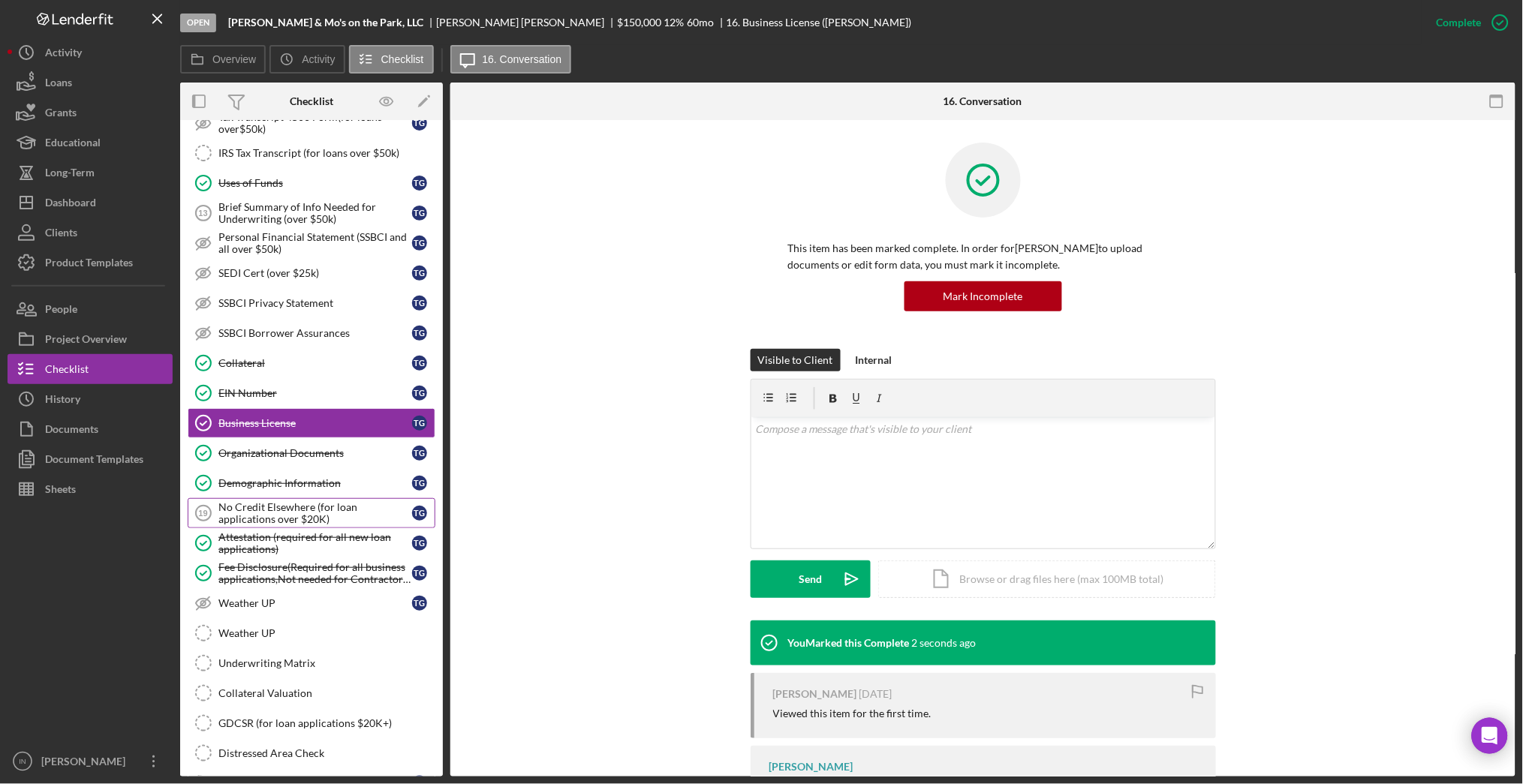
click at [284, 518] on div "No Credit Elsewhere (for loan applications over $20K)" at bounding box center [315, 513] width 194 height 24
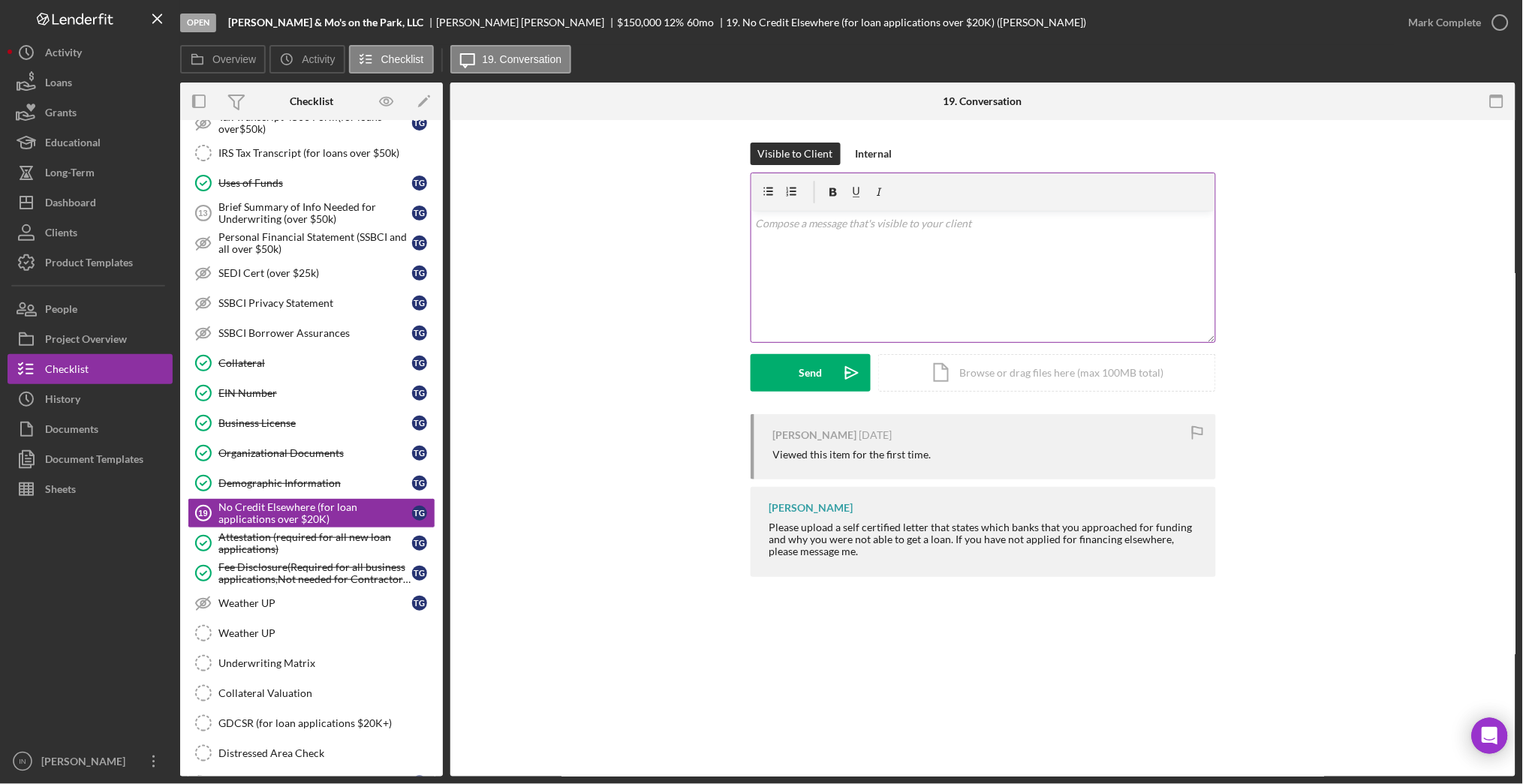
click at [917, 272] on div "v Color teal Color pink Remove color Add row above Add row below Add column bef…" at bounding box center [983, 276] width 464 height 131
click at [798, 381] on button "Send Icon/icon-invite-send" at bounding box center [811, 373] width 120 height 38
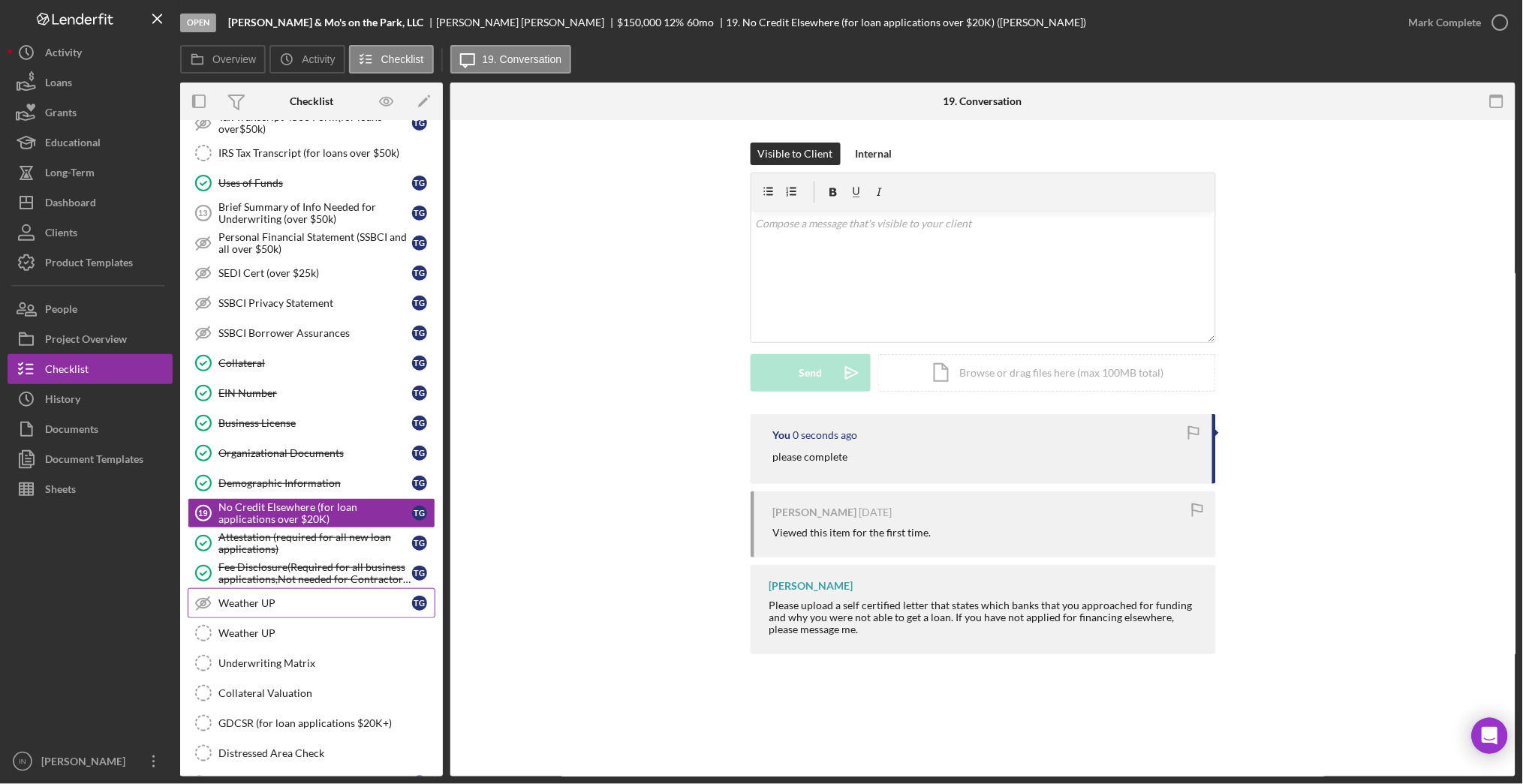
scroll to position [966, 0]
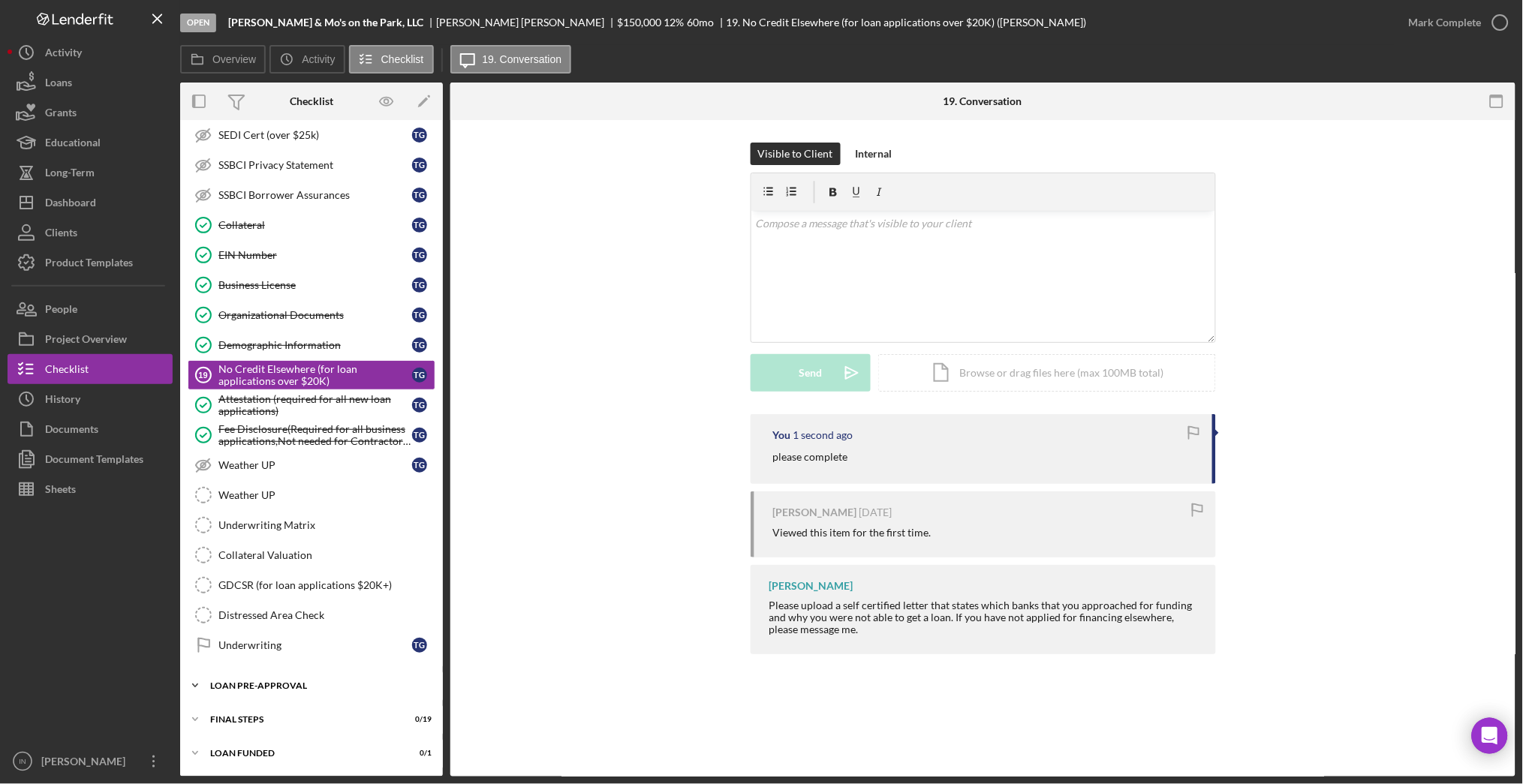
click at [297, 686] on div "LOAN PRE-APPROVAL" at bounding box center [317, 686] width 214 height 9
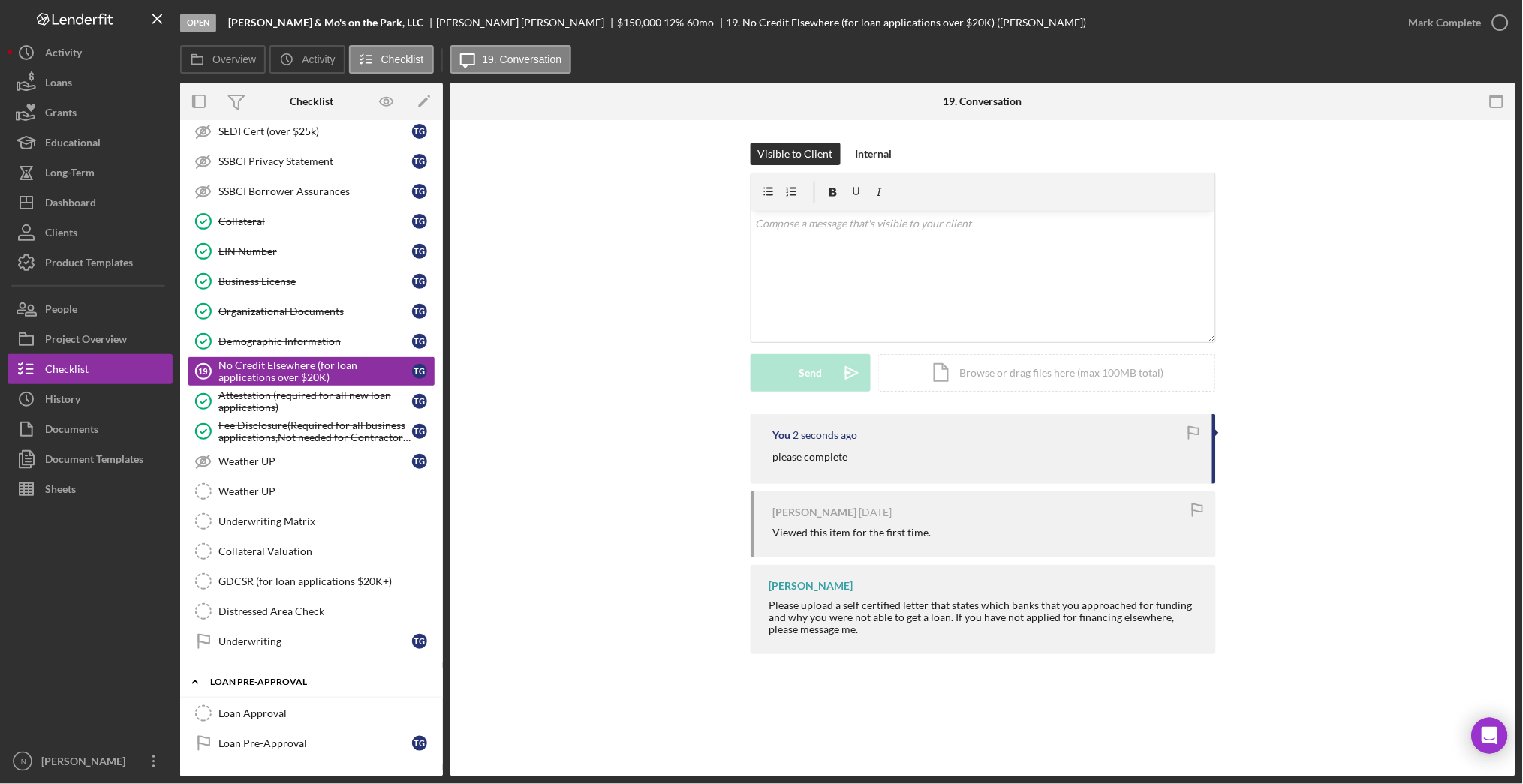
scroll to position [1035, 0]
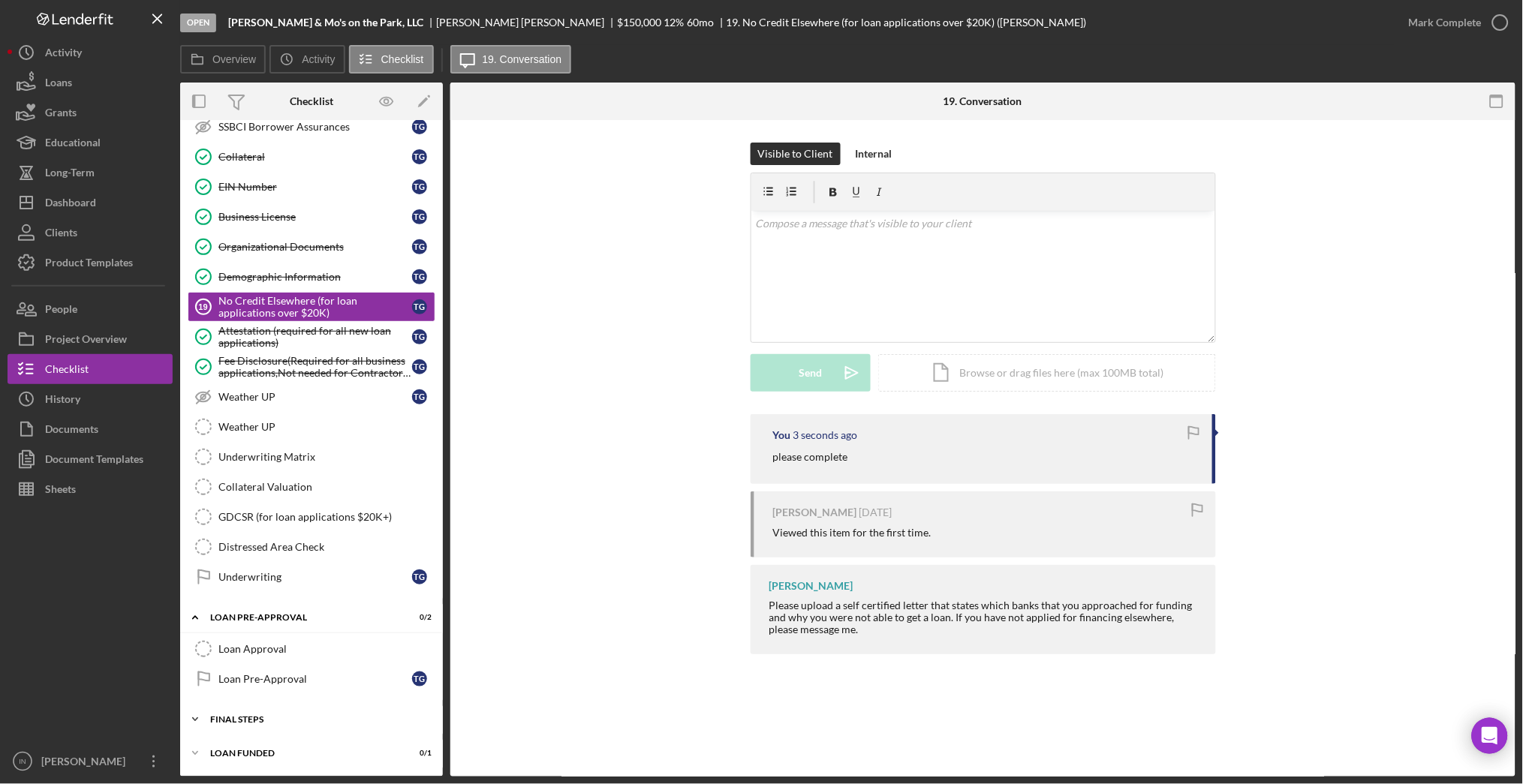
click at [264, 719] on div "FINAL STEPS" at bounding box center [317, 720] width 214 height 9
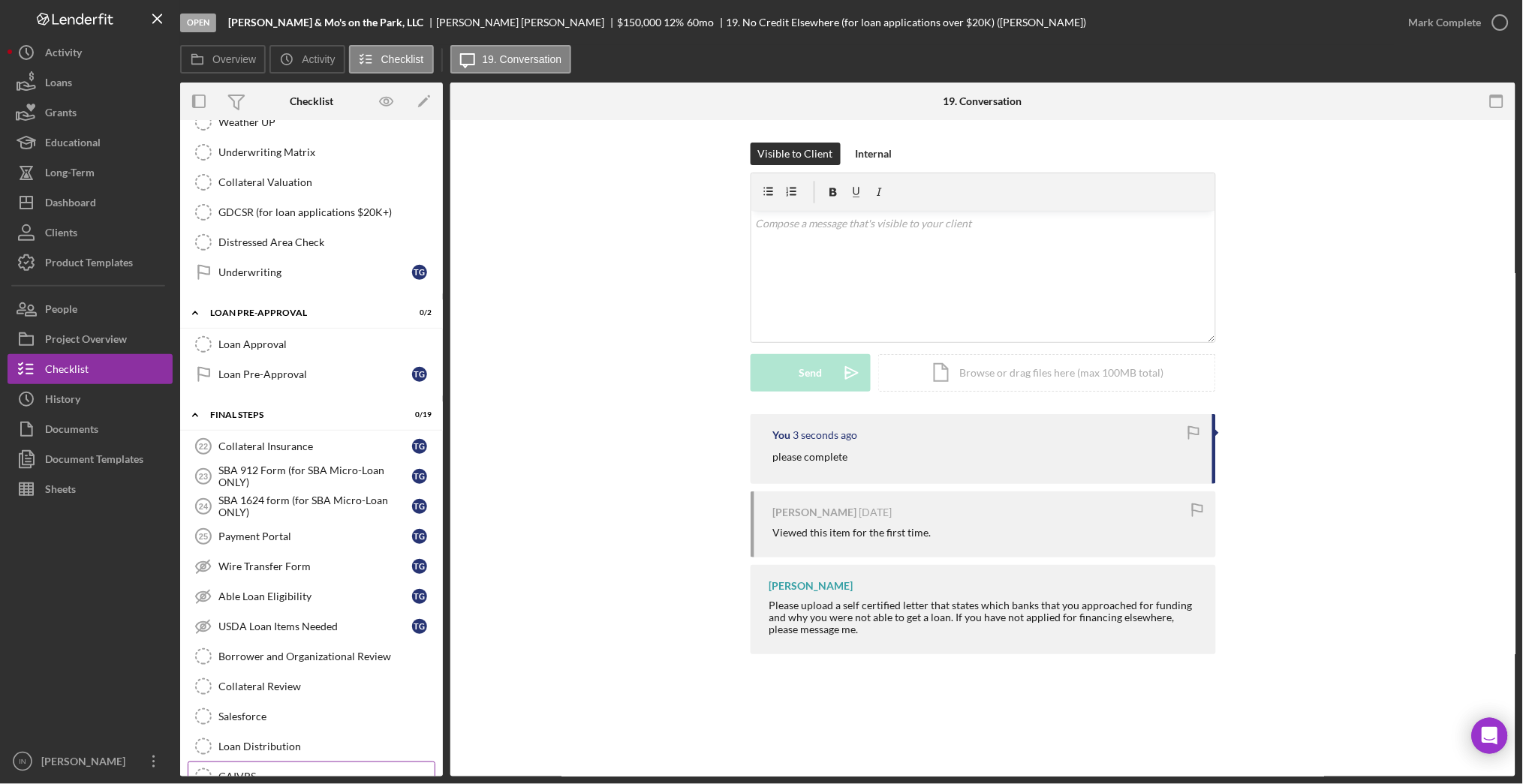
scroll to position [1435, 0]
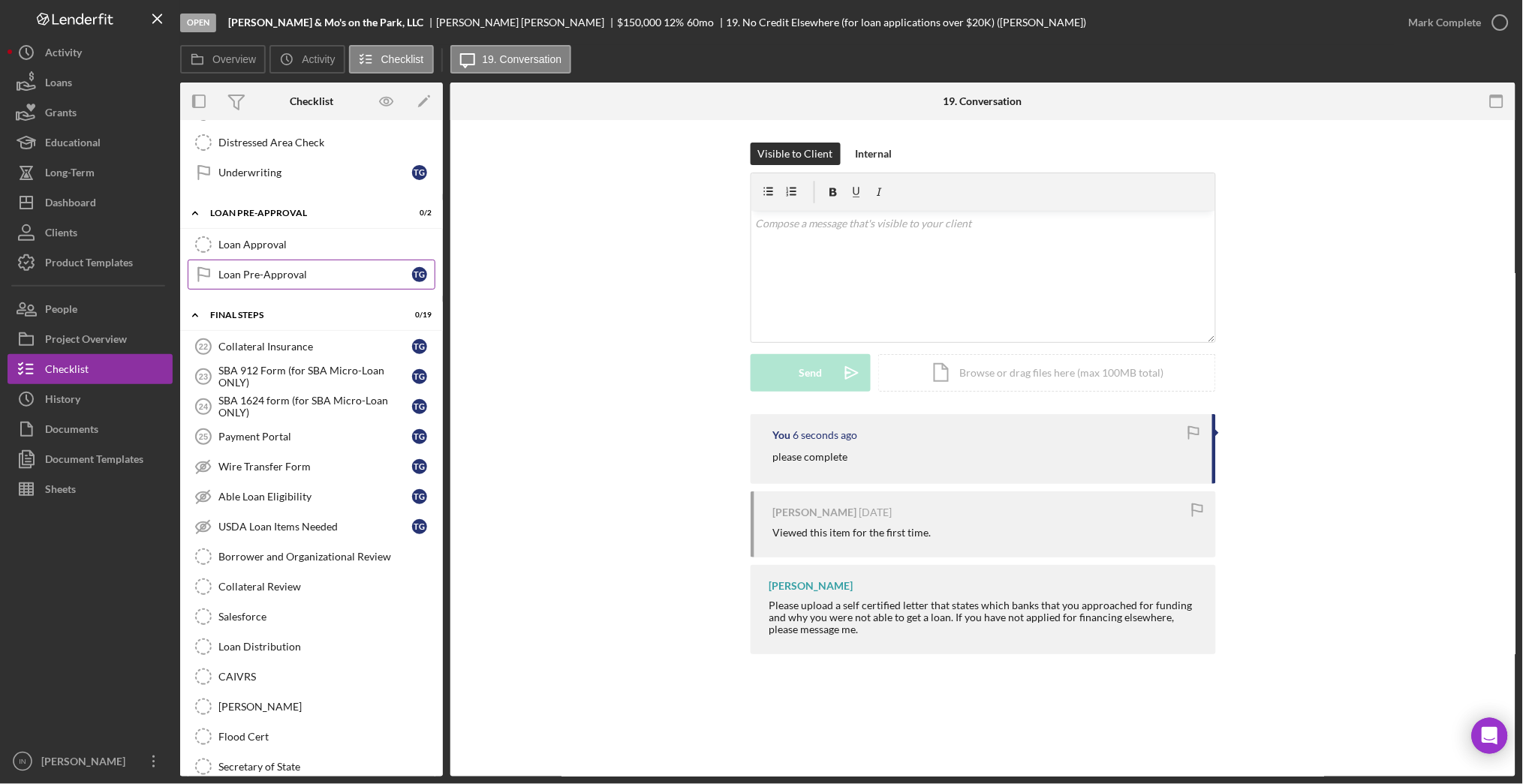
click at [309, 280] on div "Loan Pre-Approval" at bounding box center [315, 275] width 194 height 12
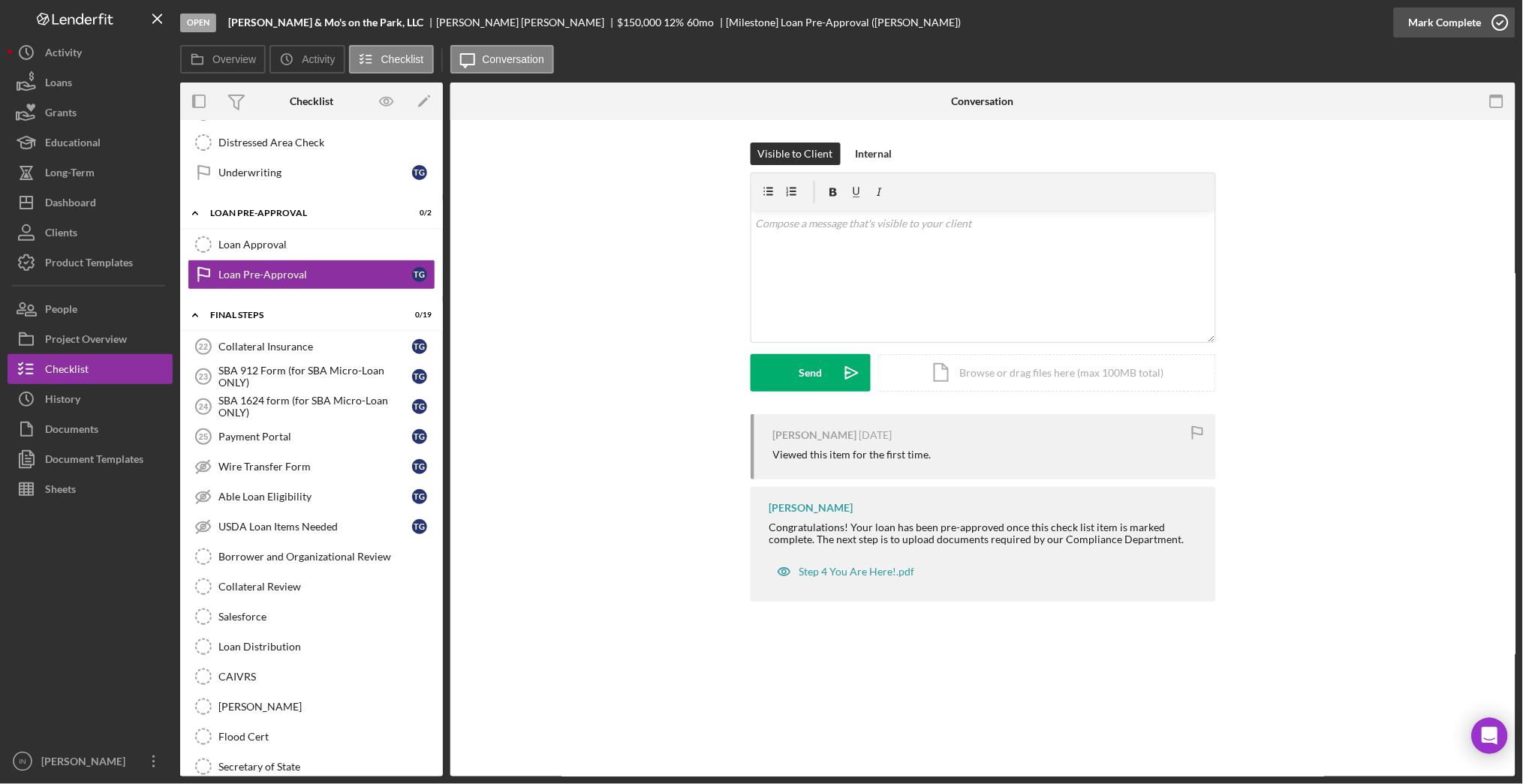
click at [1463, 21] on div "Mark Complete" at bounding box center [1445, 22] width 73 height 30
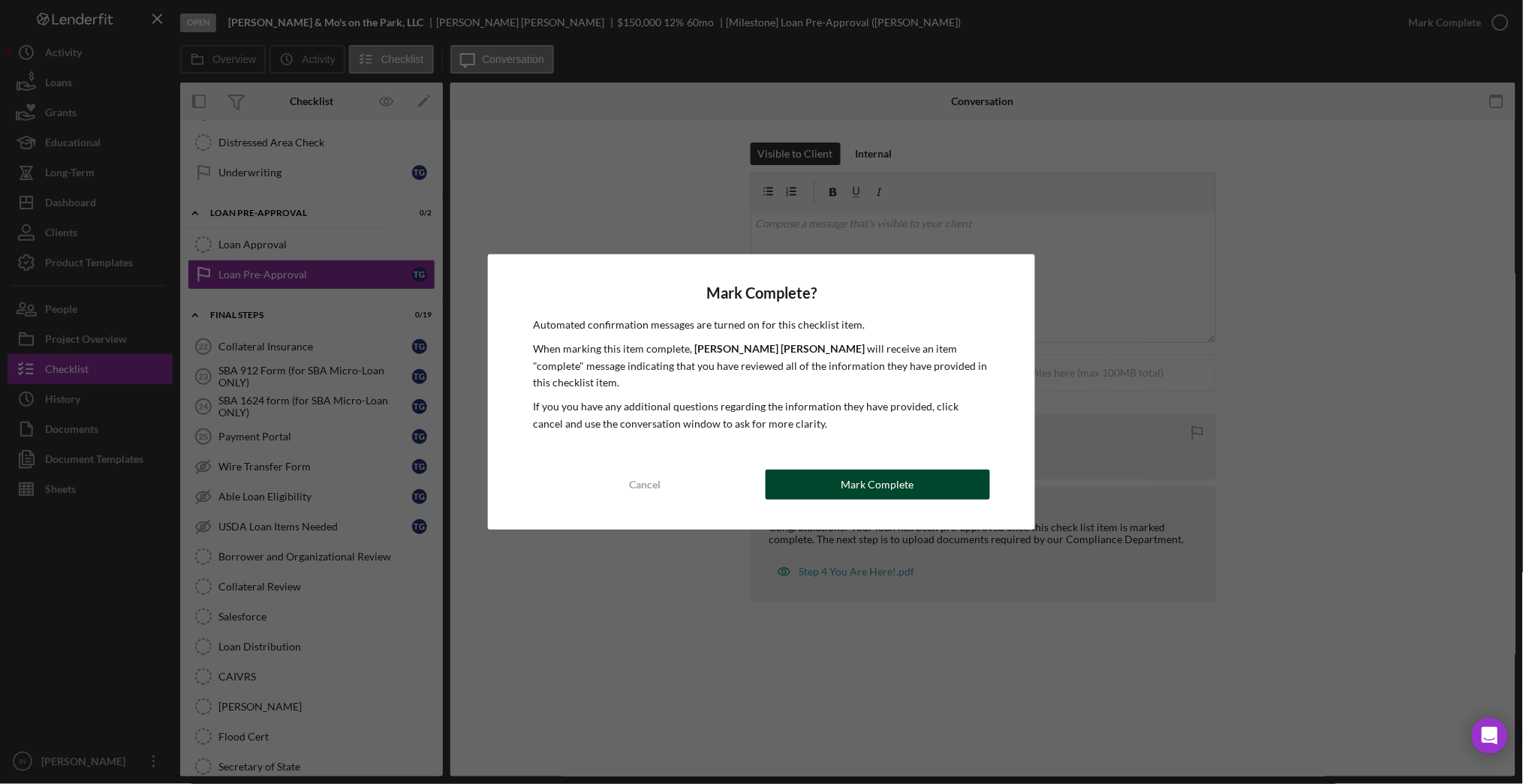
click at [867, 474] on div "Mark Complete" at bounding box center [877, 485] width 73 height 30
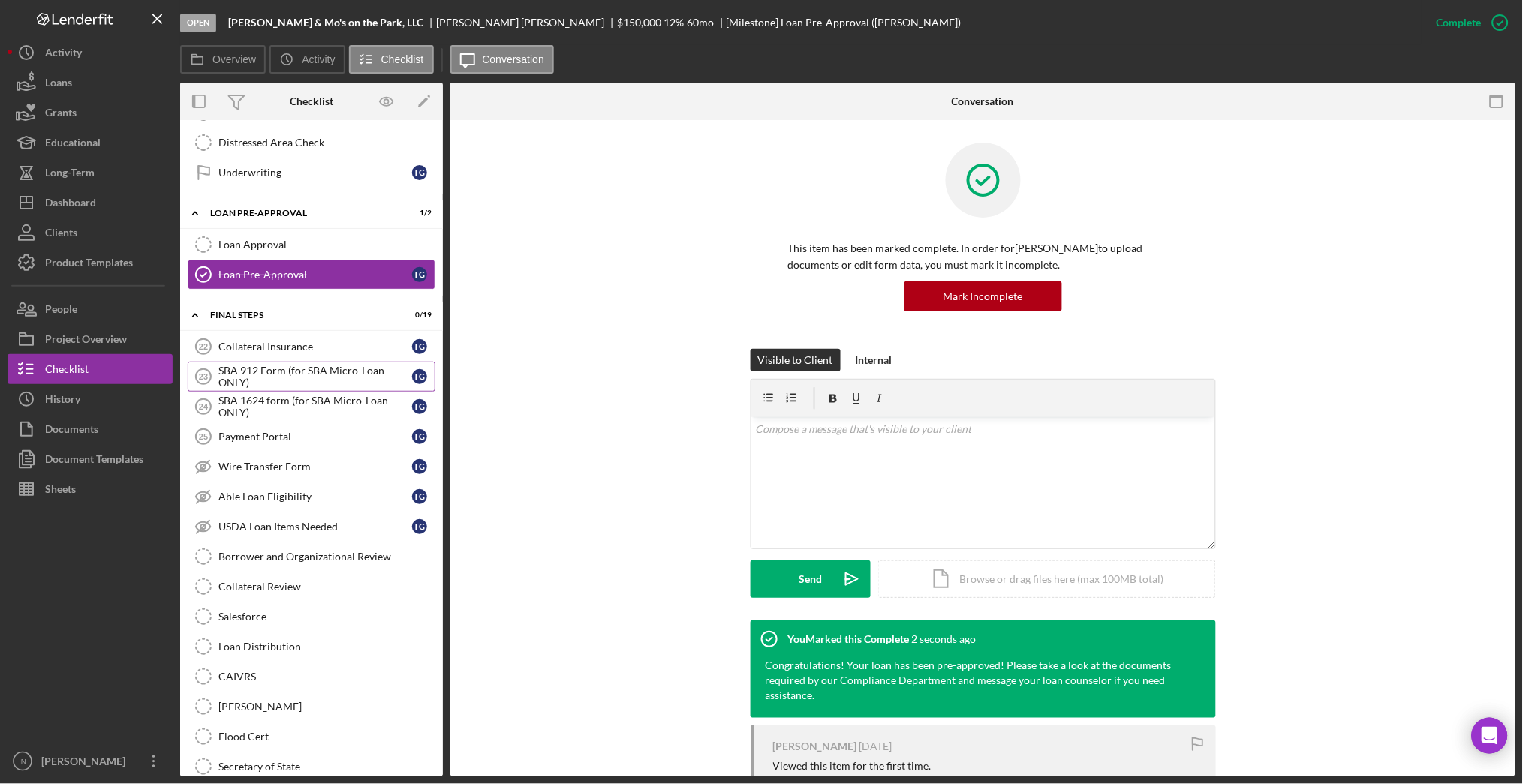
click at [294, 382] on div "SBA 912 Form (for SBA Micro-Loan ONLY)" at bounding box center [315, 376] width 194 height 24
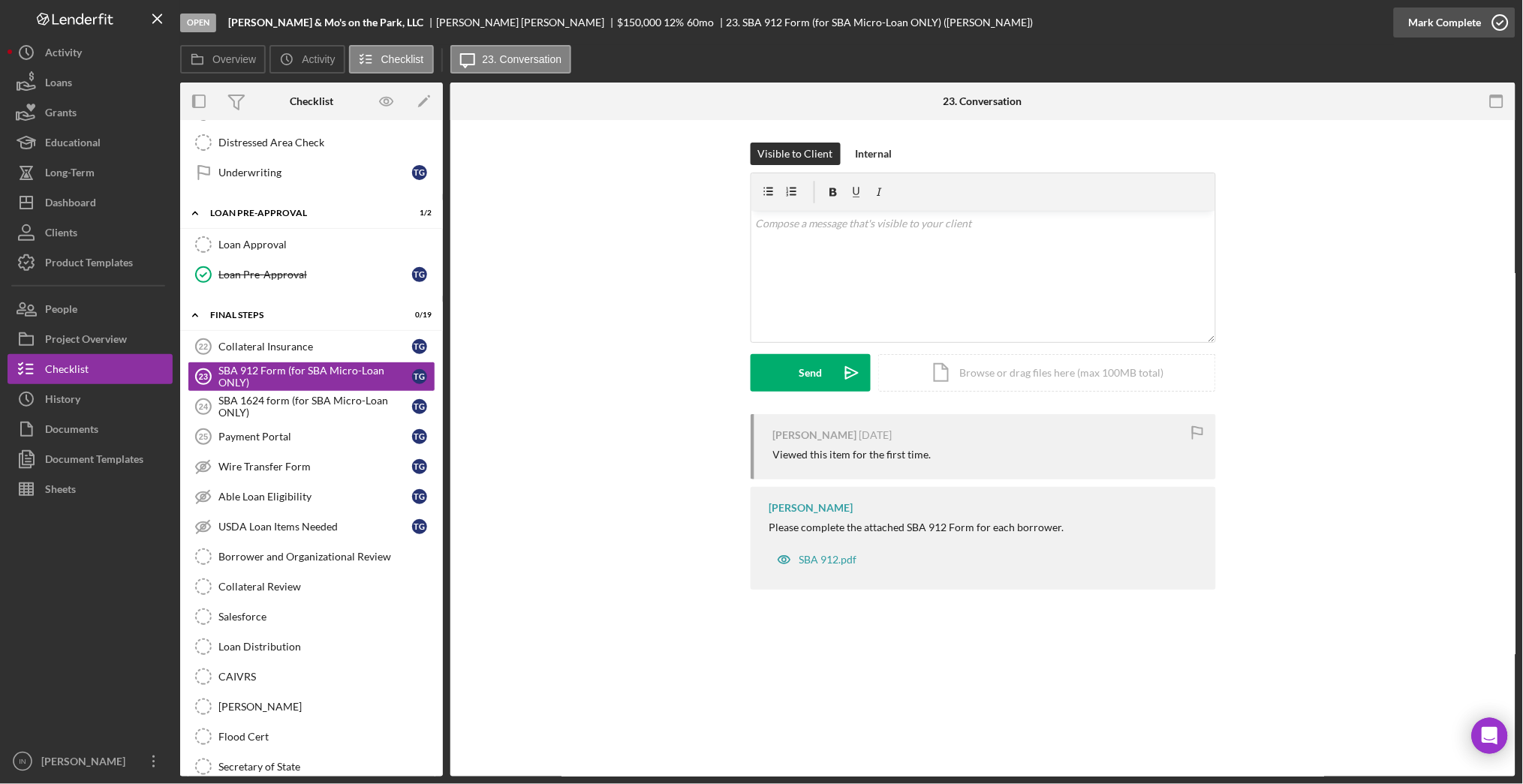
click at [1435, 19] on div "Mark Complete" at bounding box center [1445, 22] width 73 height 30
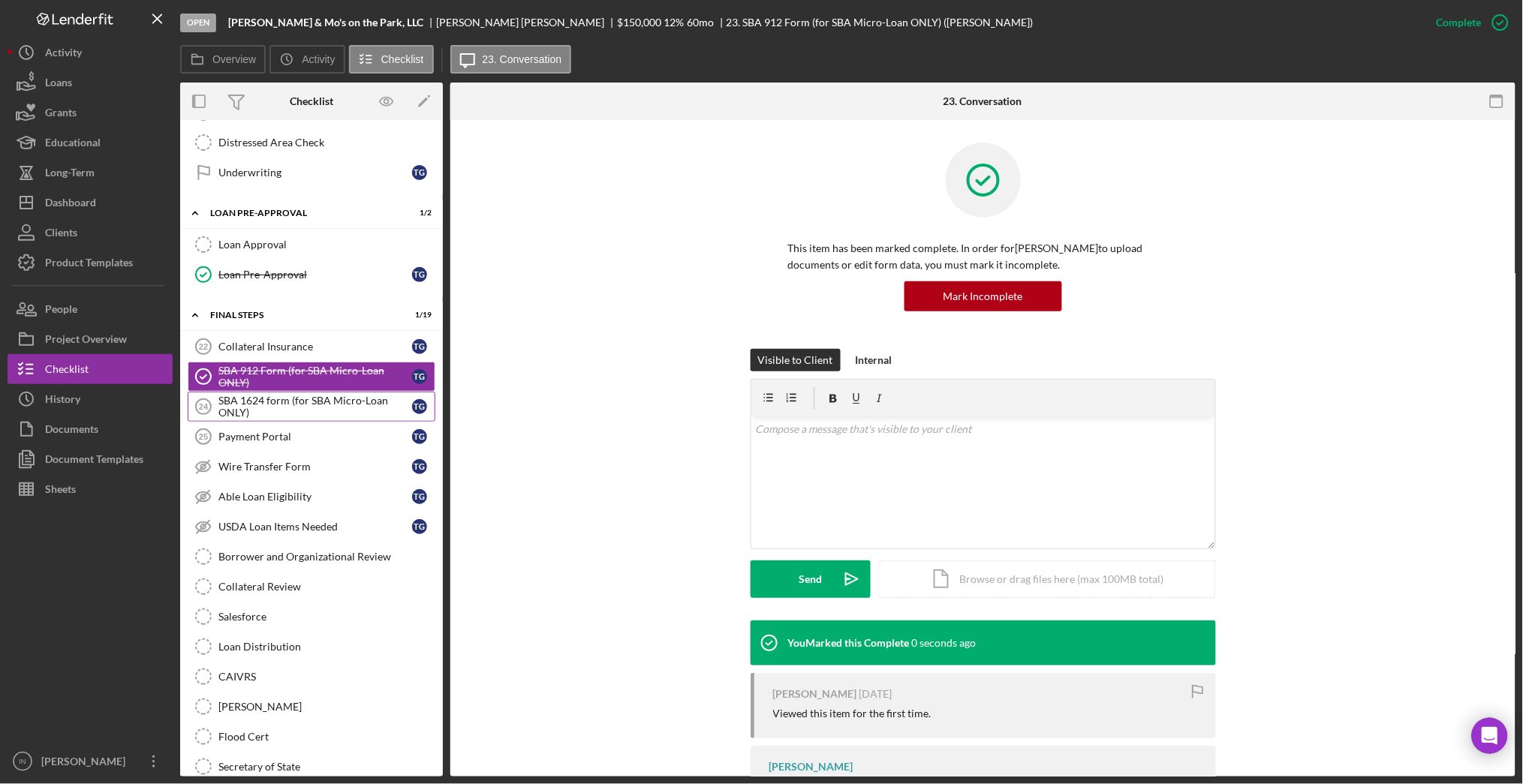
click at [314, 410] on div "SBA 1624 form (for SBA Micro-Loan ONLY)" at bounding box center [315, 406] width 194 height 24
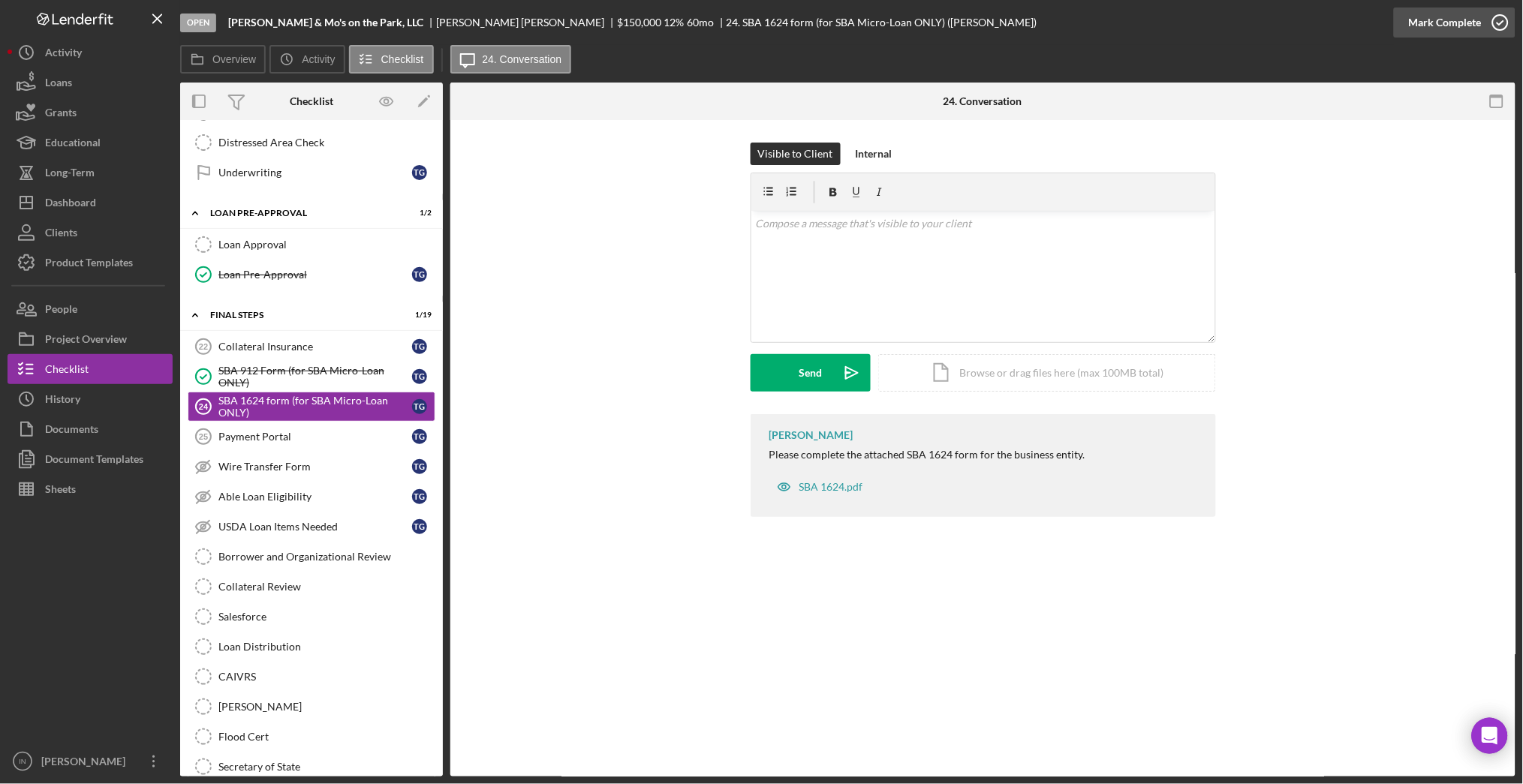
click at [1469, 17] on div "Mark Complete" at bounding box center [1445, 22] width 73 height 30
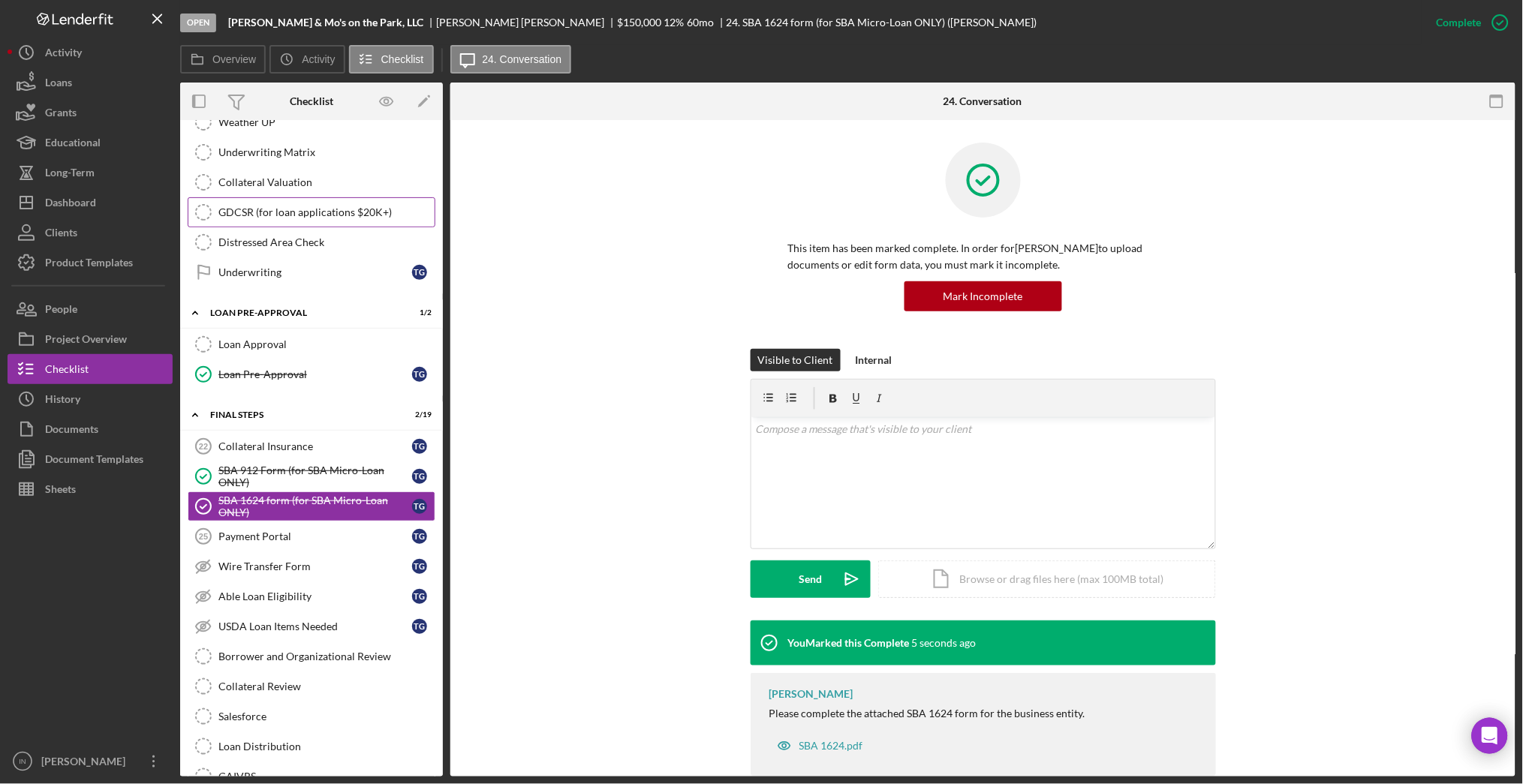
scroll to position [1235, 0]
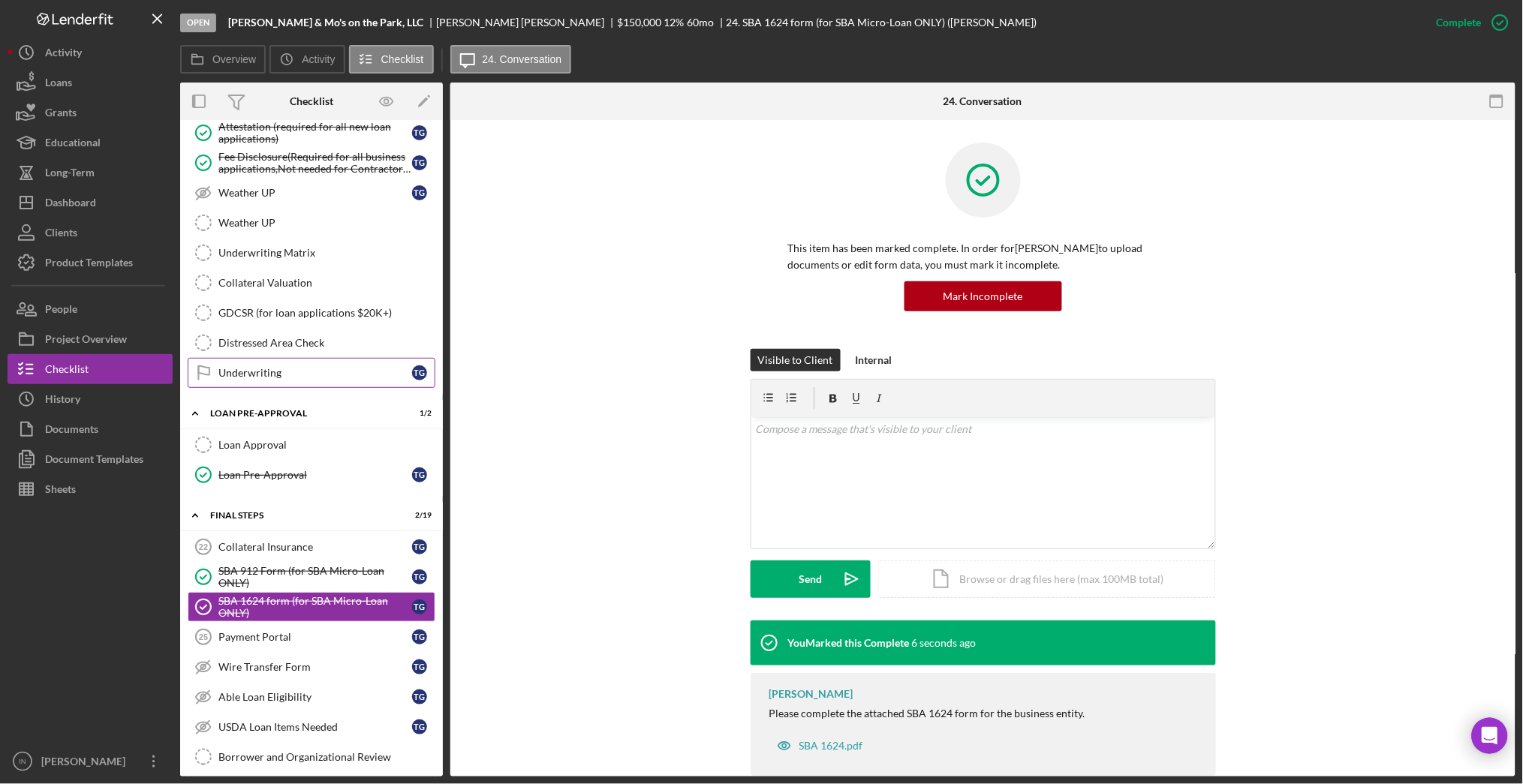
click at [295, 373] on div "Underwriting" at bounding box center [315, 373] width 194 height 12
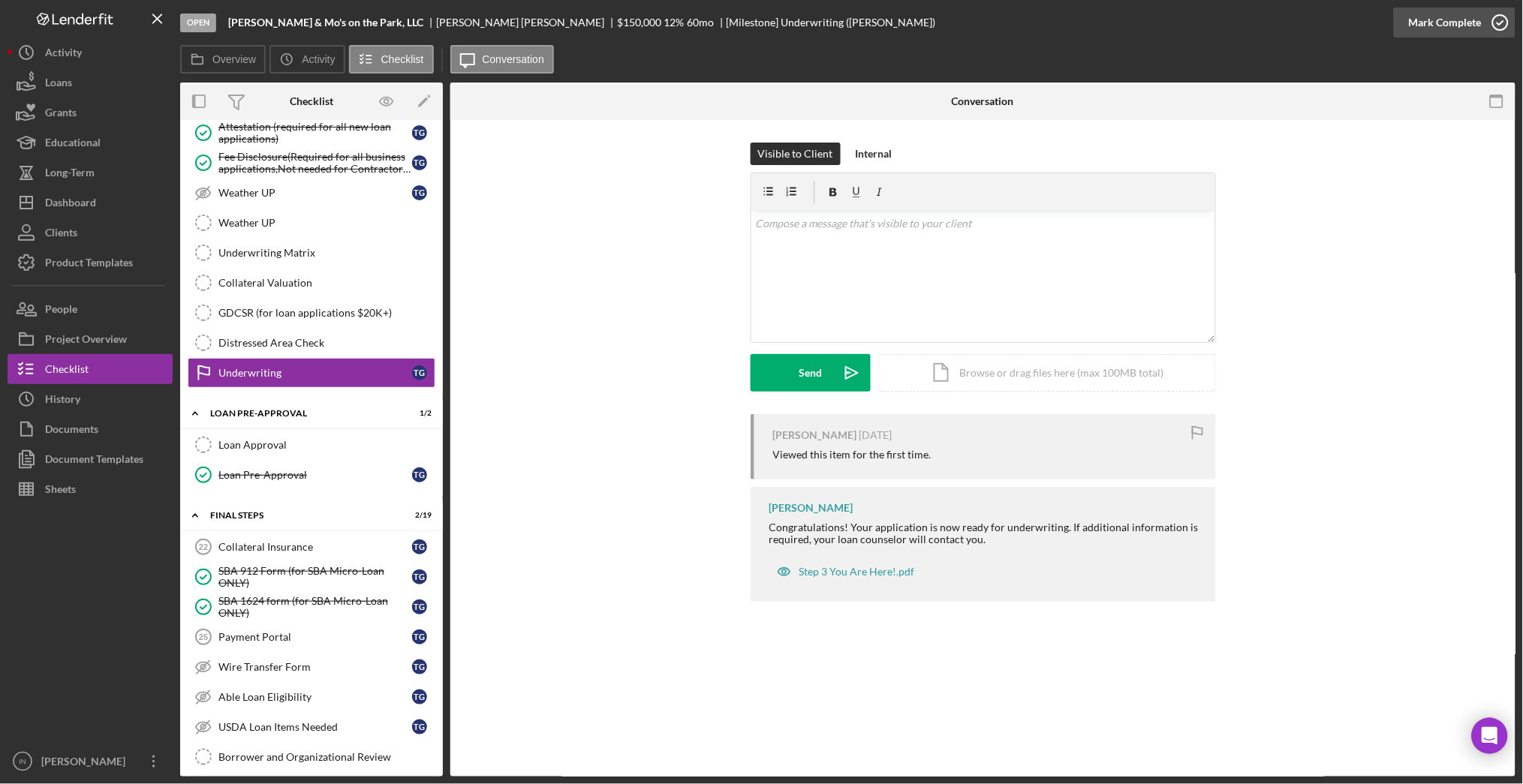
click at [1456, 20] on div "Mark Complete" at bounding box center [1445, 22] width 73 height 30
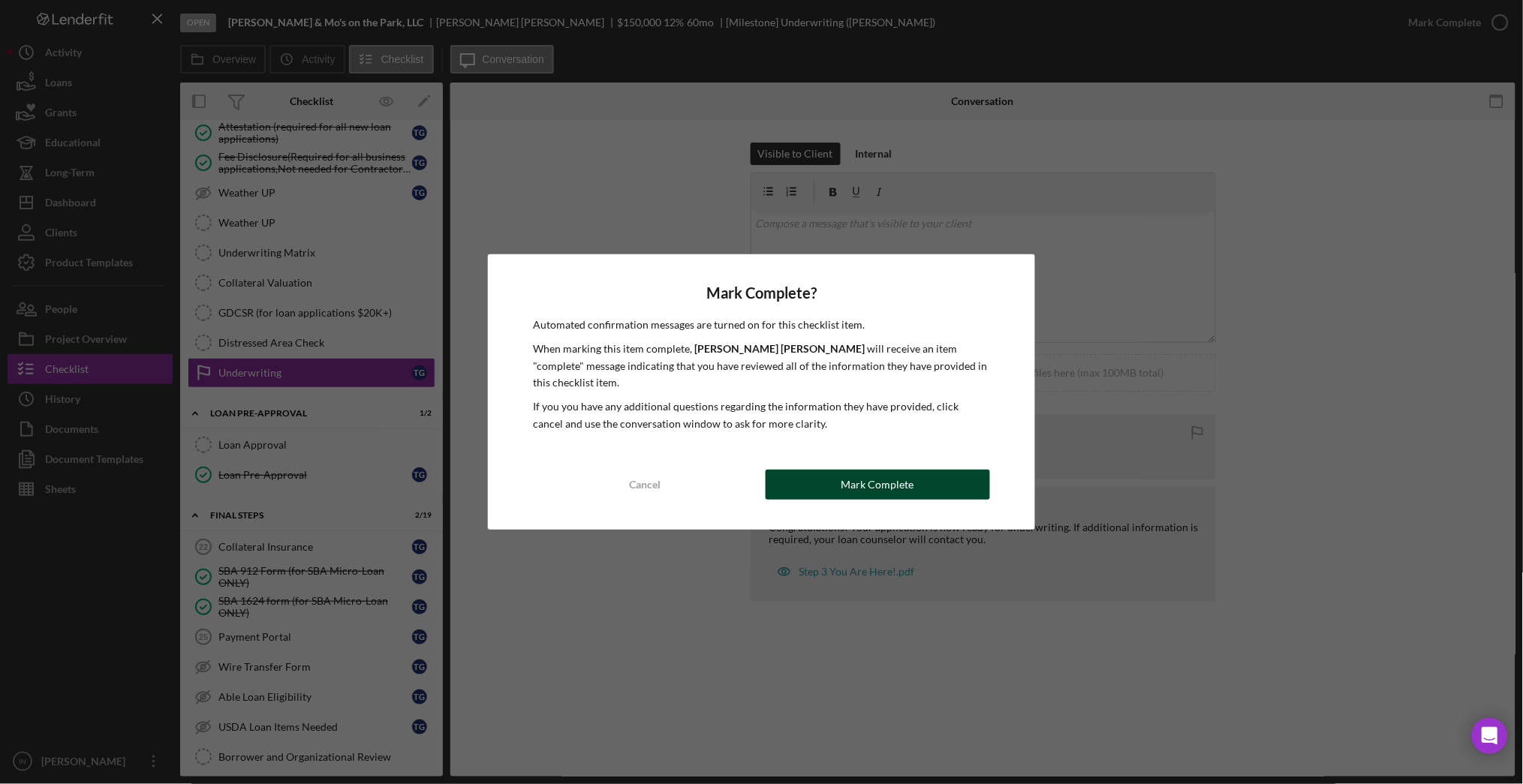
click at [925, 474] on button "Mark Complete" at bounding box center [878, 485] width 224 height 30
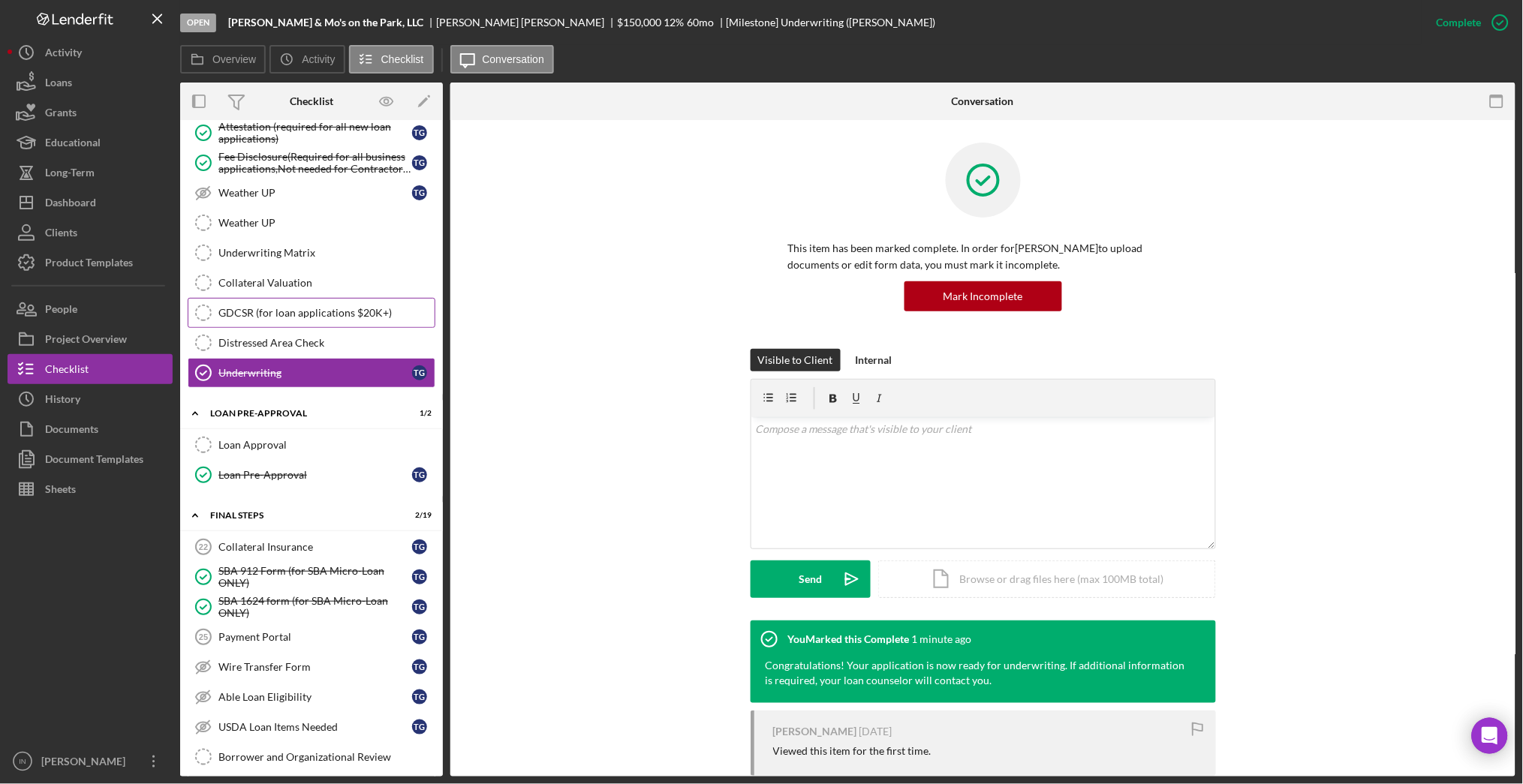
click at [351, 319] on div "GDCSR (for loan applications $20K+)" at bounding box center [327, 312] width 216 height 12
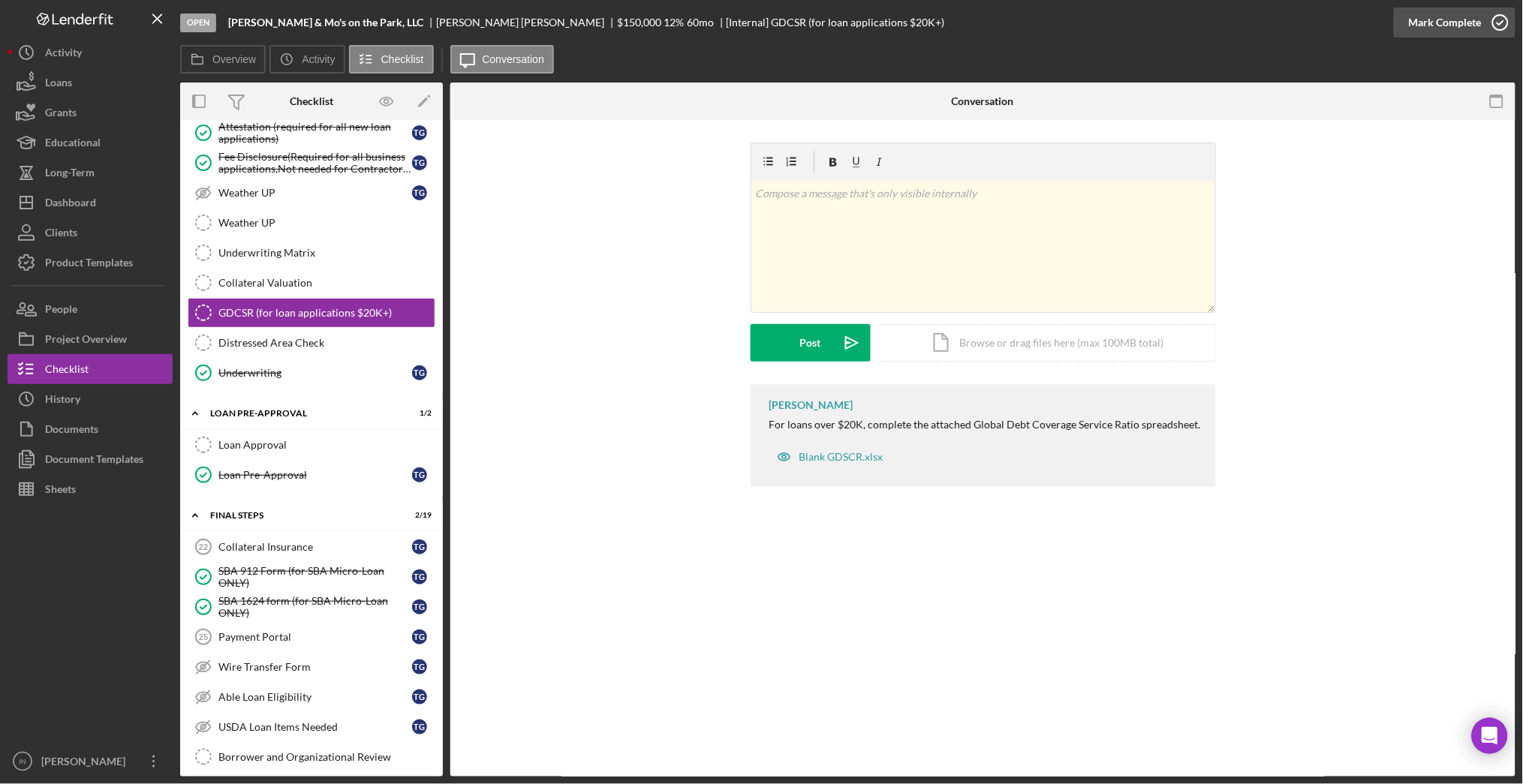
click at [1474, 28] on div "Mark Complete" at bounding box center [1445, 22] width 73 height 30
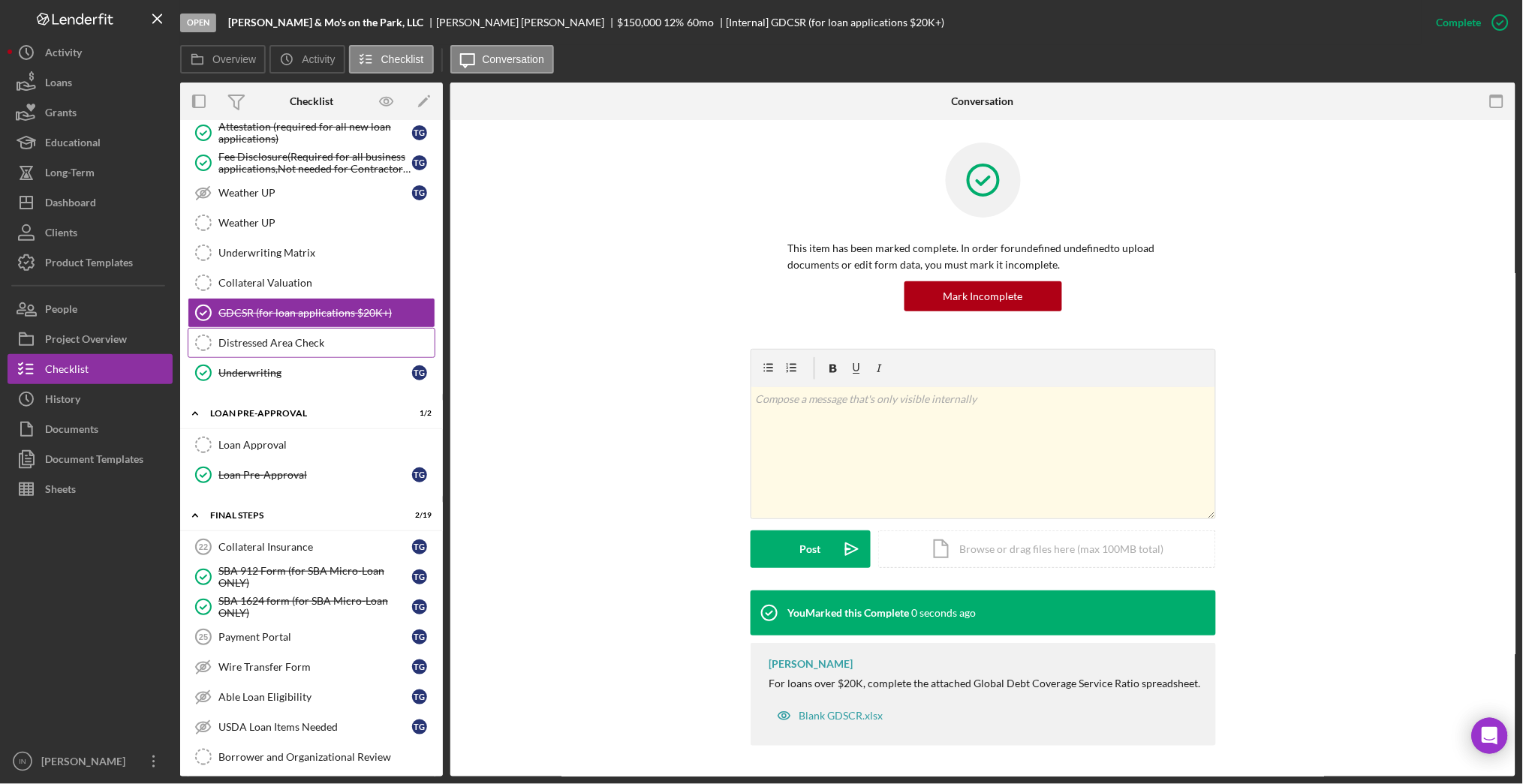
click at [286, 349] on div "Distressed Area Check" at bounding box center [327, 343] width 216 height 12
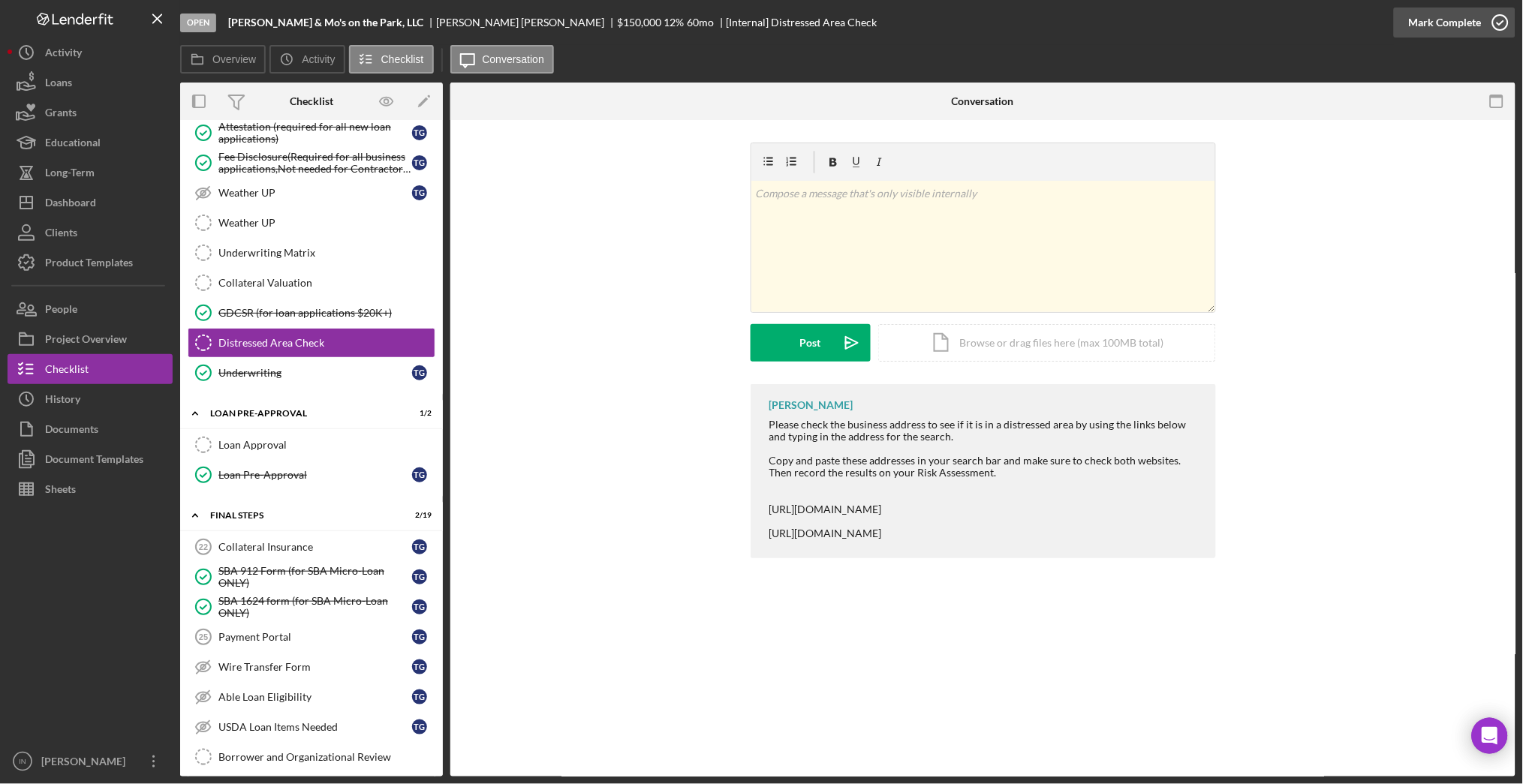
click at [1502, 25] on icon "button" at bounding box center [1501, 23] width 38 height 38
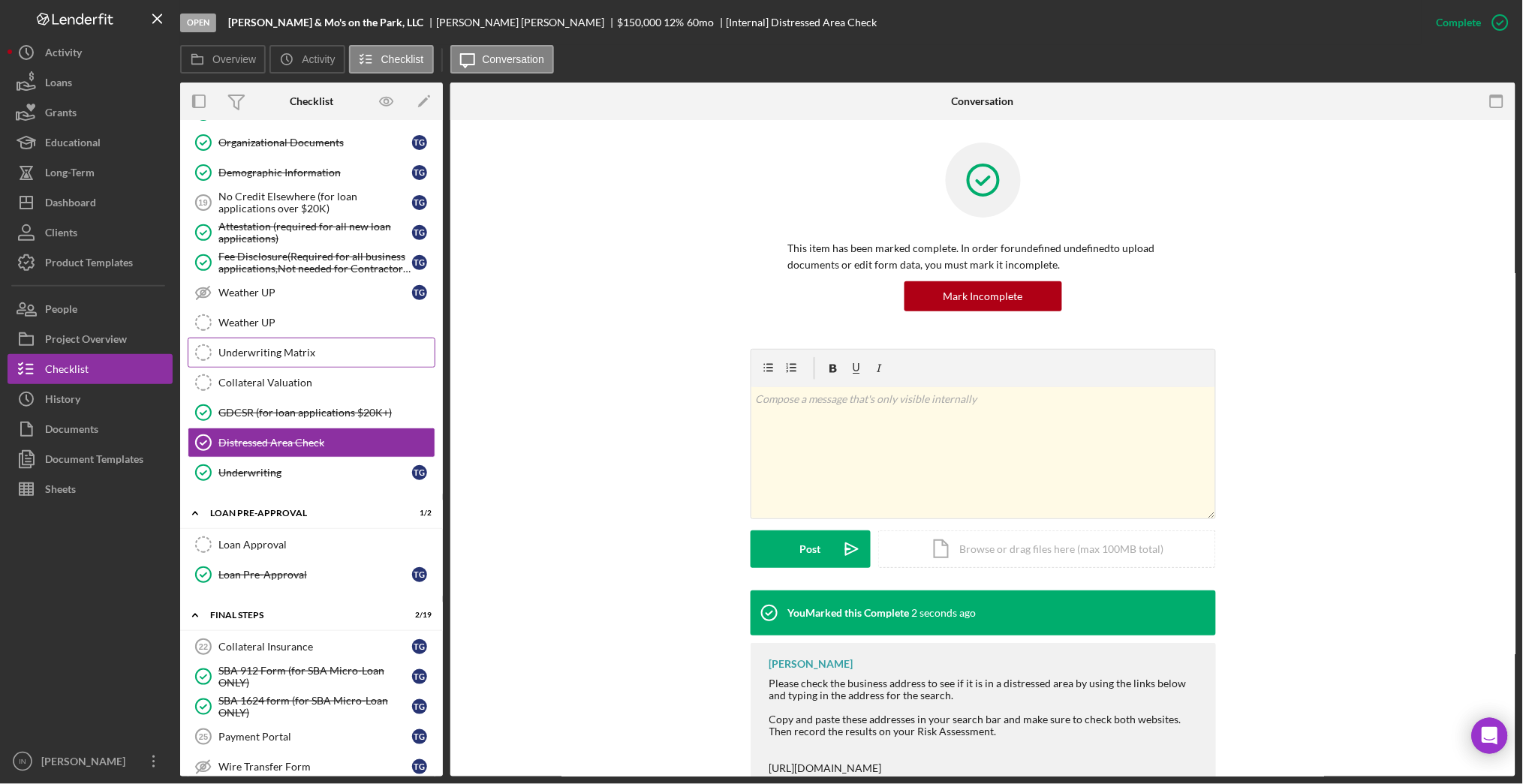
scroll to position [1035, 0]
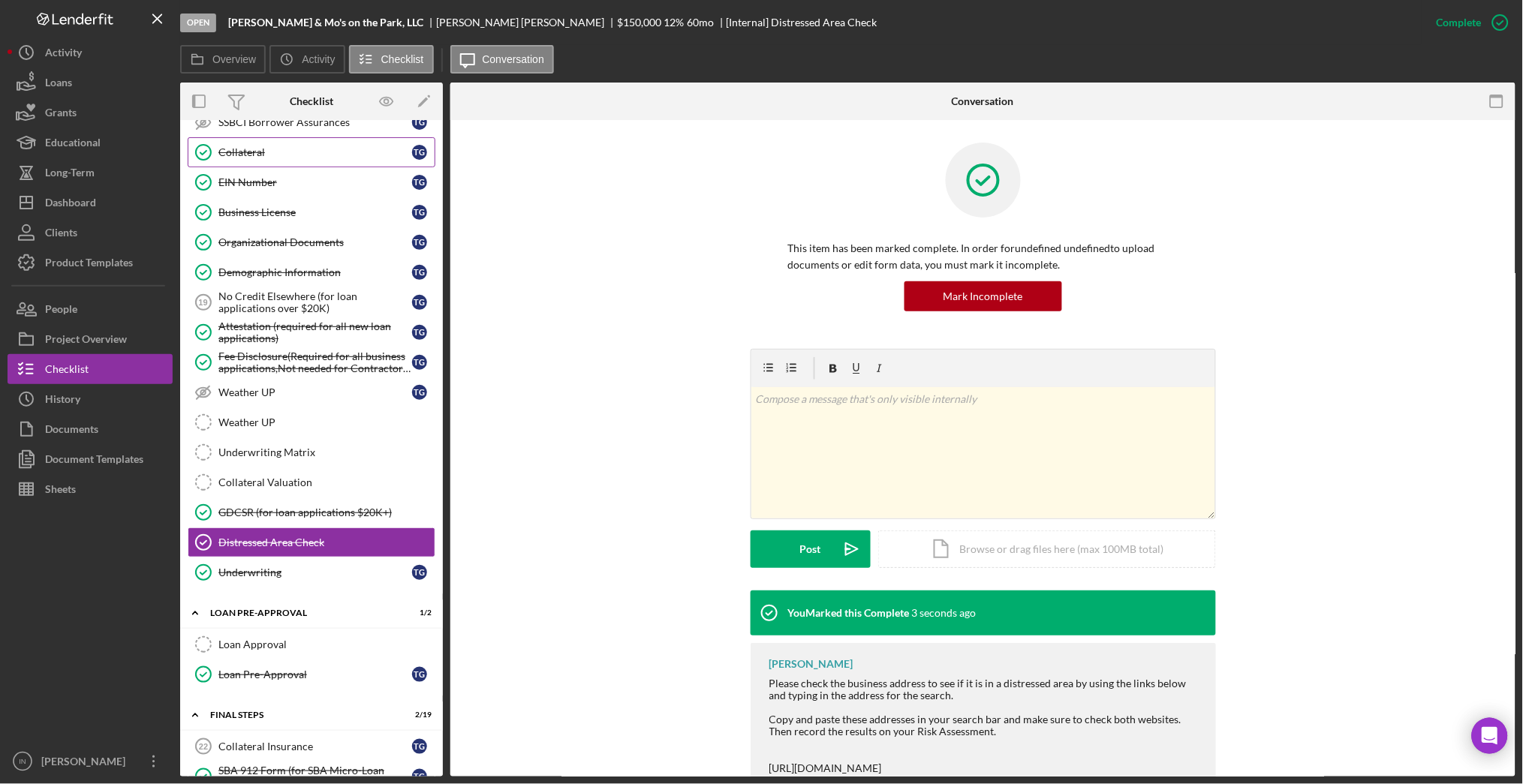
click at [281, 155] on div "Collateral" at bounding box center [315, 153] width 194 height 12
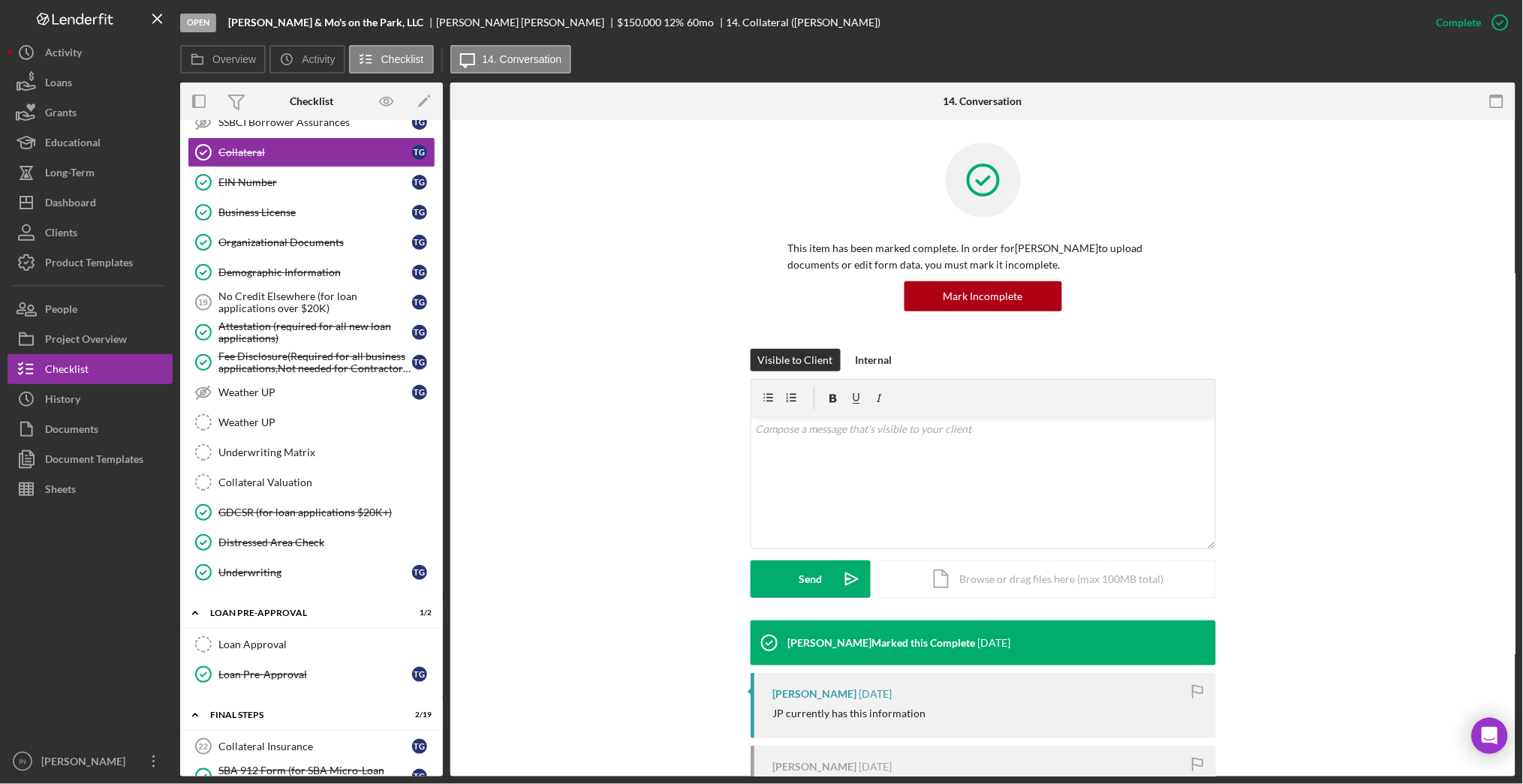
scroll to position [100, 0]
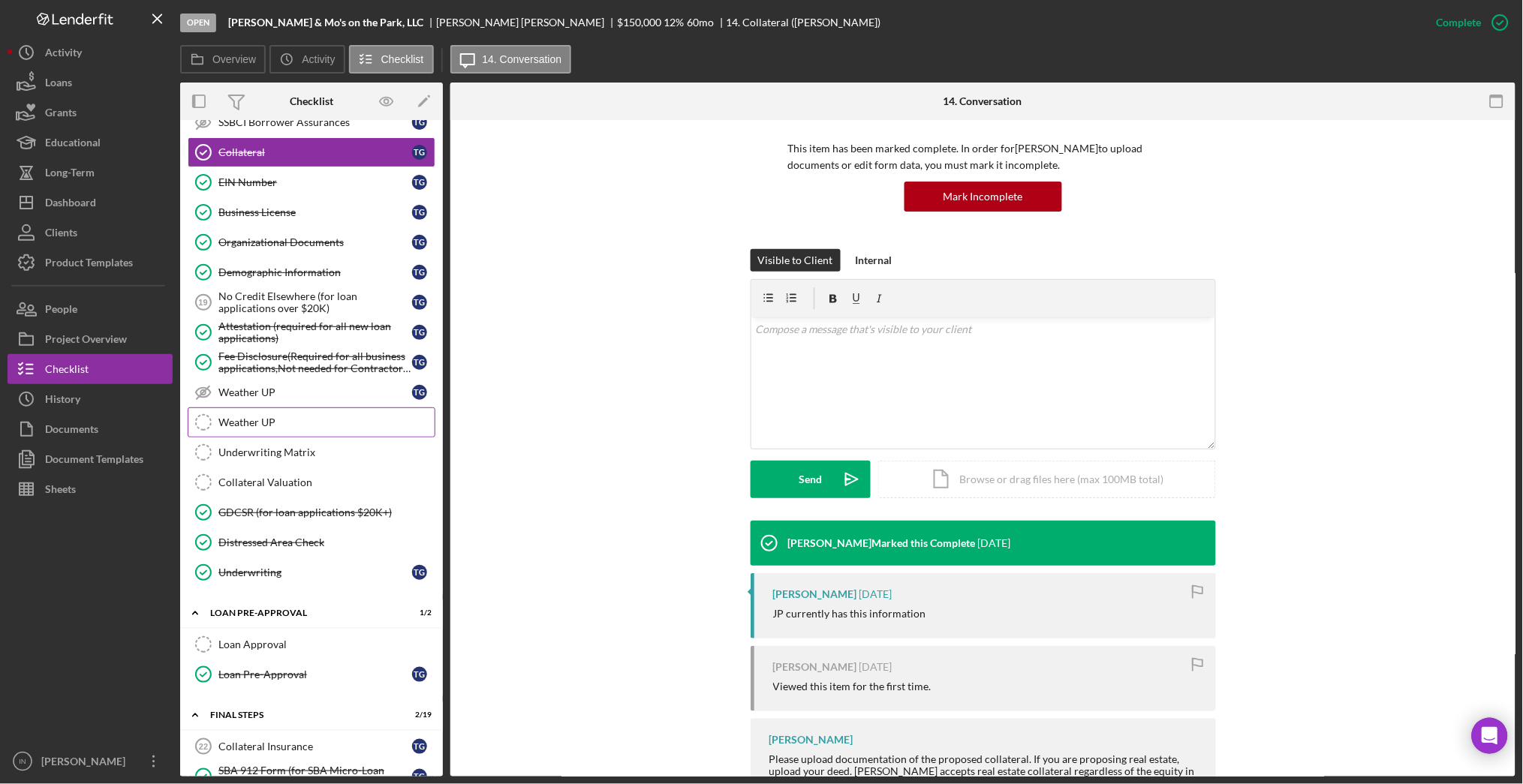
click at [280, 423] on div "Weather UP" at bounding box center [327, 422] width 216 height 12
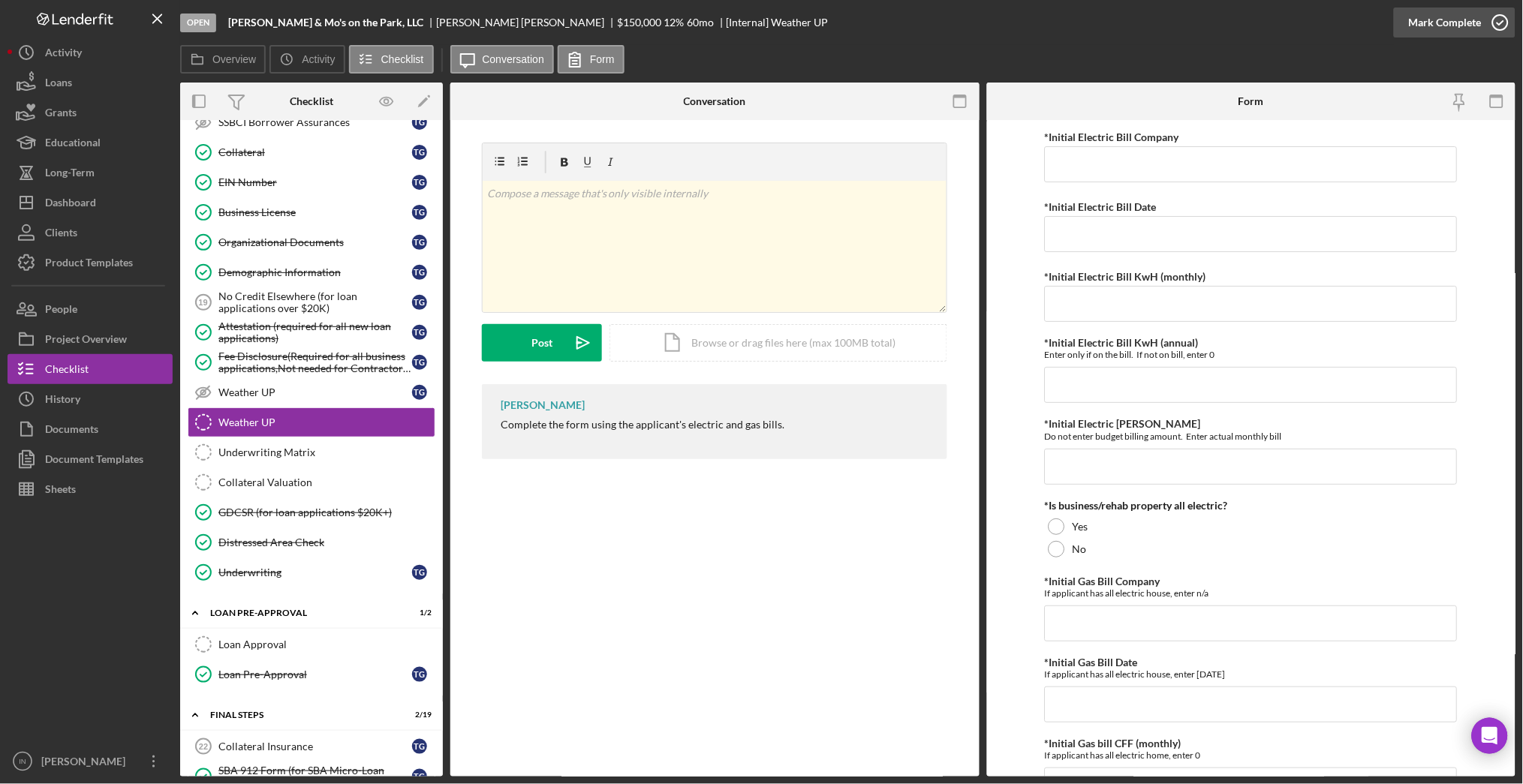
click at [1429, 26] on div "Mark Complete" at bounding box center [1445, 22] width 73 height 30
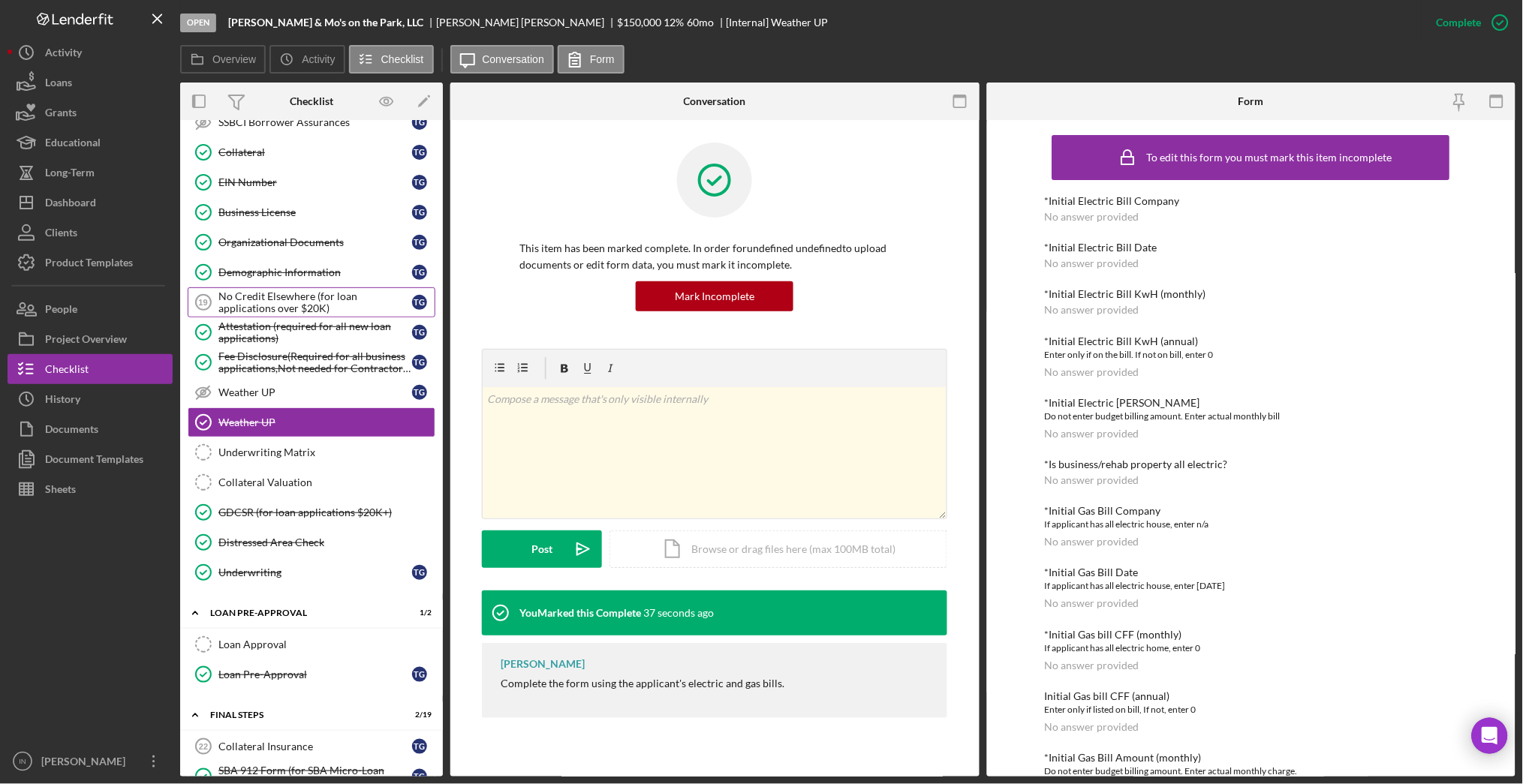
scroll to position [835, 0]
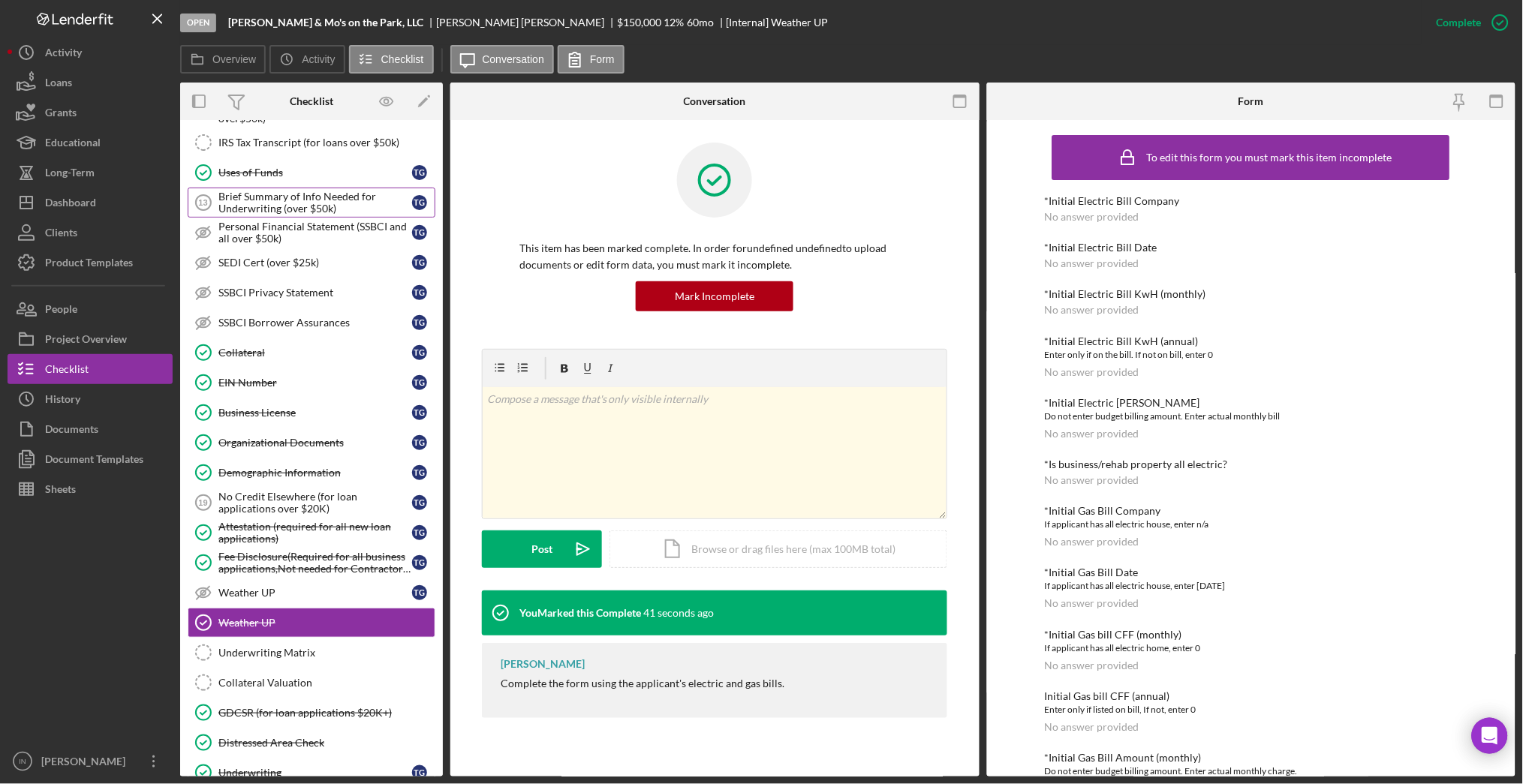
click at [297, 212] on div "Brief Summary of Info Needed for Underwriting (over $50k)" at bounding box center [315, 202] width 194 height 24
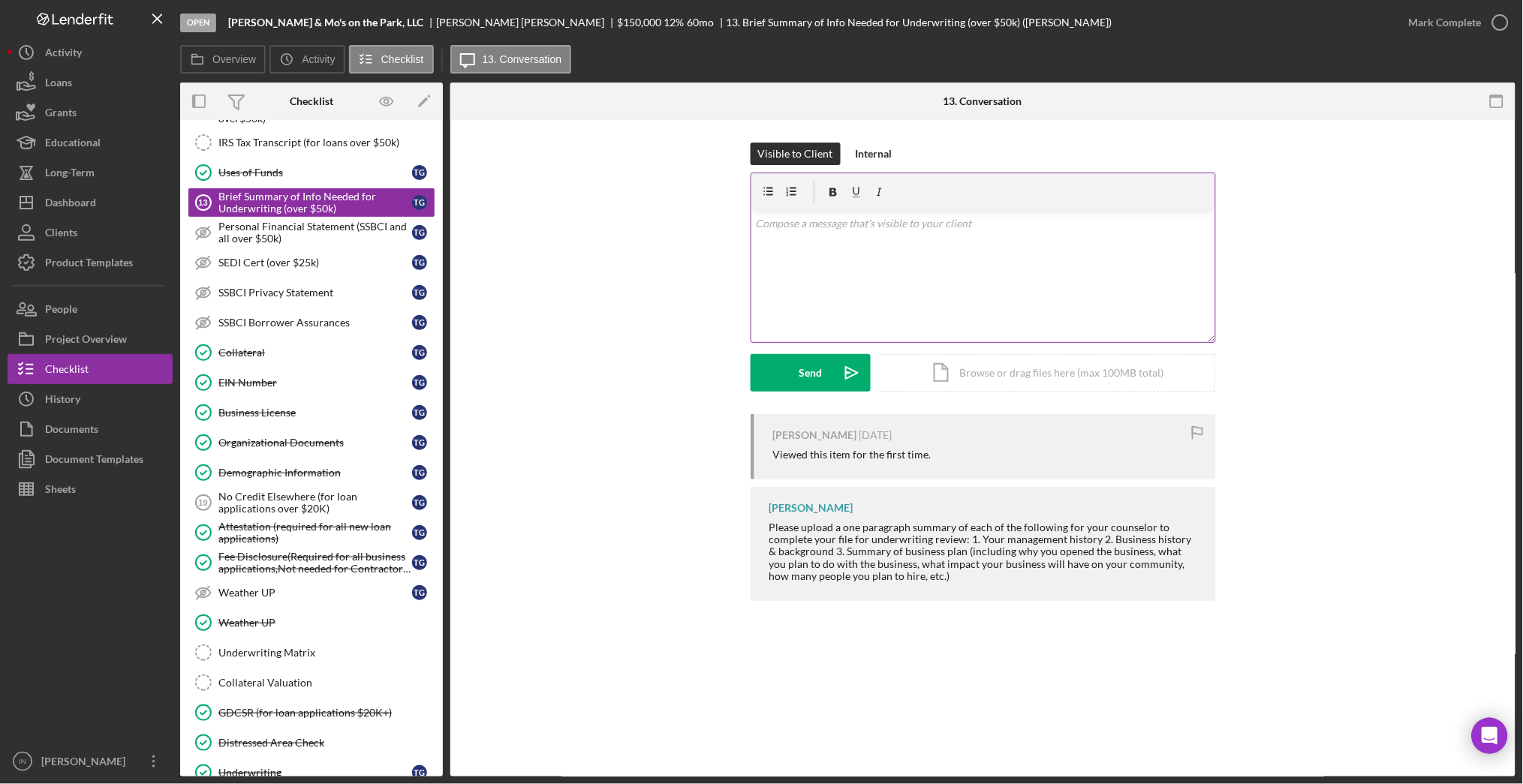
click at [881, 246] on div "v Color teal Color pink Remove color Add row above Add row below Add column bef…" at bounding box center [983, 276] width 464 height 131
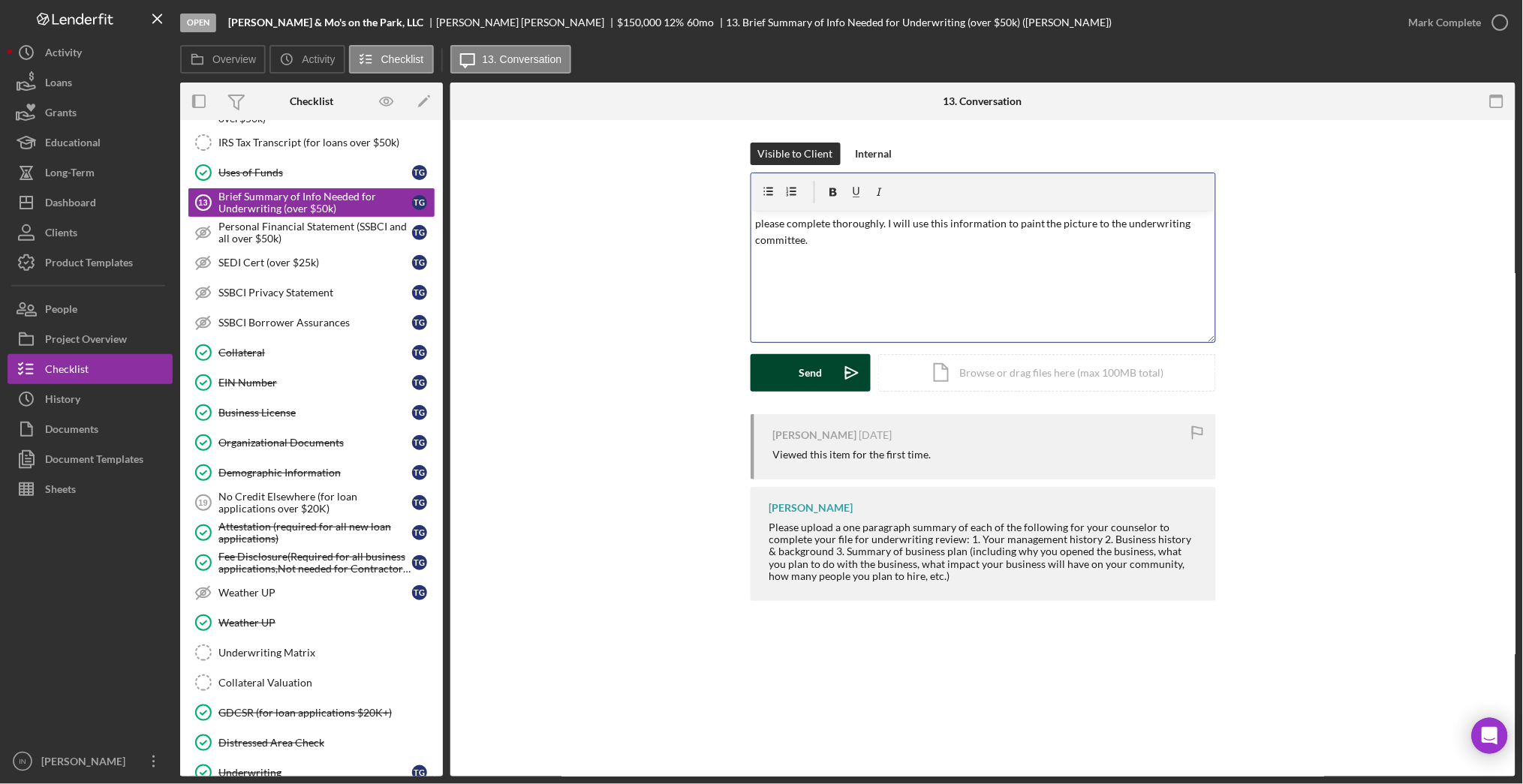
click at [834, 377] on icon "Icon/icon-invite-send" at bounding box center [852, 373] width 38 height 38
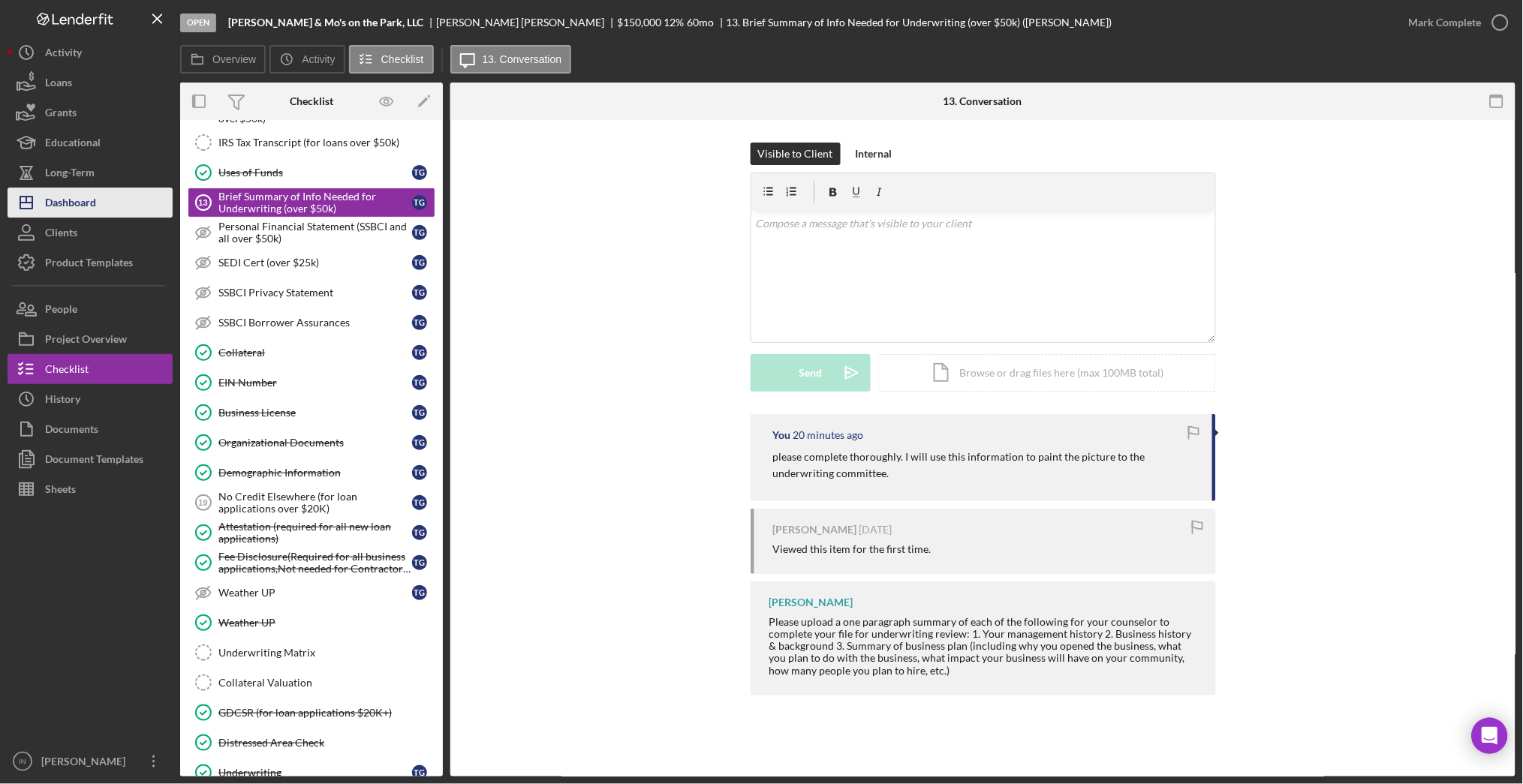
click at [93, 205] on div "Dashboard" at bounding box center [71, 204] width 51 height 34
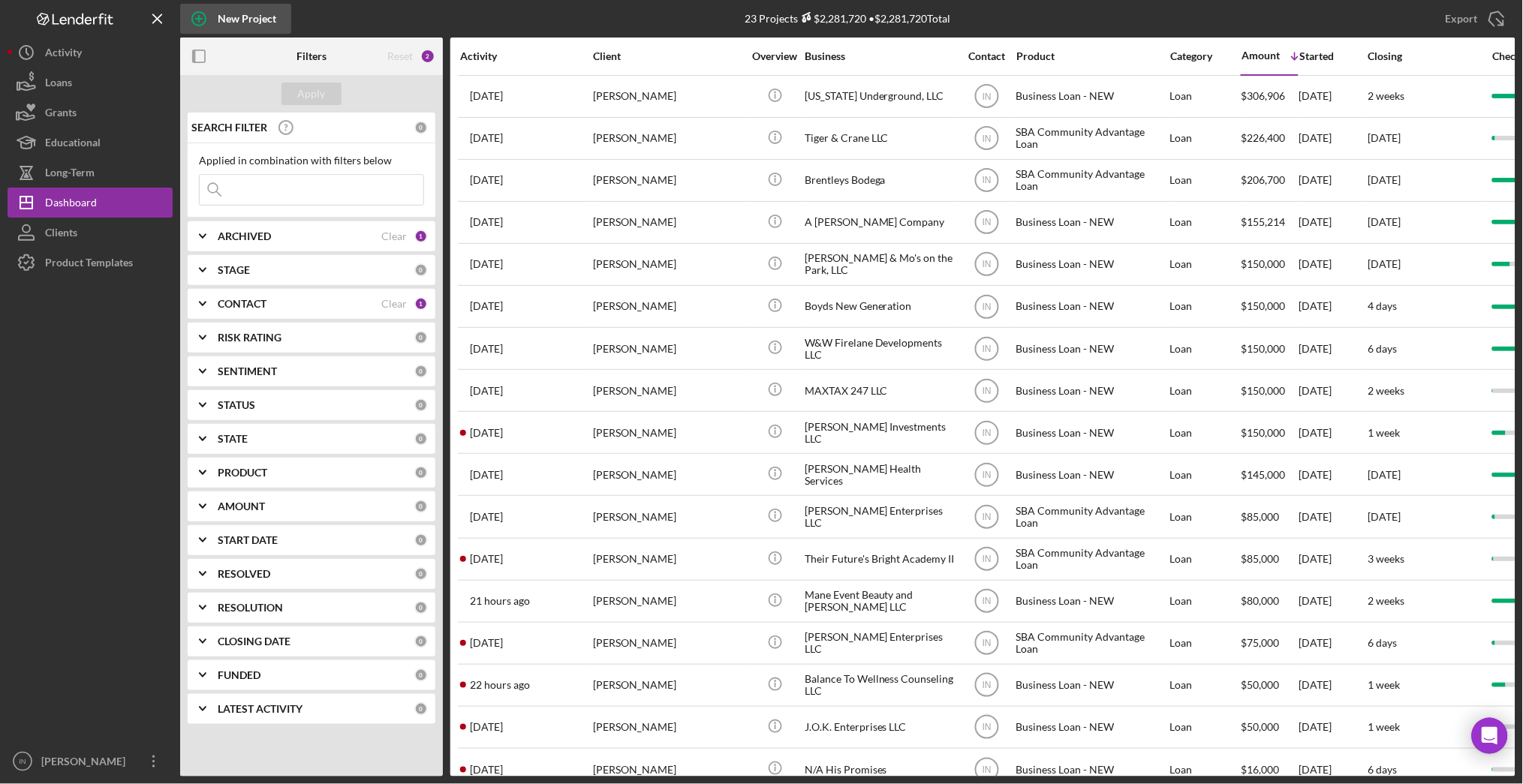
click at [238, 21] on div "New Project" at bounding box center [247, 19] width 59 height 30
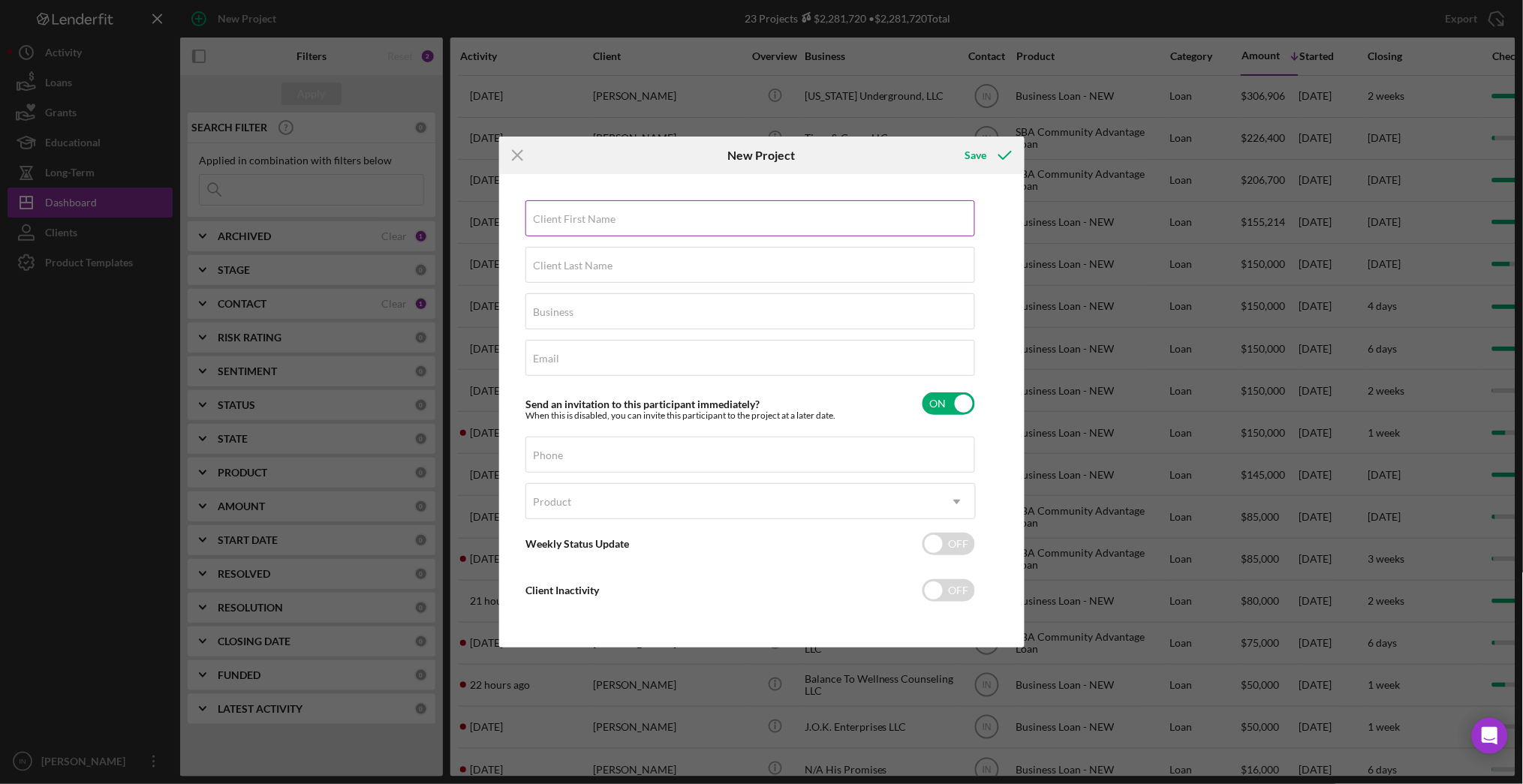
click at [613, 222] on label "Client First Name" at bounding box center [575, 219] width 82 height 12
click at [613, 222] on input "Client First Name" at bounding box center [750, 218] width 449 height 36
click at [613, 222] on input "[PERSON_NAME]" at bounding box center [750, 218] width 449 height 36
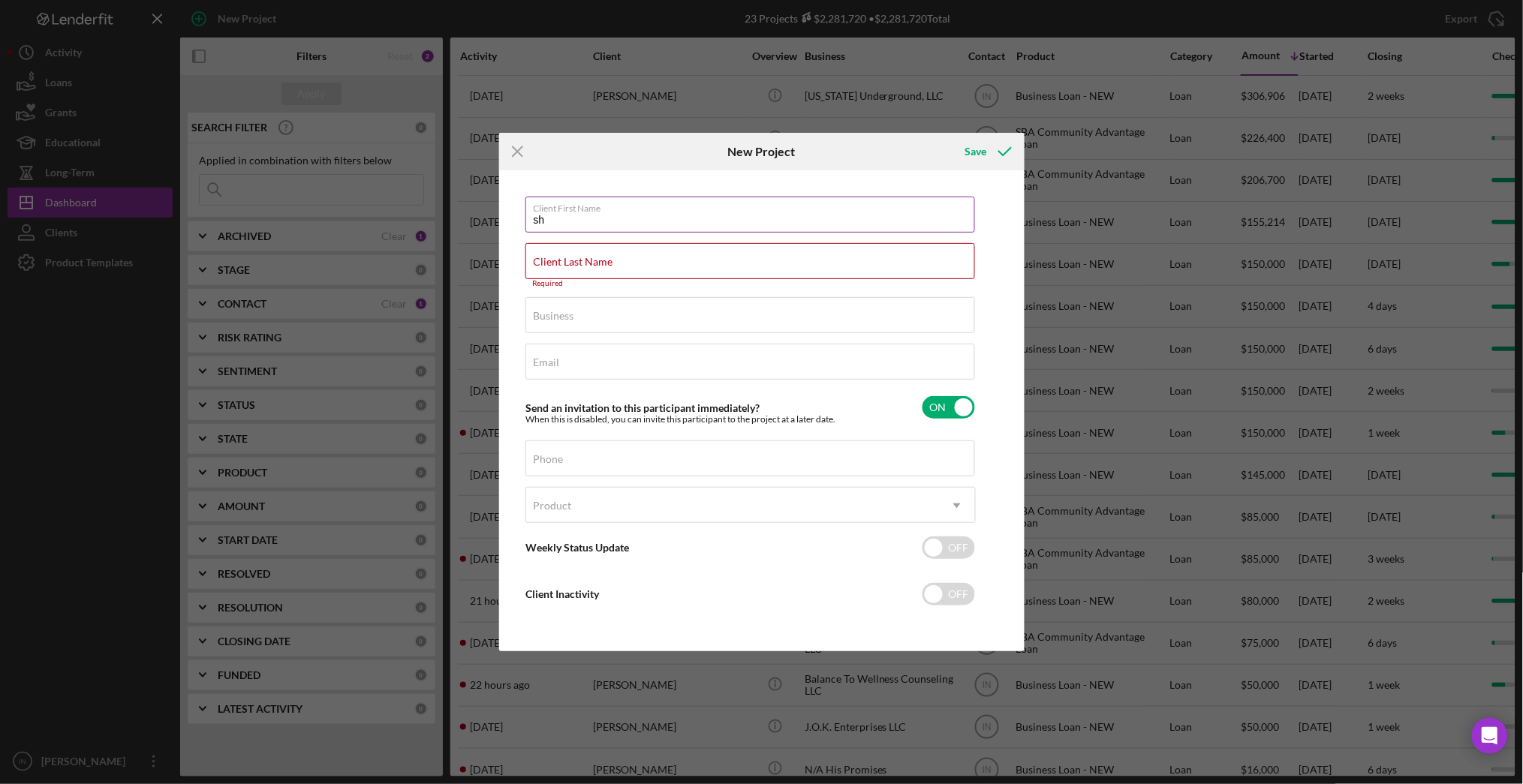
type input "s"
type input "[PERSON_NAME]"
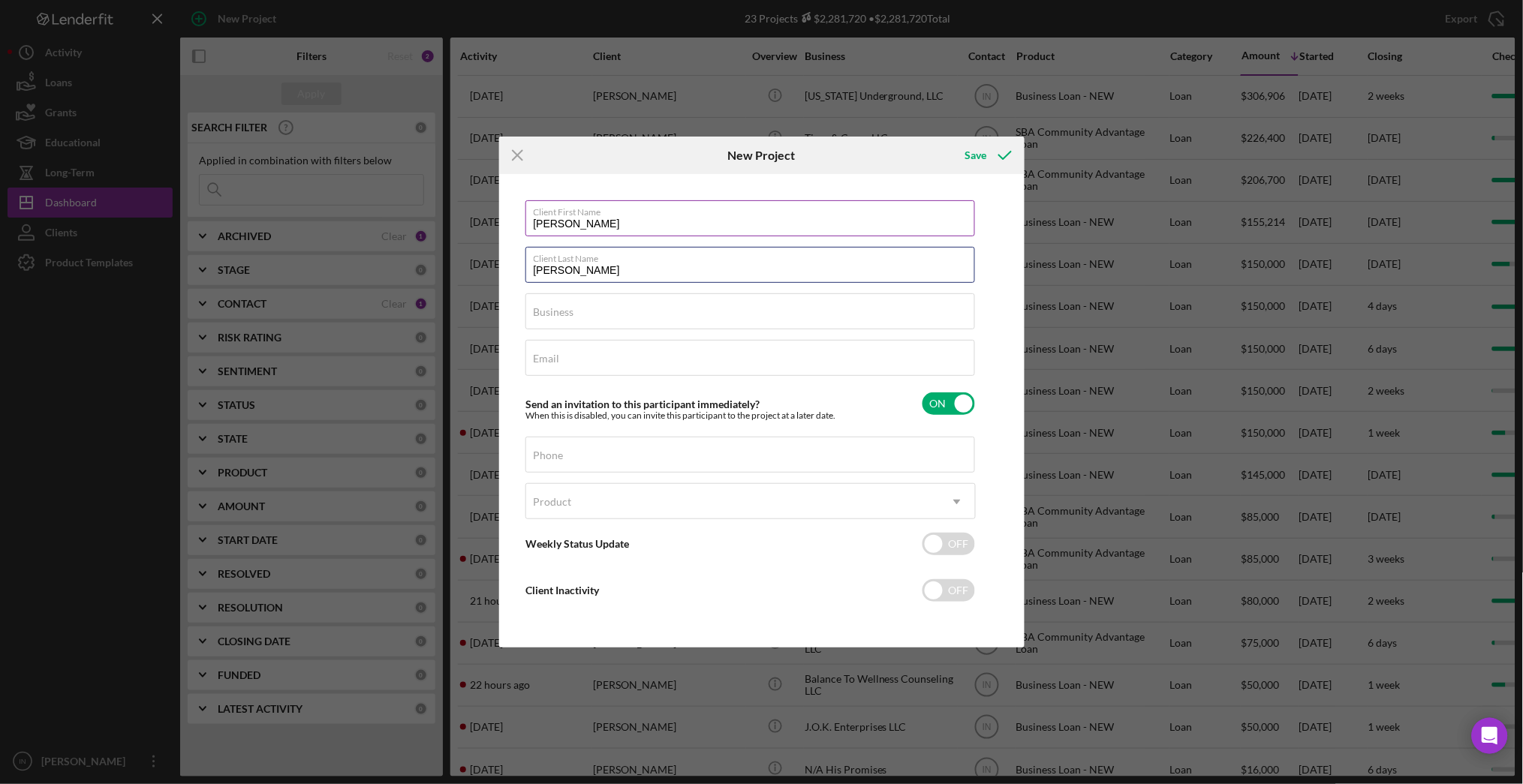
type input "[PERSON_NAME]"
type input "New Birth Ministry"
click at [563, 365] on input "Email" at bounding box center [750, 358] width 449 height 36
paste input "[EMAIL_ADDRESS][DOMAIN_NAME]"
type input "[EMAIL_ADDRESS][DOMAIN_NAME]"
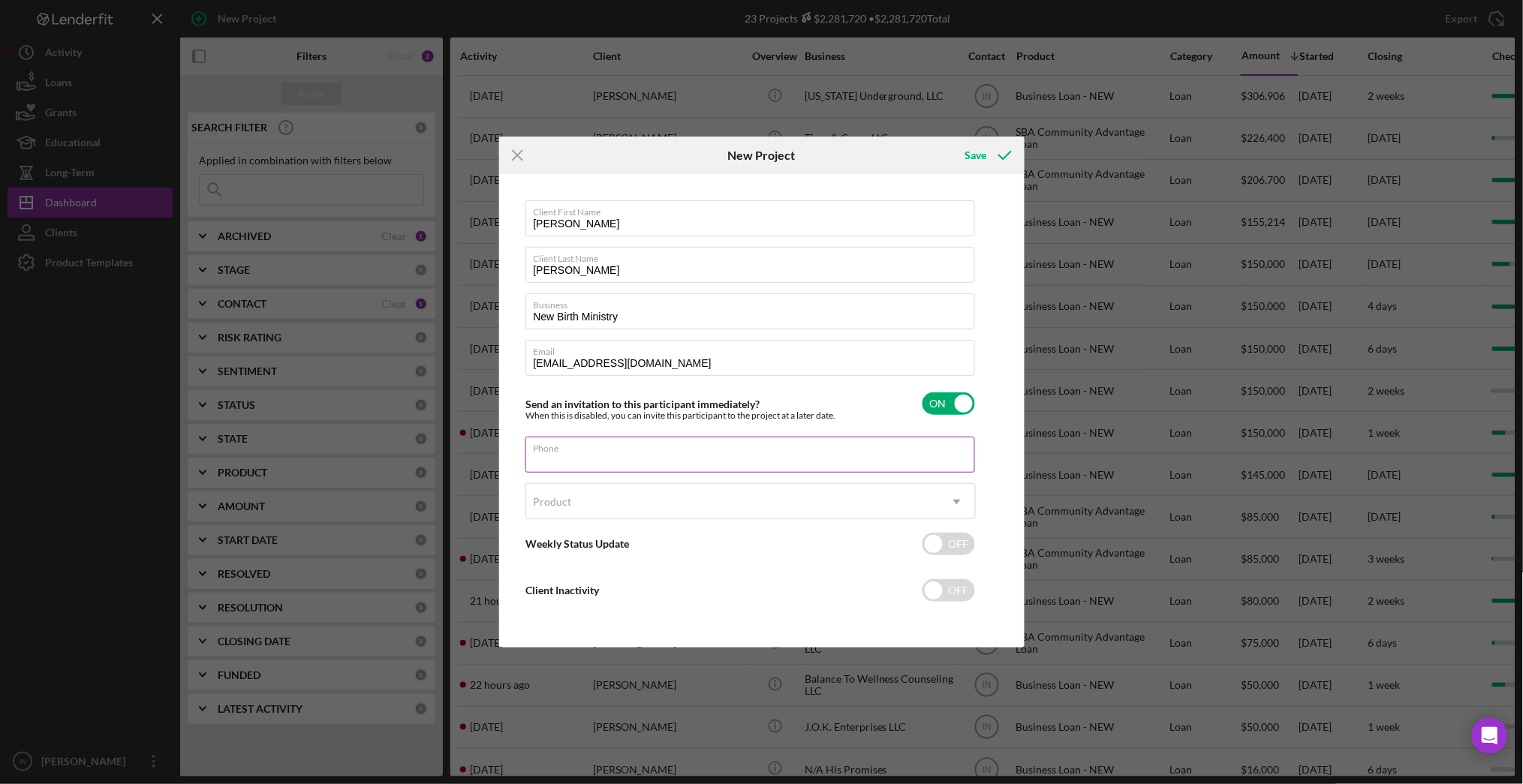
click at [644, 442] on input "Phone" at bounding box center [750, 455] width 449 height 36
click at [548, 458] on label "Phone" at bounding box center [548, 455] width 30 height 12
click at [548, 458] on input "Phone" at bounding box center [750, 455] width 449 height 36
paste input "[PHONE_NUMBER]"
type input "[PHONE_NUMBER]"
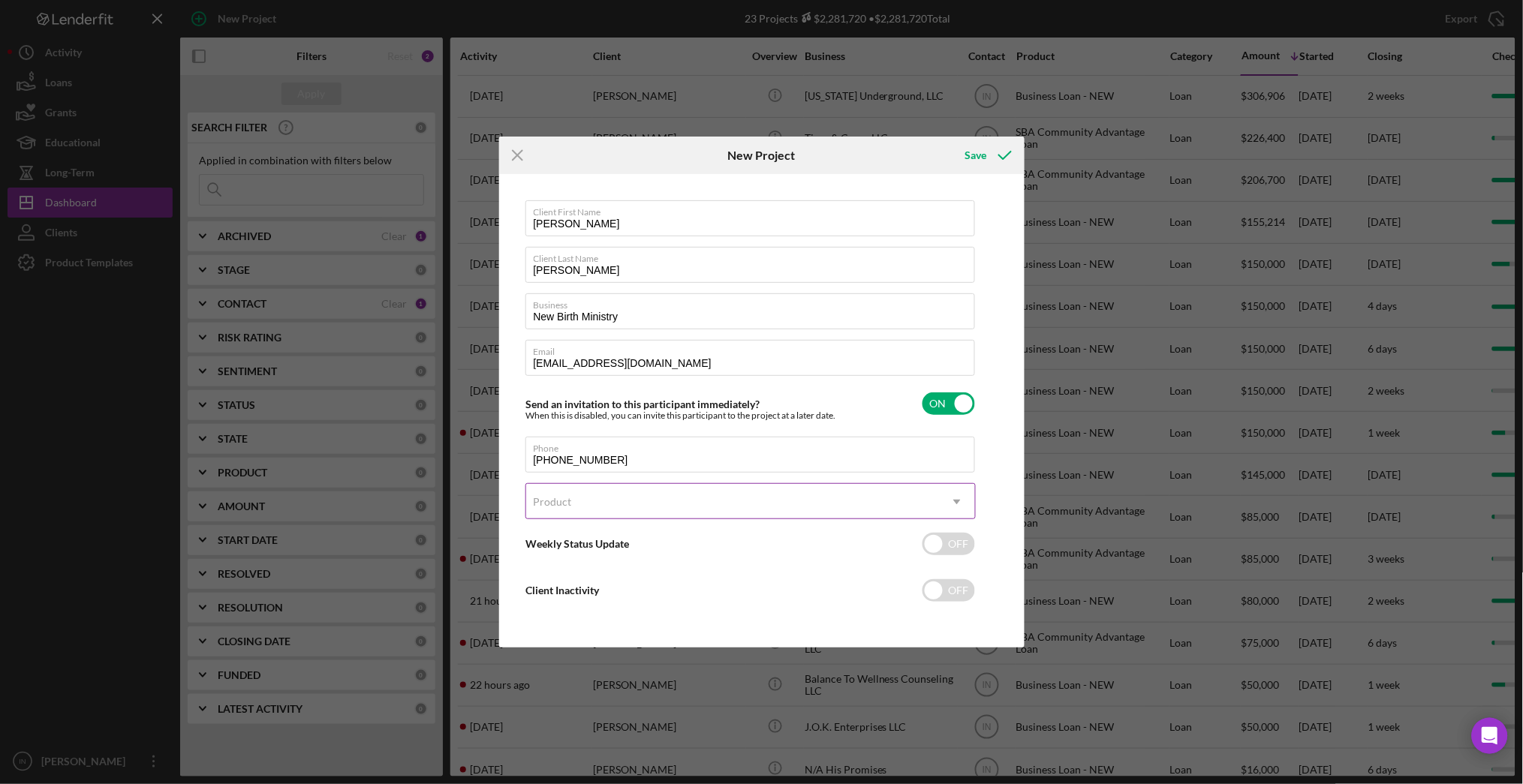
click at [616, 505] on div "Product" at bounding box center [732, 502] width 413 height 35
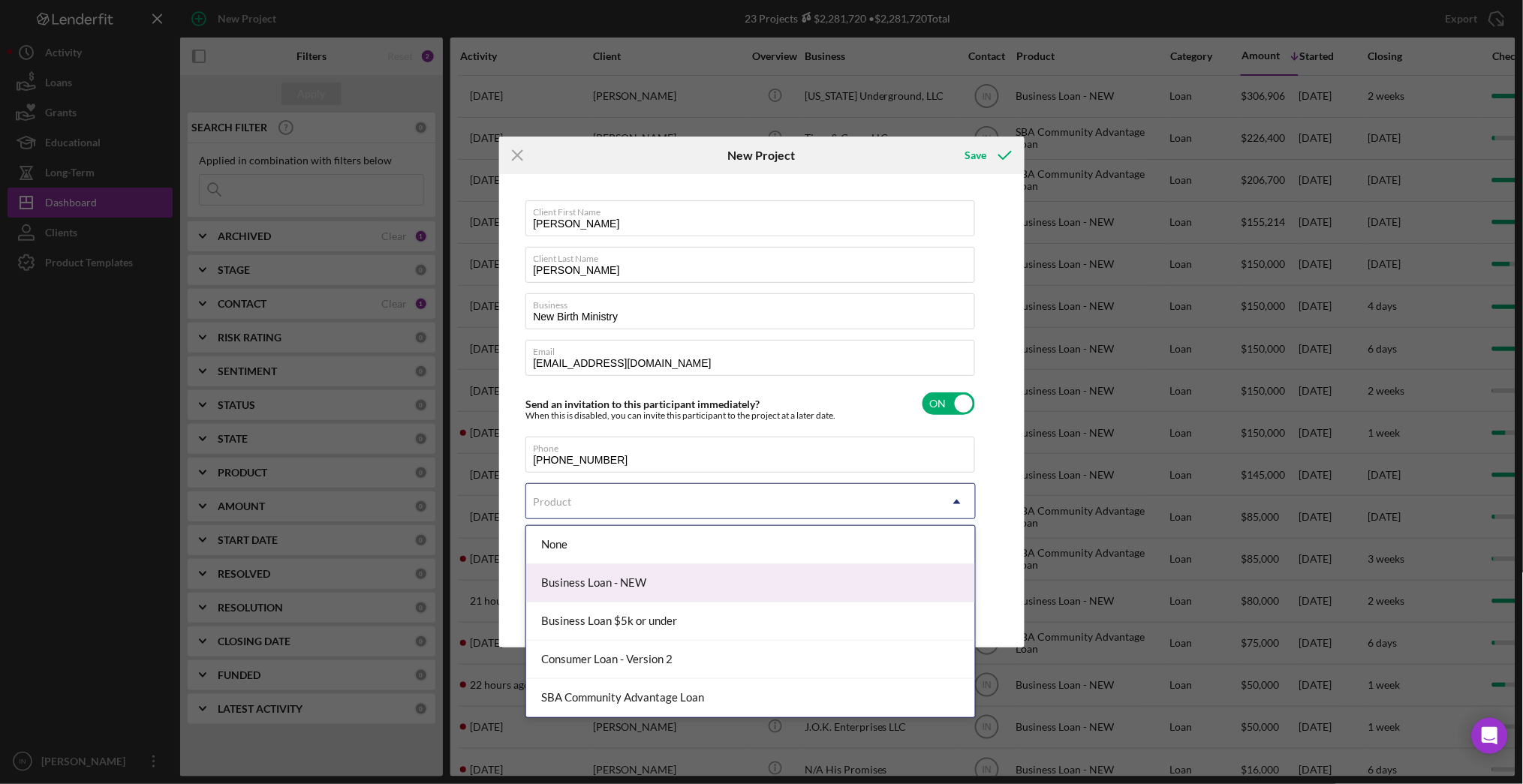
click at [618, 591] on div "Business Loan - NEW" at bounding box center [750, 584] width 449 height 38
checkbox input "true"
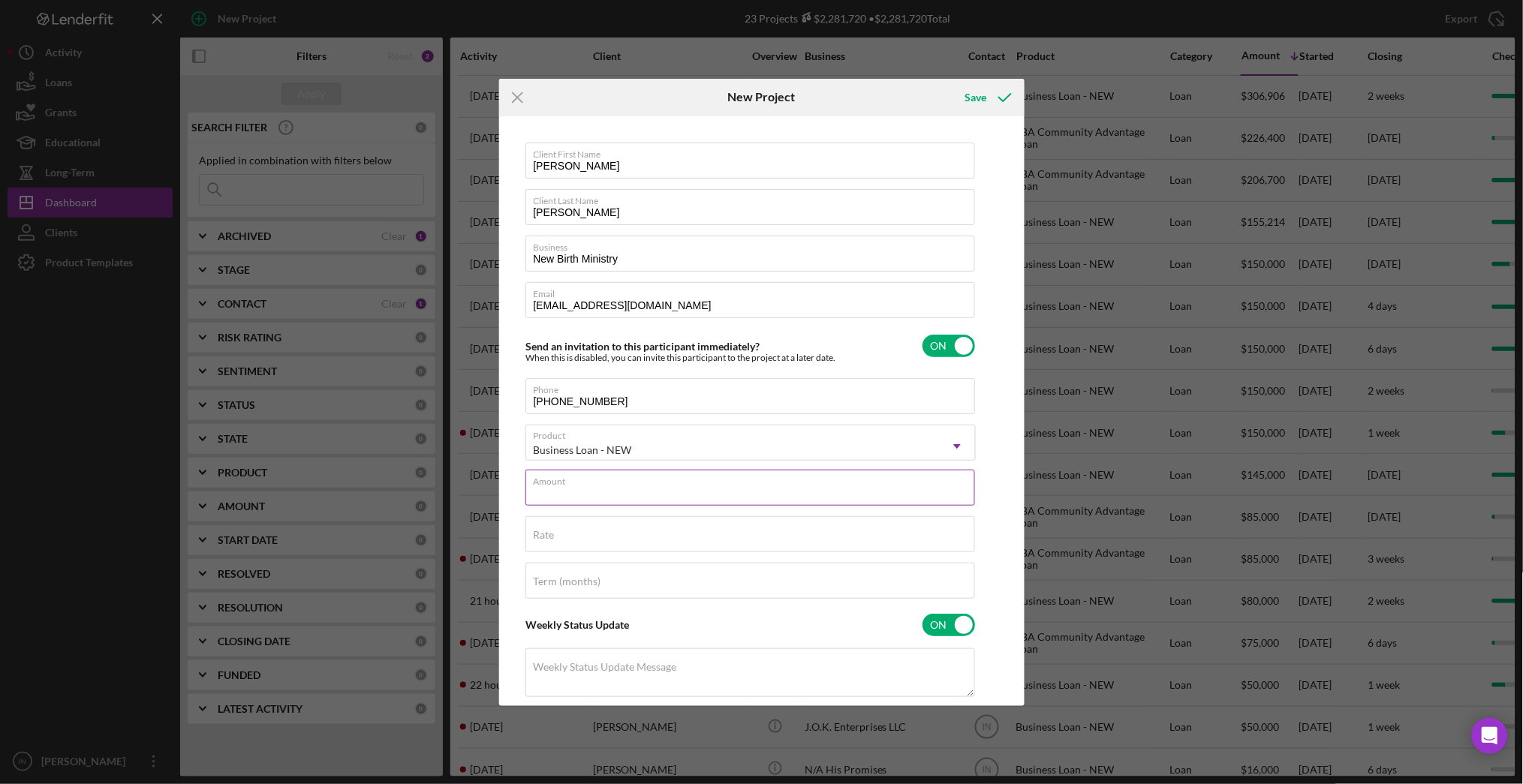
click at [640, 490] on input "Amount" at bounding box center [750, 488] width 449 height 36
type input "$100,000"
click at [562, 531] on div "Rate" at bounding box center [750, 535] width 450 height 38
type input "20.000%"
click at [567, 587] on label "Term (months)" at bounding box center [567, 581] width 68 height 12
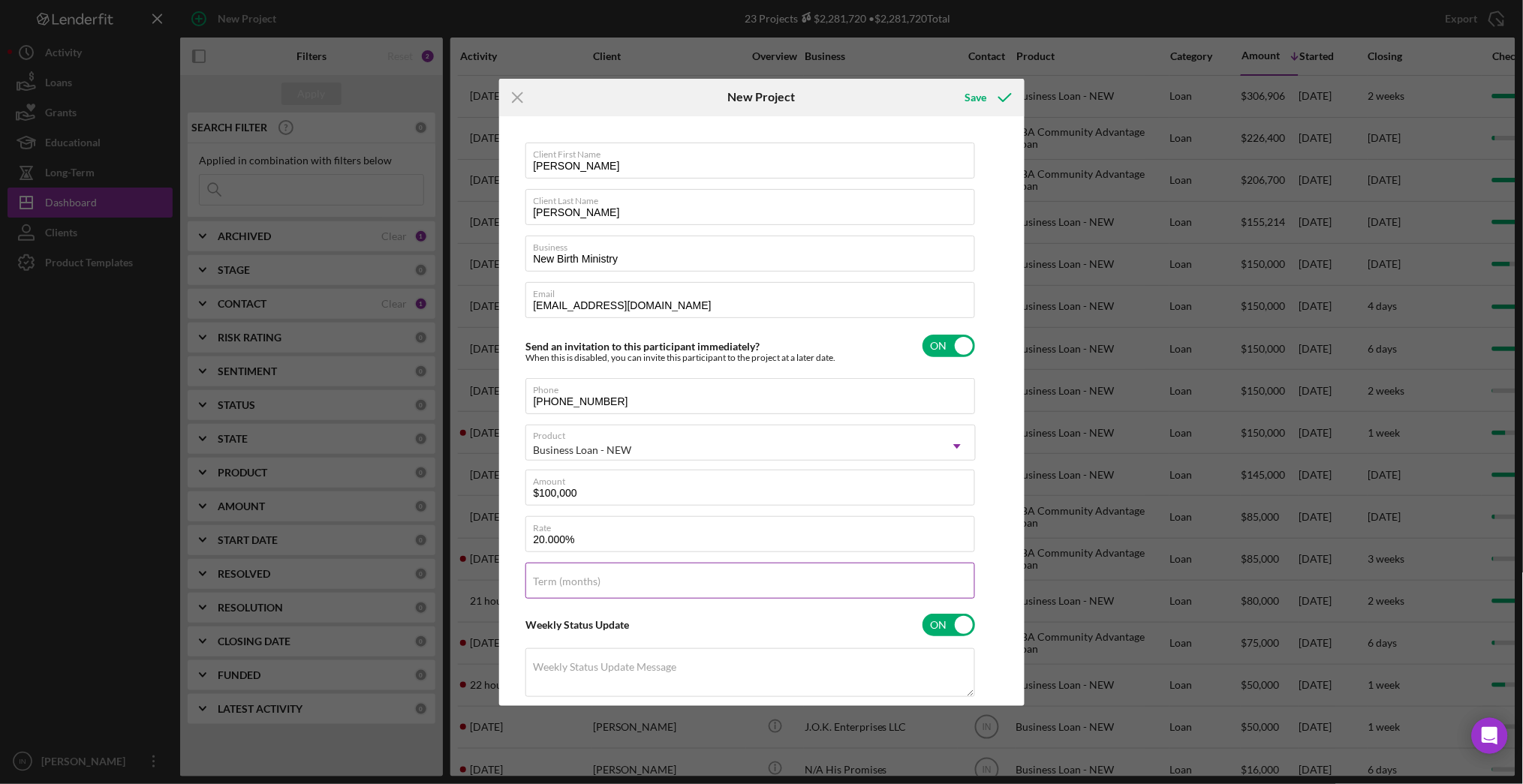
click at [567, 587] on input "Term (months)" at bounding box center [750, 581] width 449 height 36
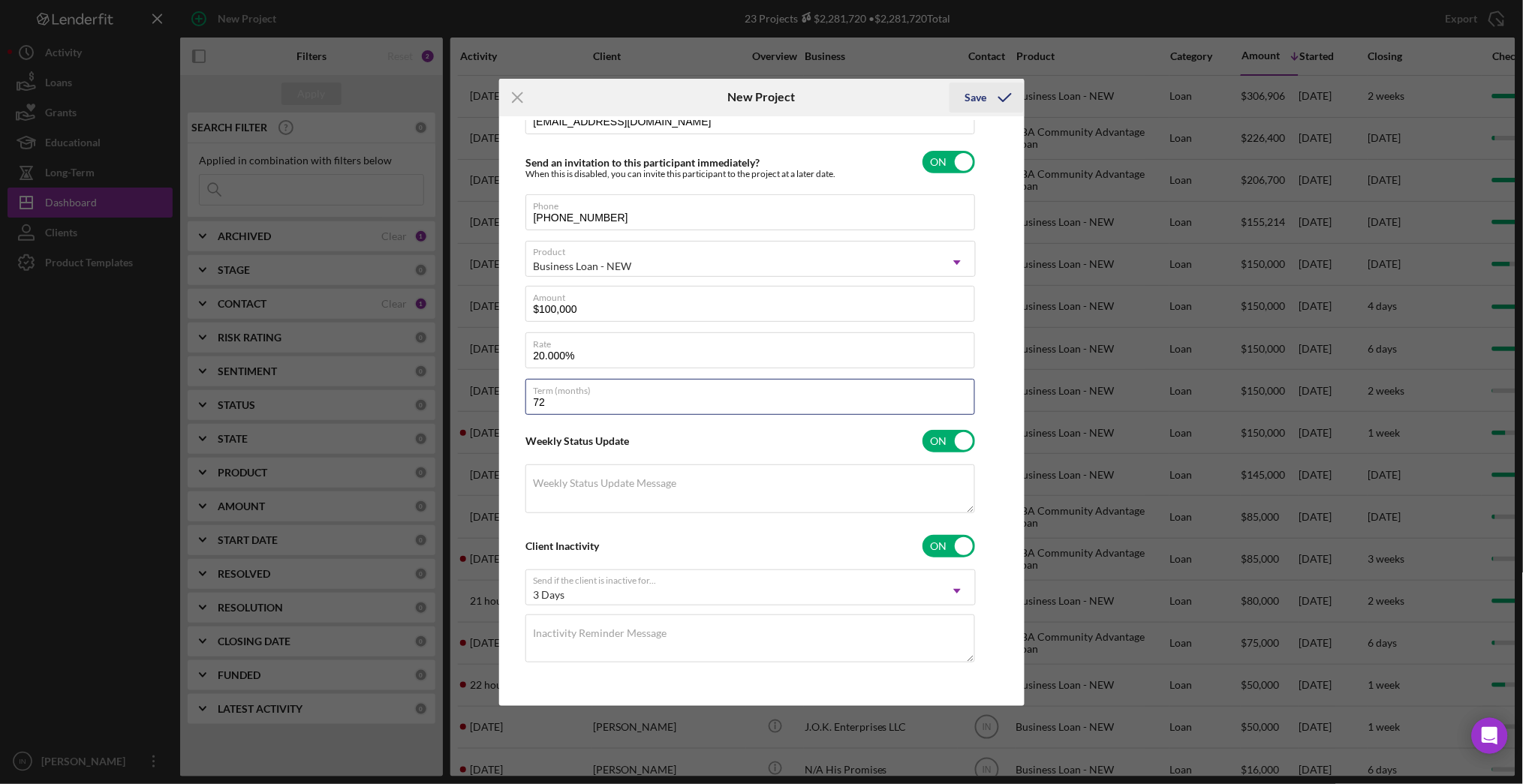
type input "72"
click at [1004, 94] on icon "submit" at bounding box center [1005, 98] width 38 height 38
checkbox input "false"
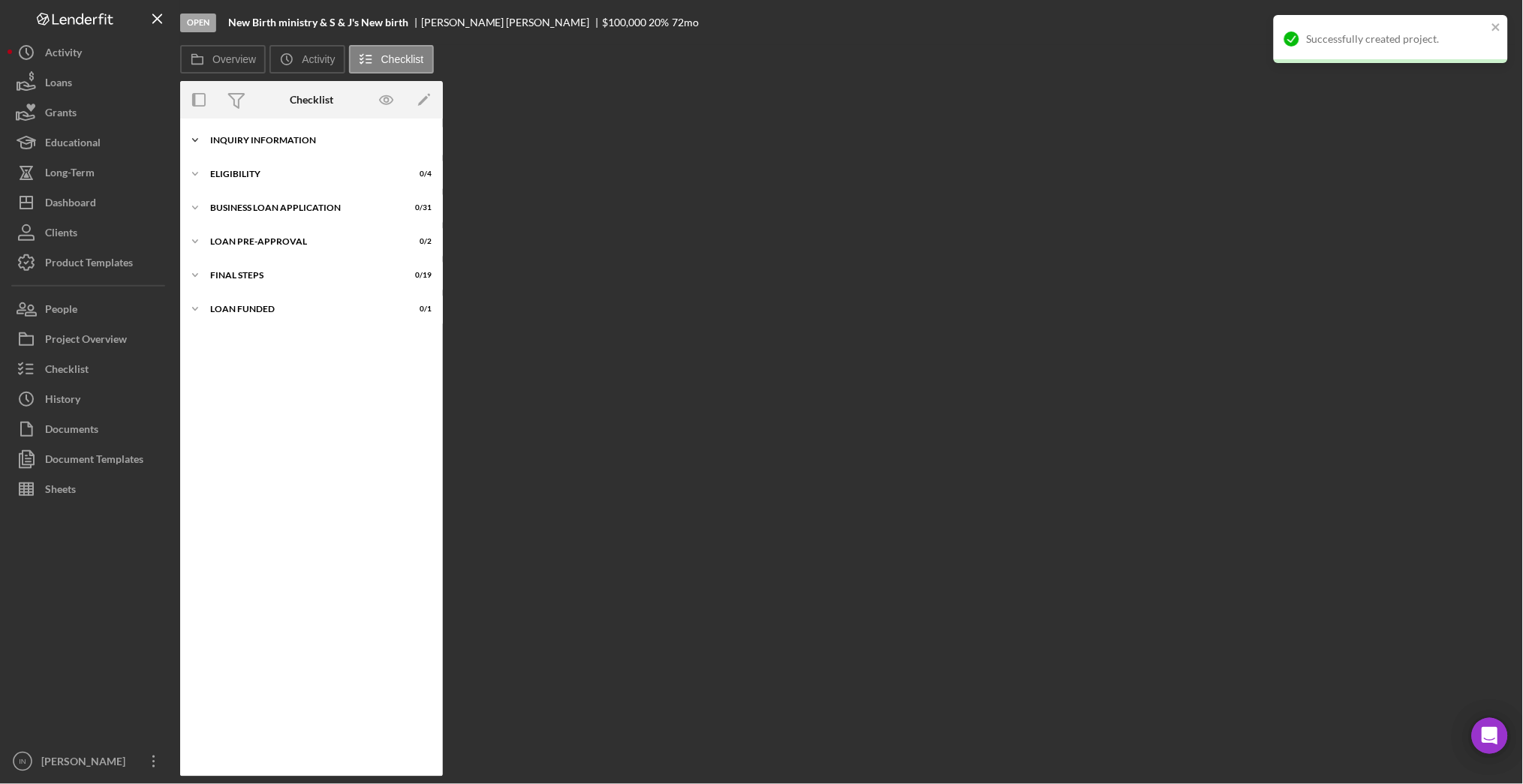
click at [283, 143] on div "INQUIRY INFORMATION" at bounding box center [317, 140] width 214 height 9
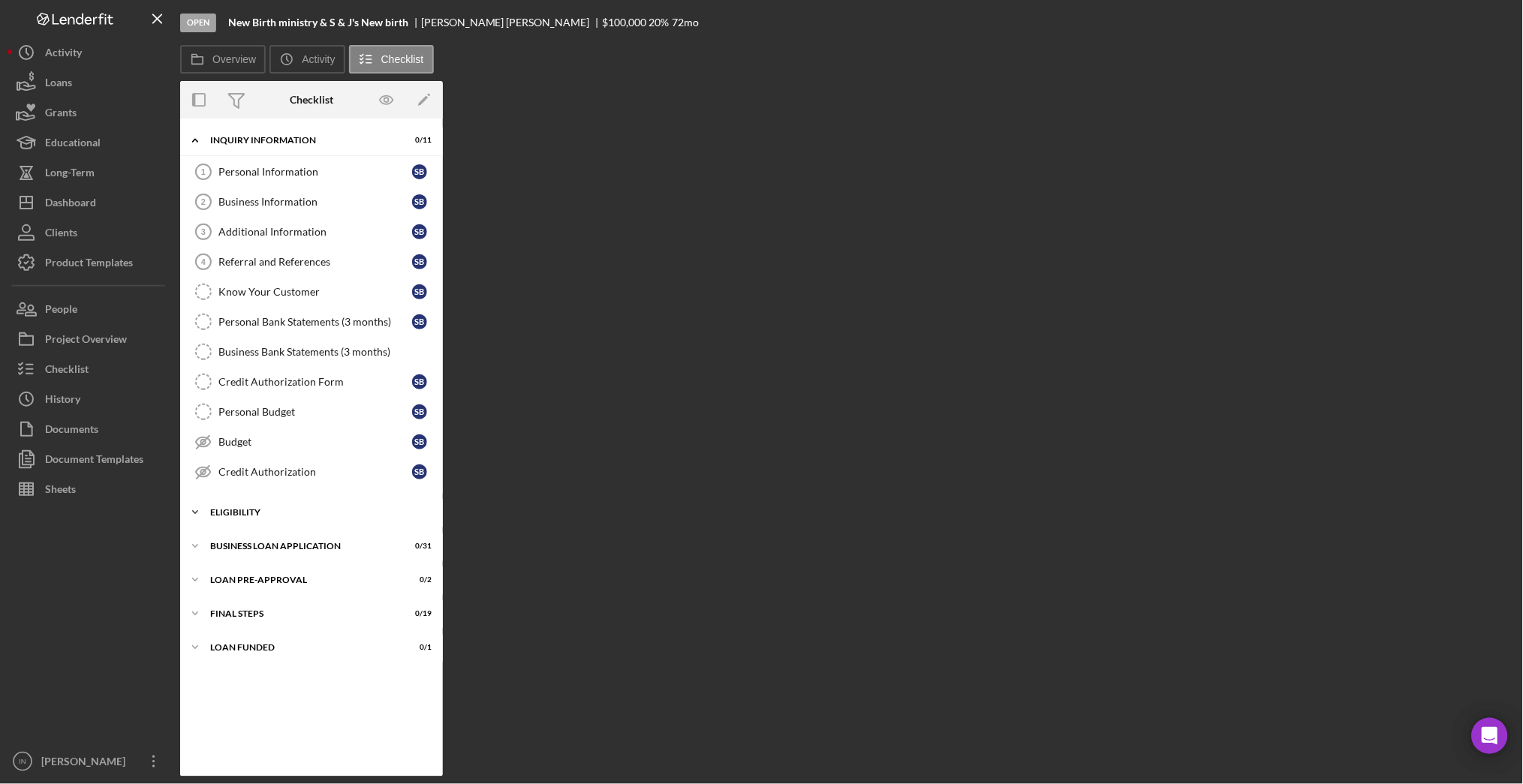
click at [262, 511] on div "ELIGIBILITY" at bounding box center [317, 512] width 214 height 9
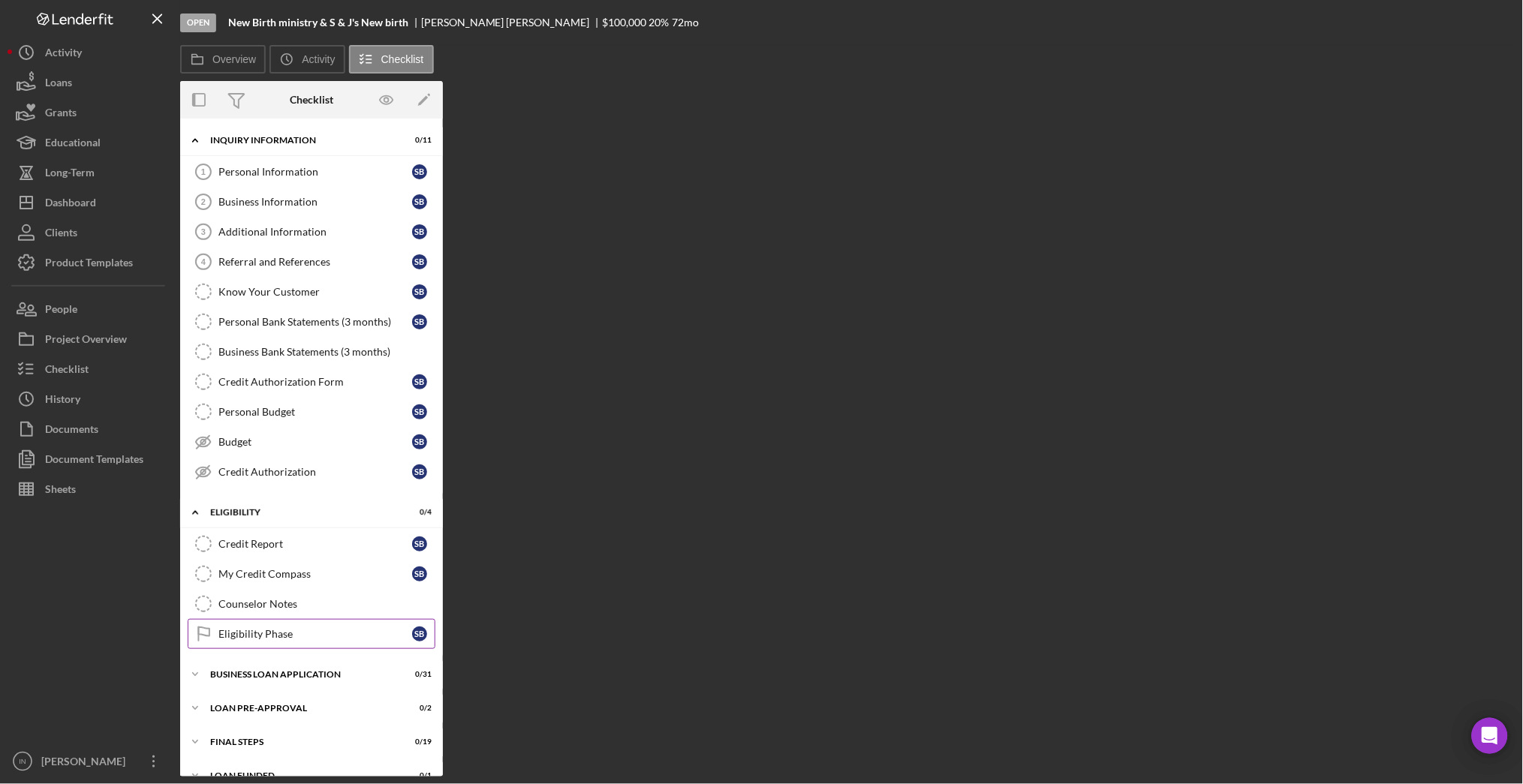
click at [285, 633] on div "Eligibility Phase" at bounding box center [315, 634] width 194 height 12
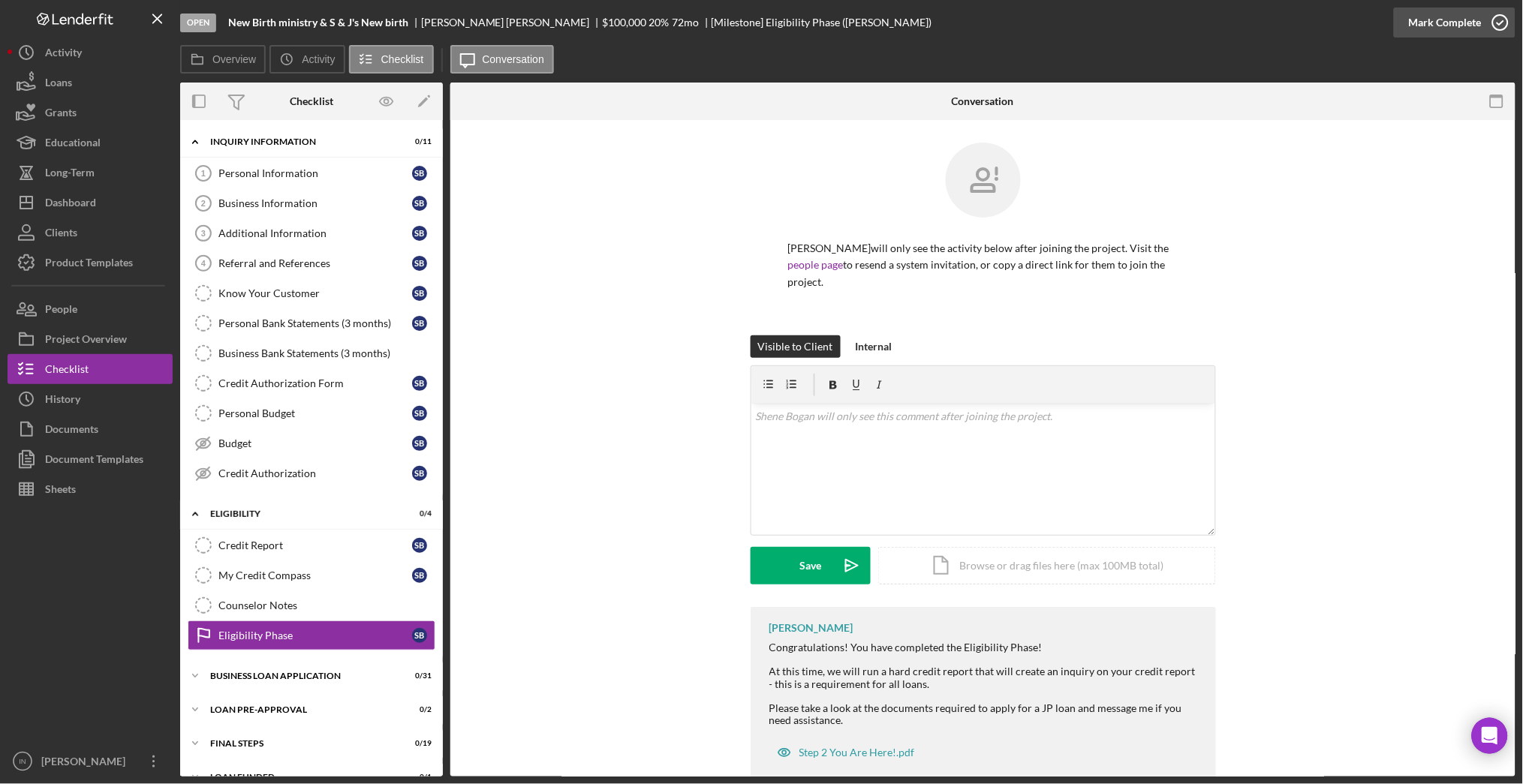
click at [1445, 12] on div "Mark Complete" at bounding box center [1445, 22] width 73 height 30
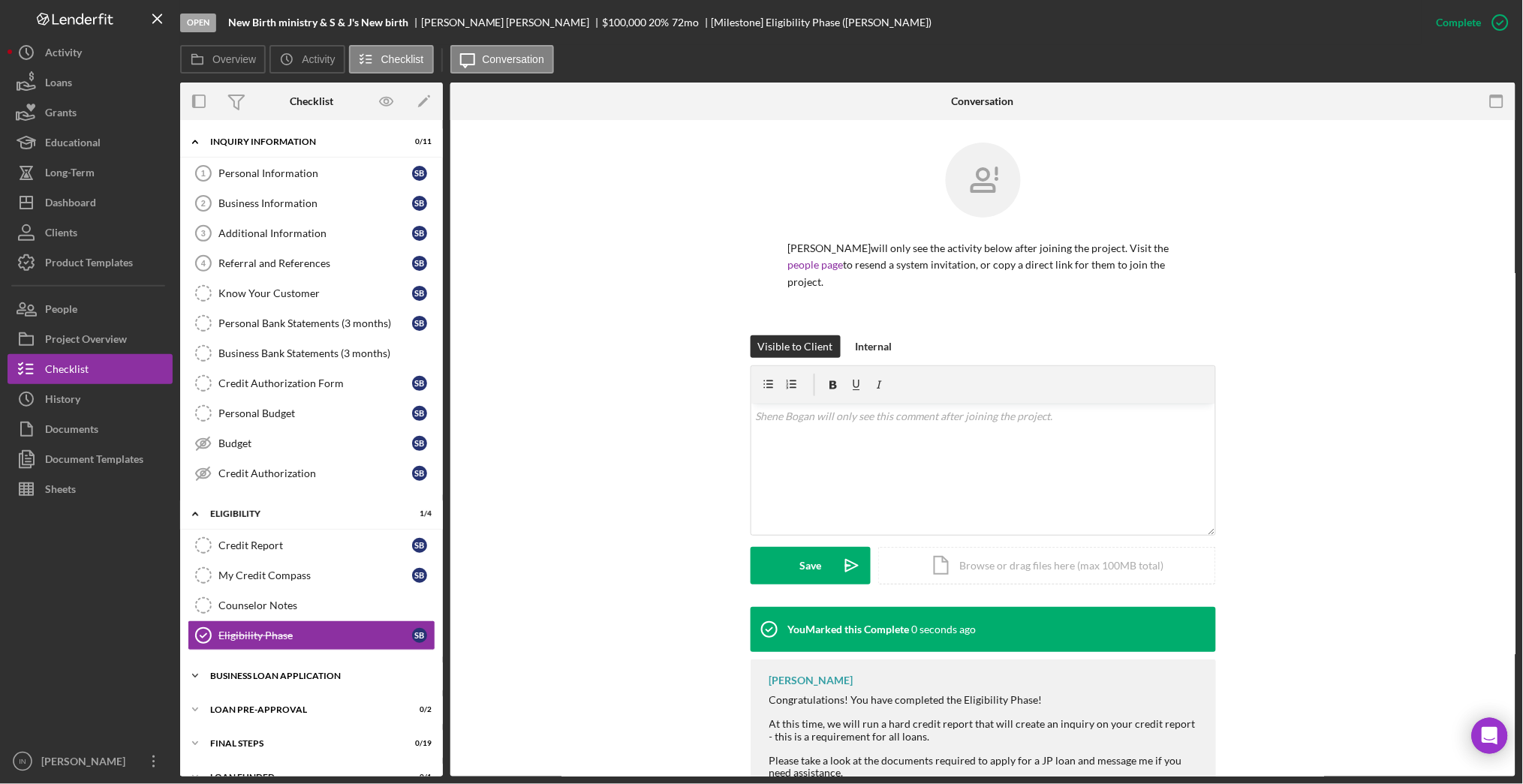
click at [283, 673] on div "BUSINESS LOAN APPLICATION" at bounding box center [317, 676] width 214 height 9
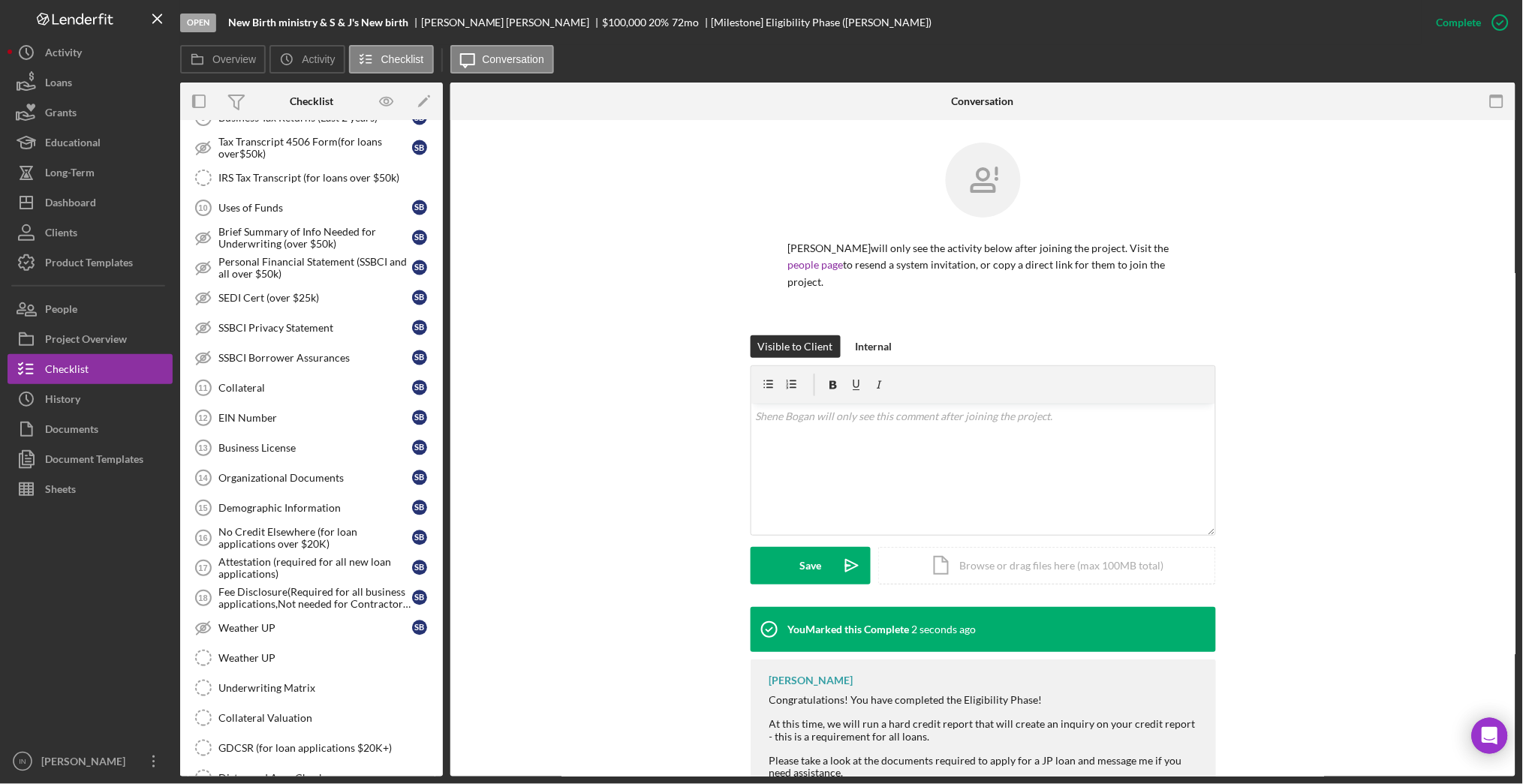
scroll to position [900, 0]
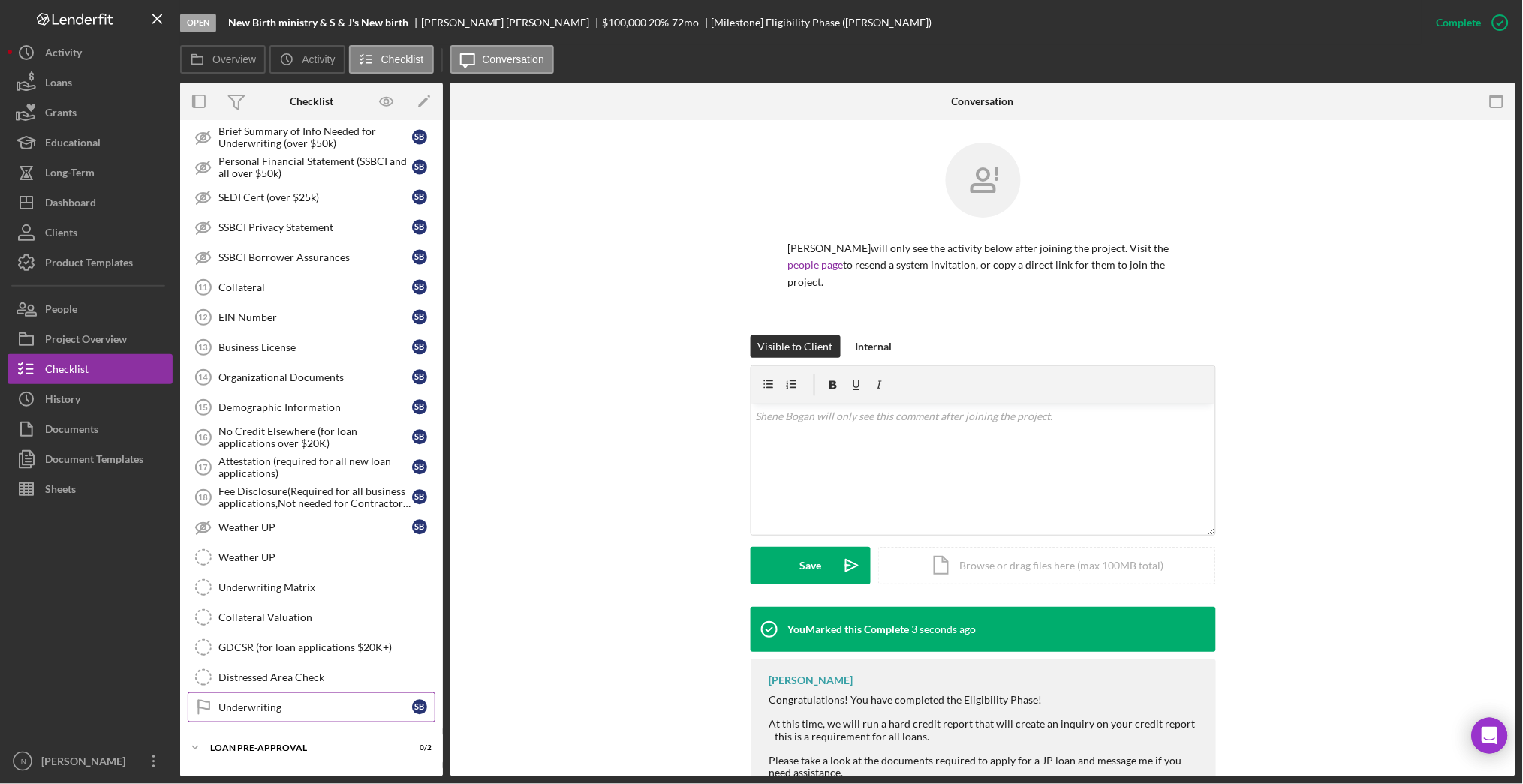
click at [273, 705] on link "Underwriting Underwriting S B" at bounding box center [312, 707] width 247 height 30
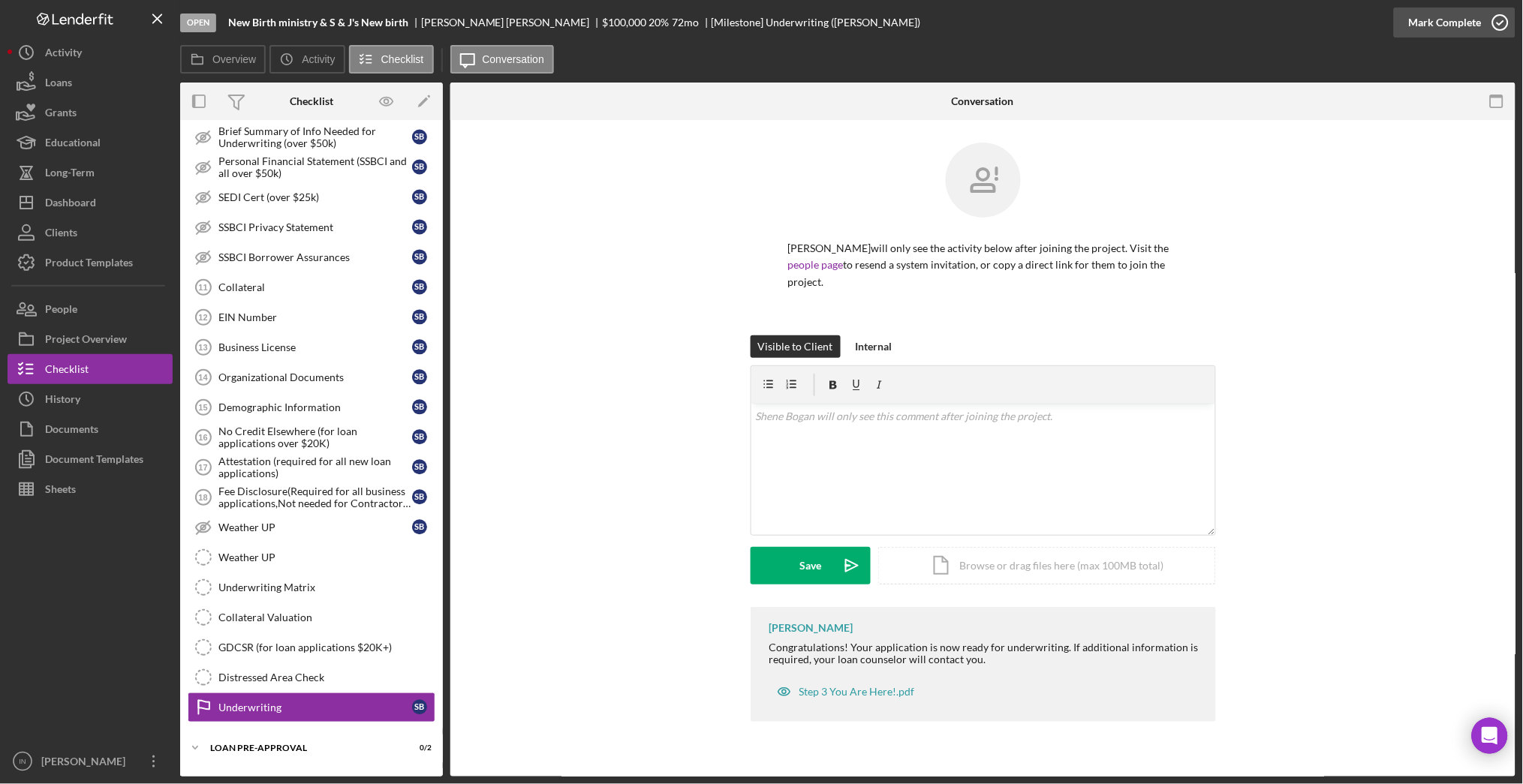
click at [1454, 19] on div "Mark Complete" at bounding box center [1445, 22] width 73 height 30
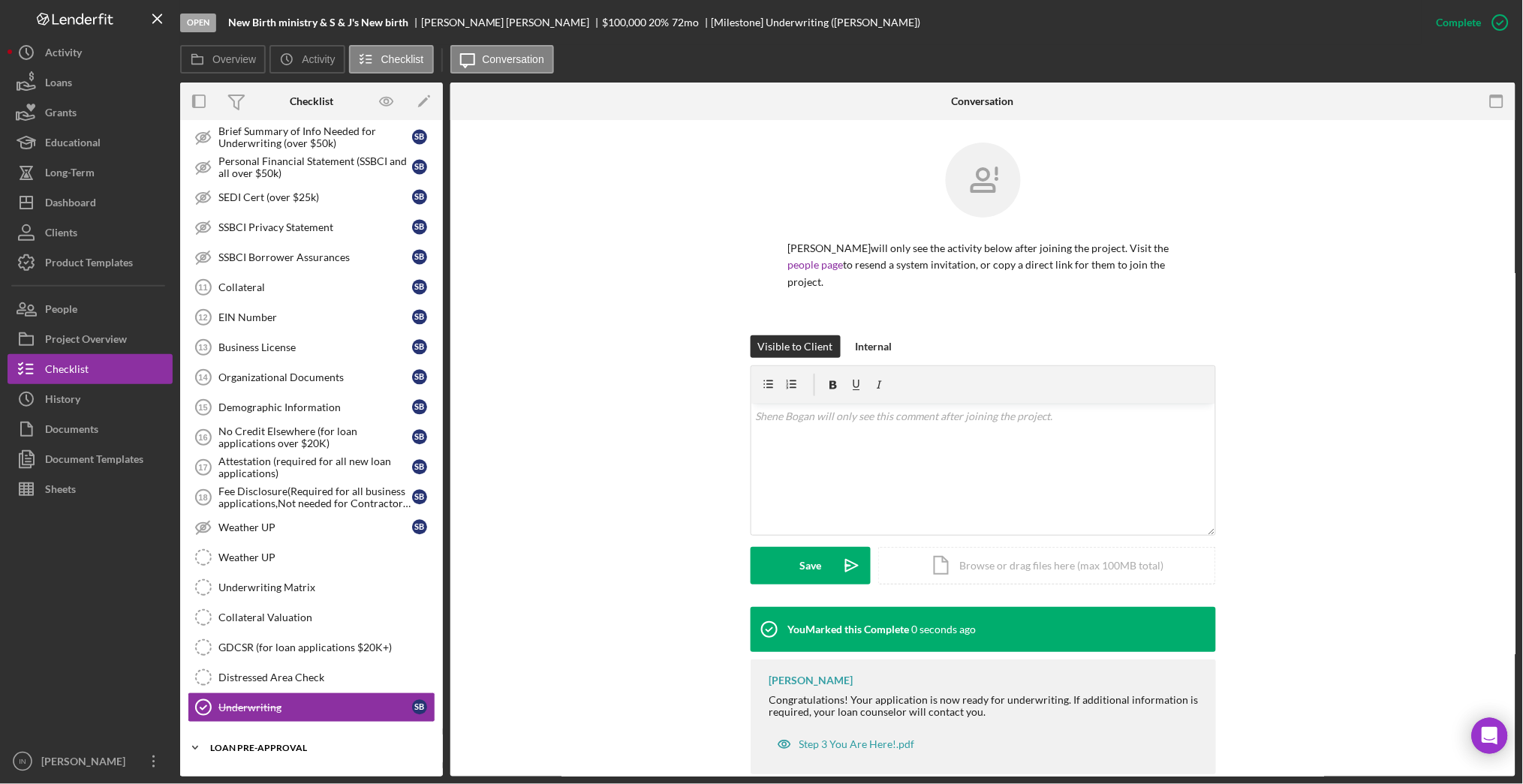
scroll to position [966, 0]
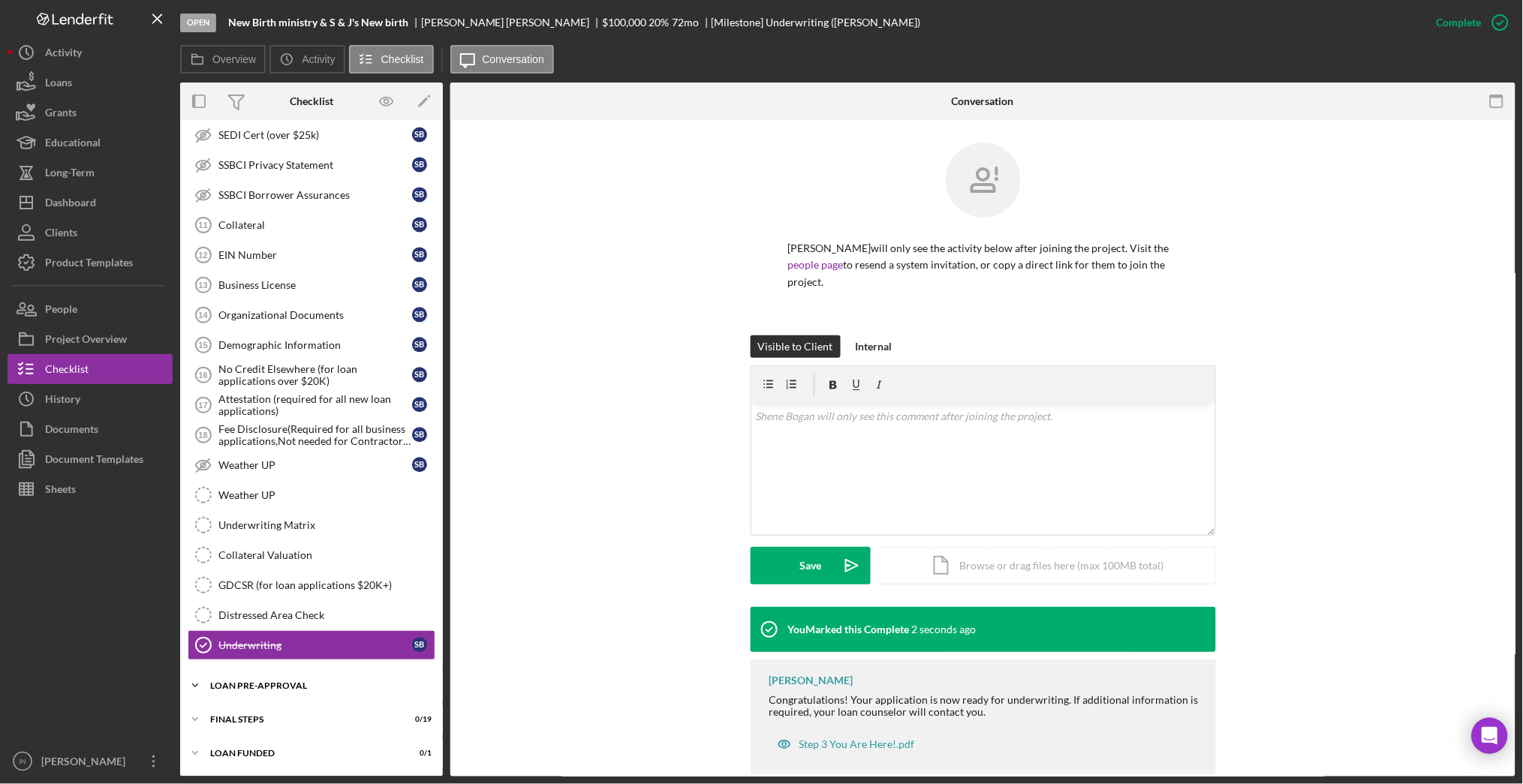
click at [292, 685] on div "LOAN PRE-APPROVAL" at bounding box center [317, 686] width 214 height 9
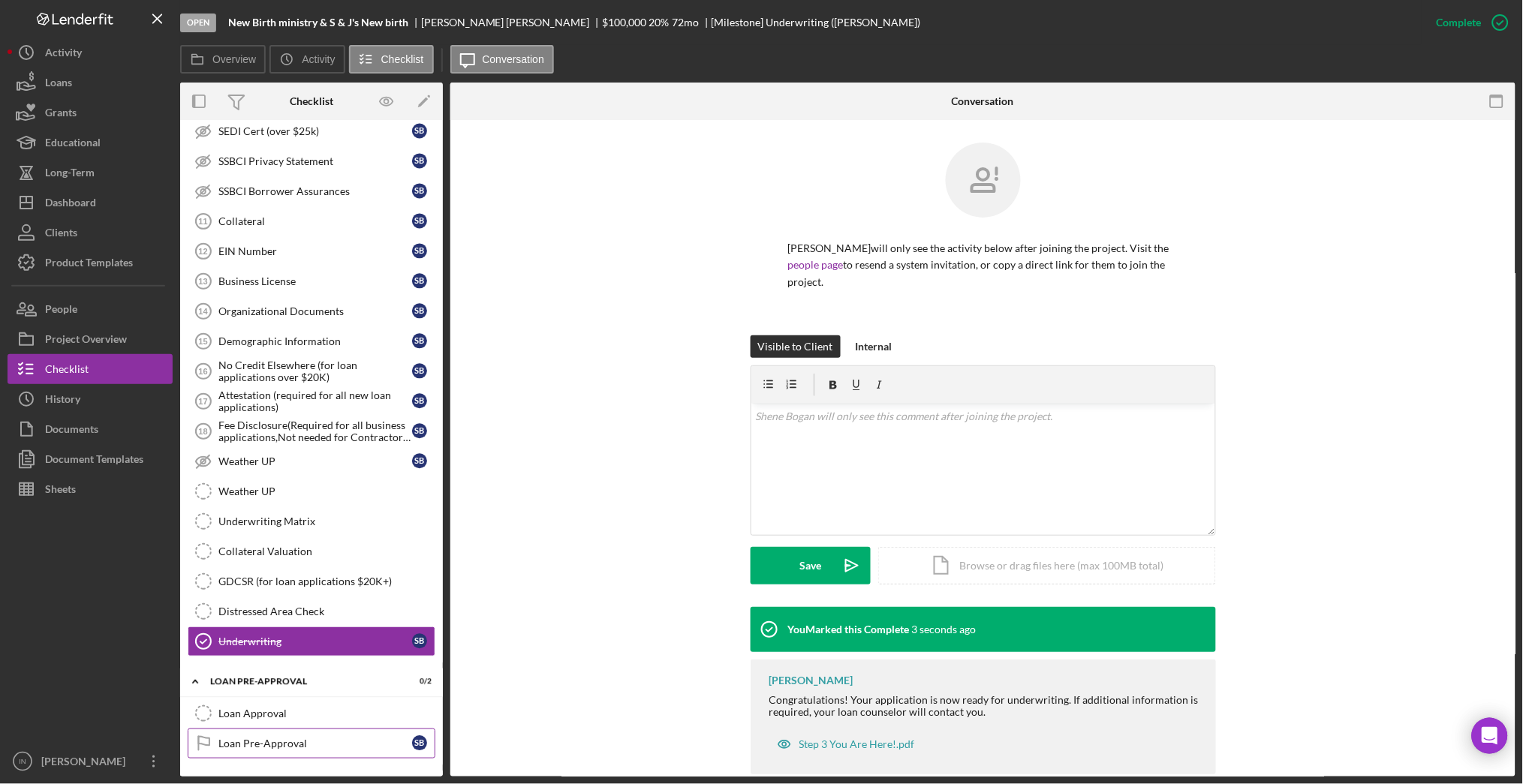
click at [303, 748] on div "Loan Pre-Approval" at bounding box center [315, 744] width 194 height 12
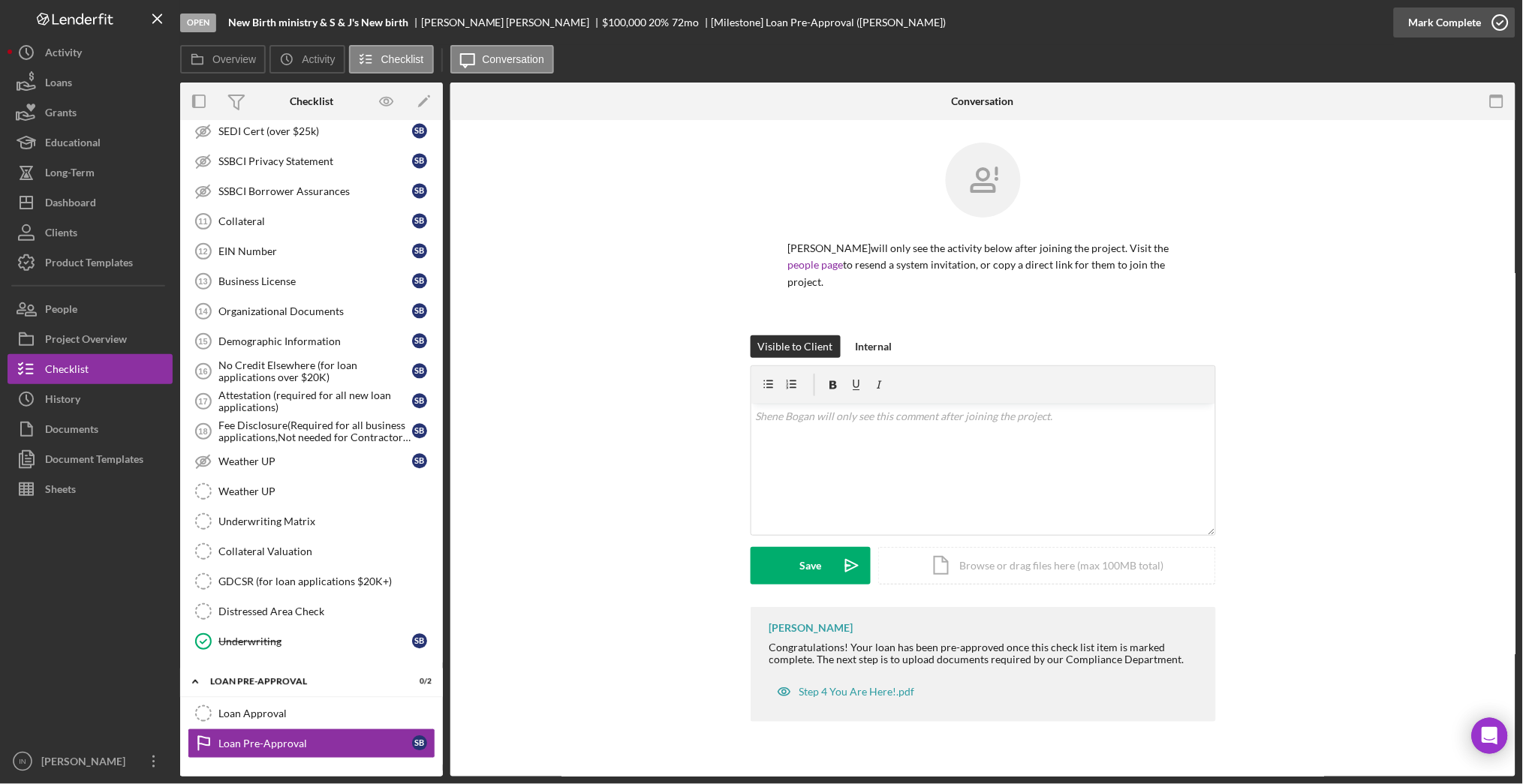
click at [1445, 16] on div "Mark Complete" at bounding box center [1445, 22] width 73 height 30
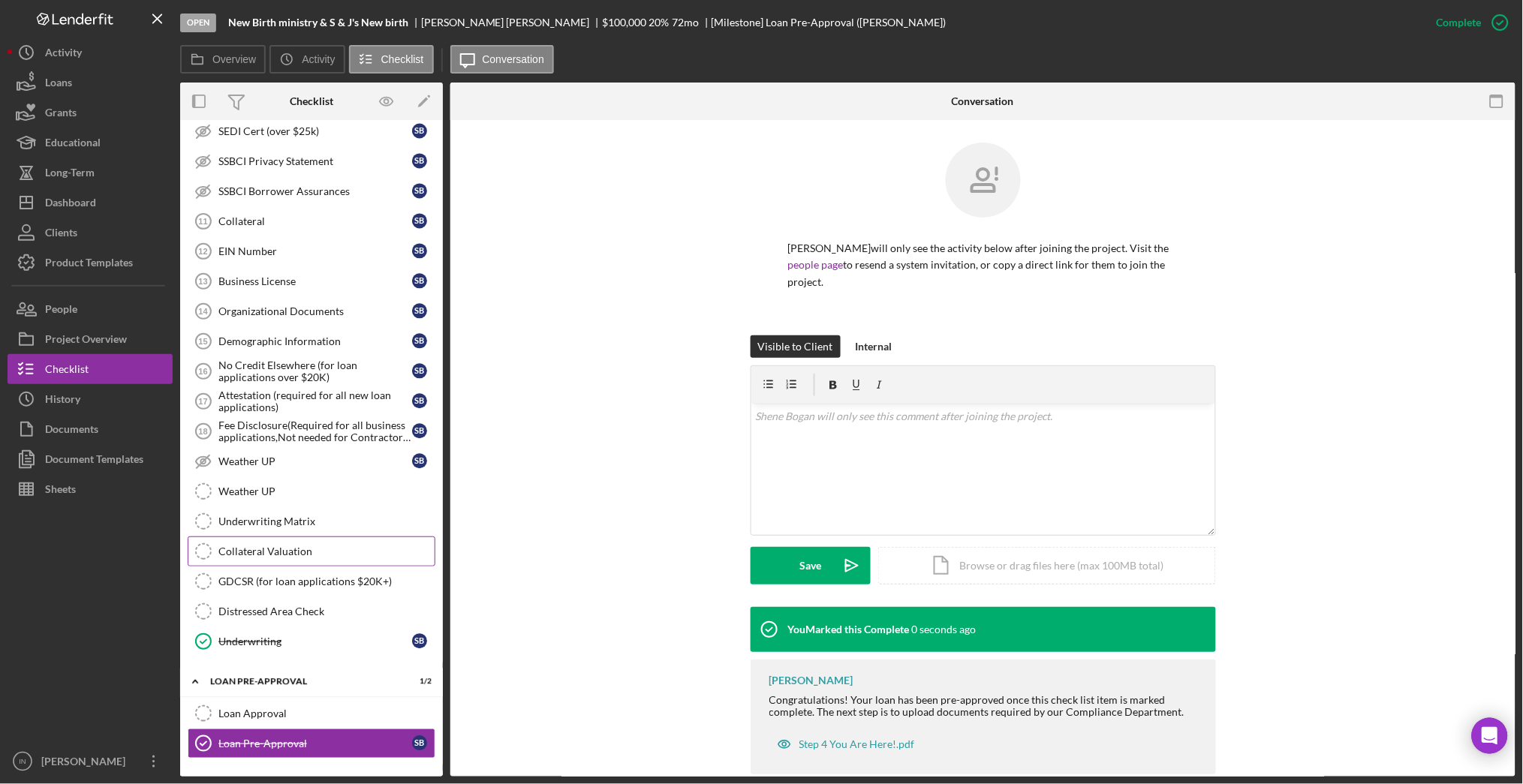
scroll to position [1035, 0]
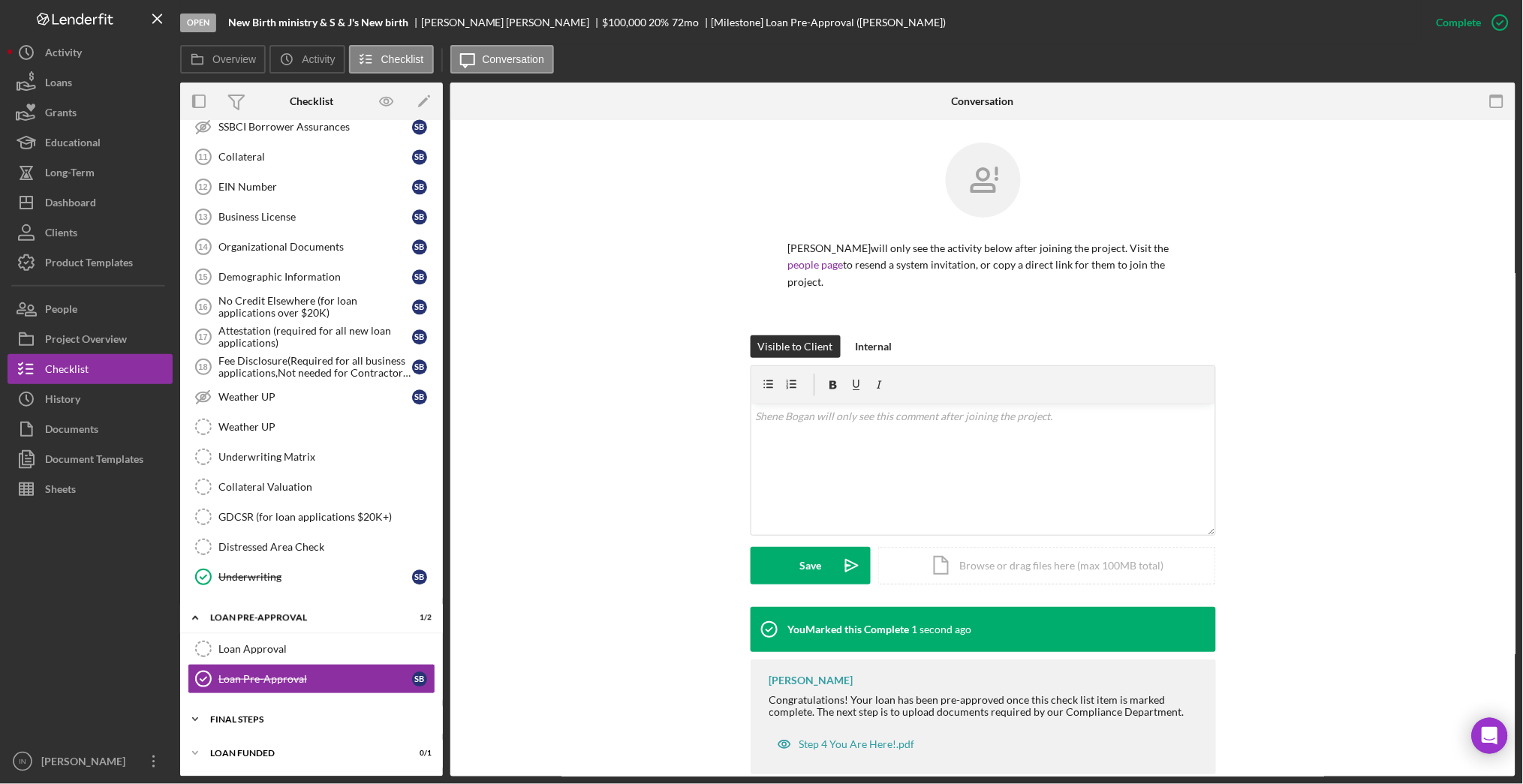
click at [269, 714] on div "Icon/Expander FINAL STEPS 0 / 19" at bounding box center [311, 720] width 263 height 30
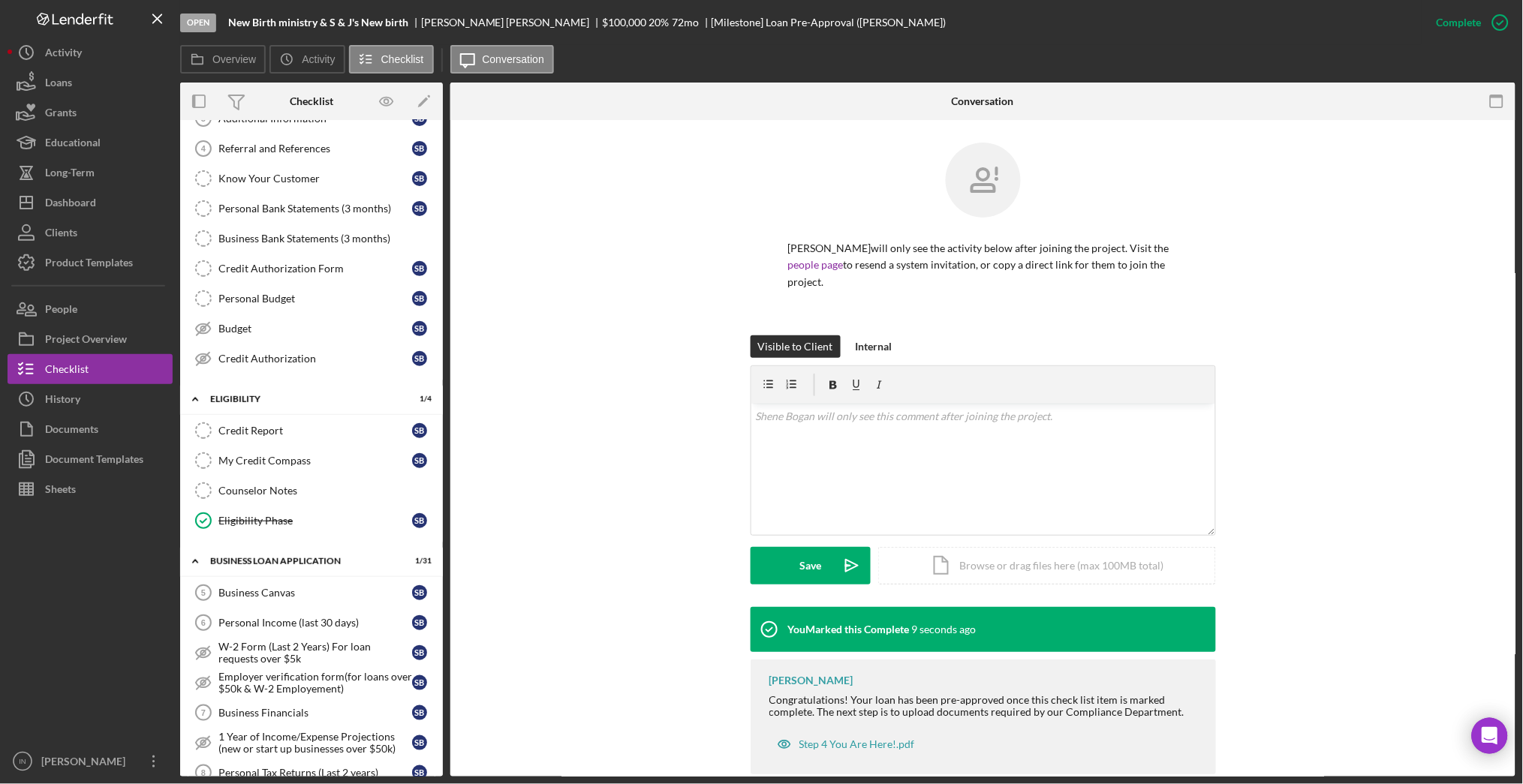
scroll to position [0, 0]
